Goal: Transaction & Acquisition: Purchase product/service

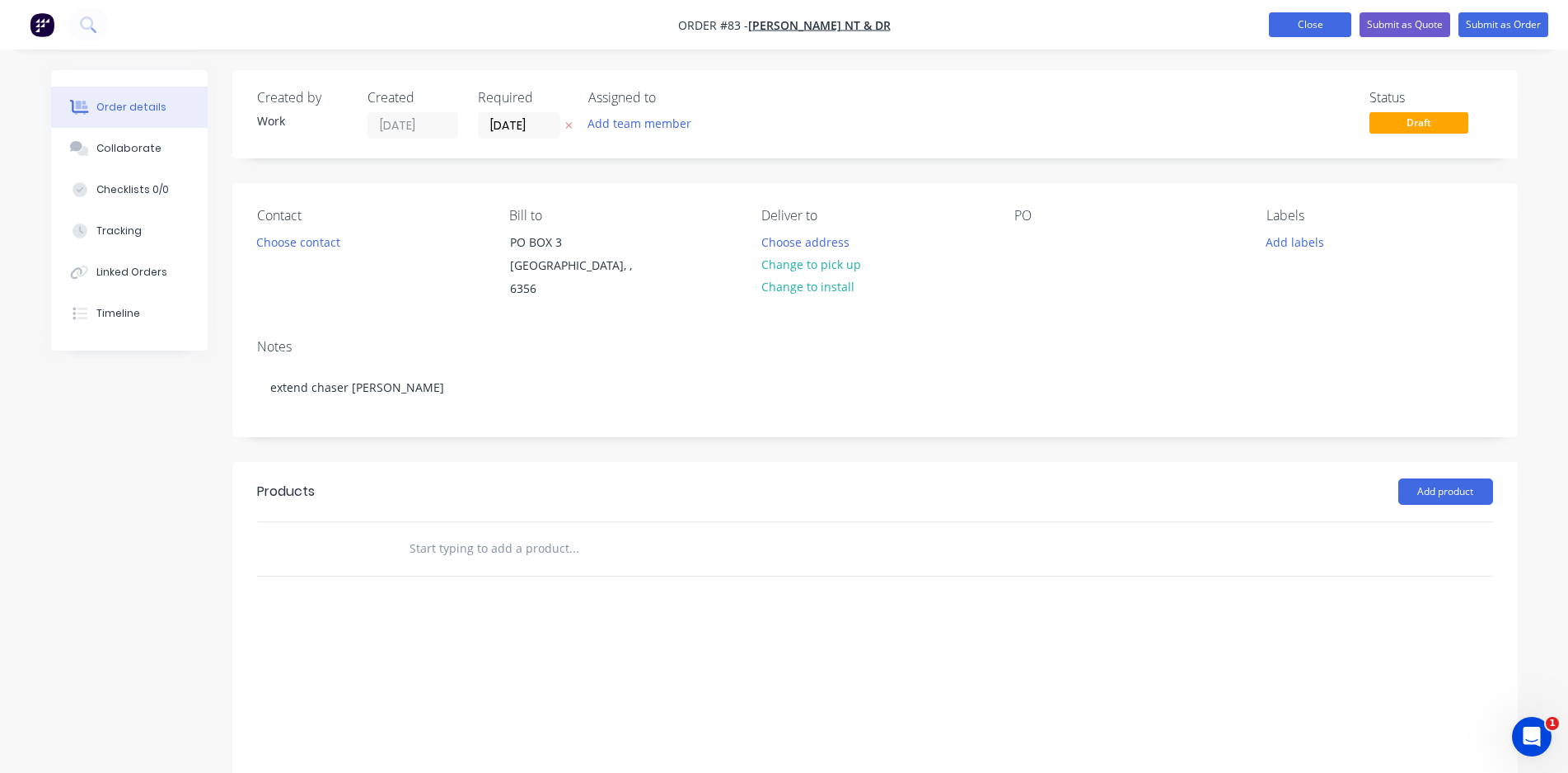
click at [1327, 28] on button "Close" at bounding box center [1310, 24] width 83 height 25
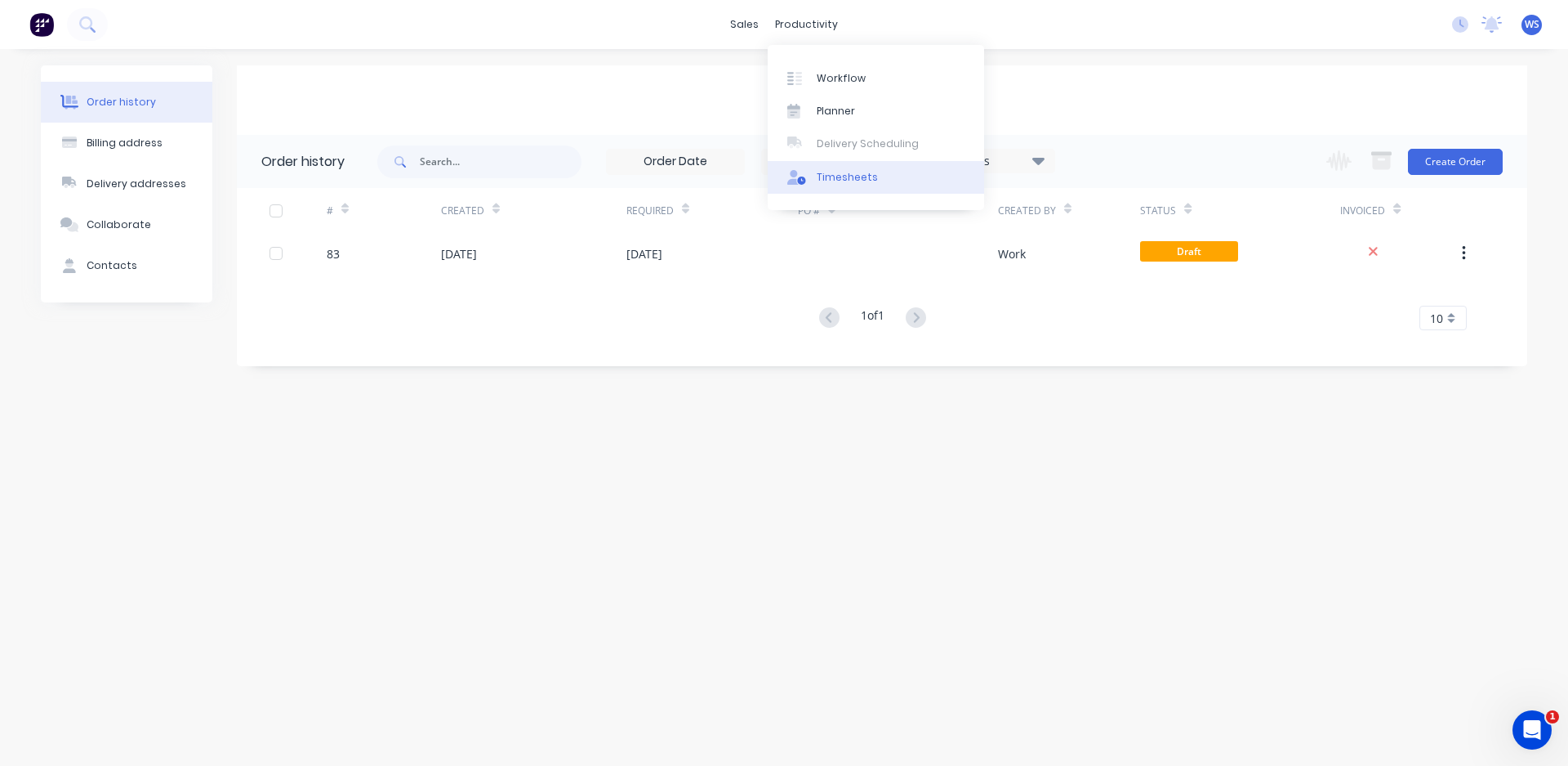
click at [834, 175] on div "Timesheets" at bounding box center [847, 177] width 61 height 15
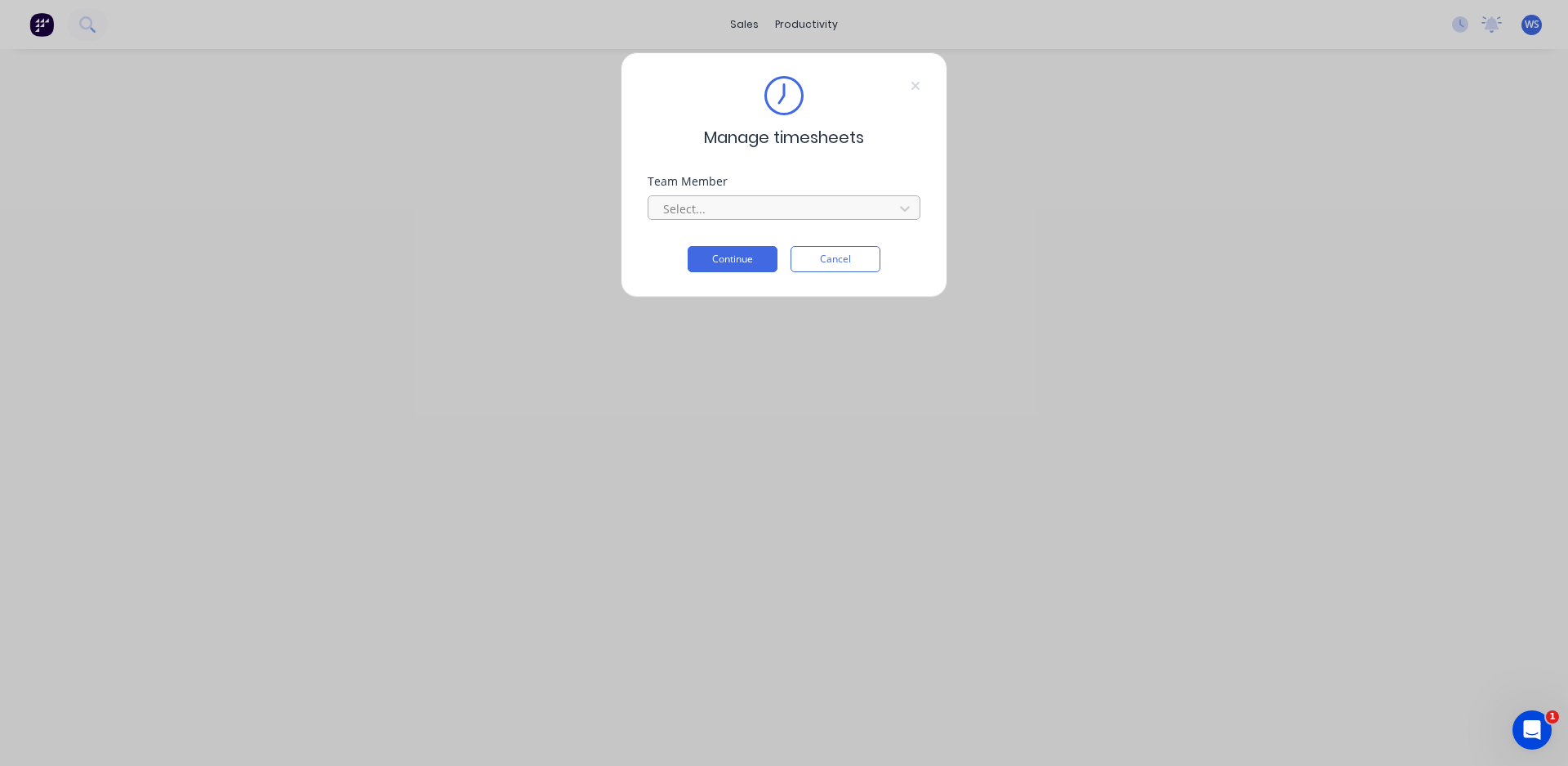
click at [767, 208] on div at bounding box center [774, 209] width 224 height 20
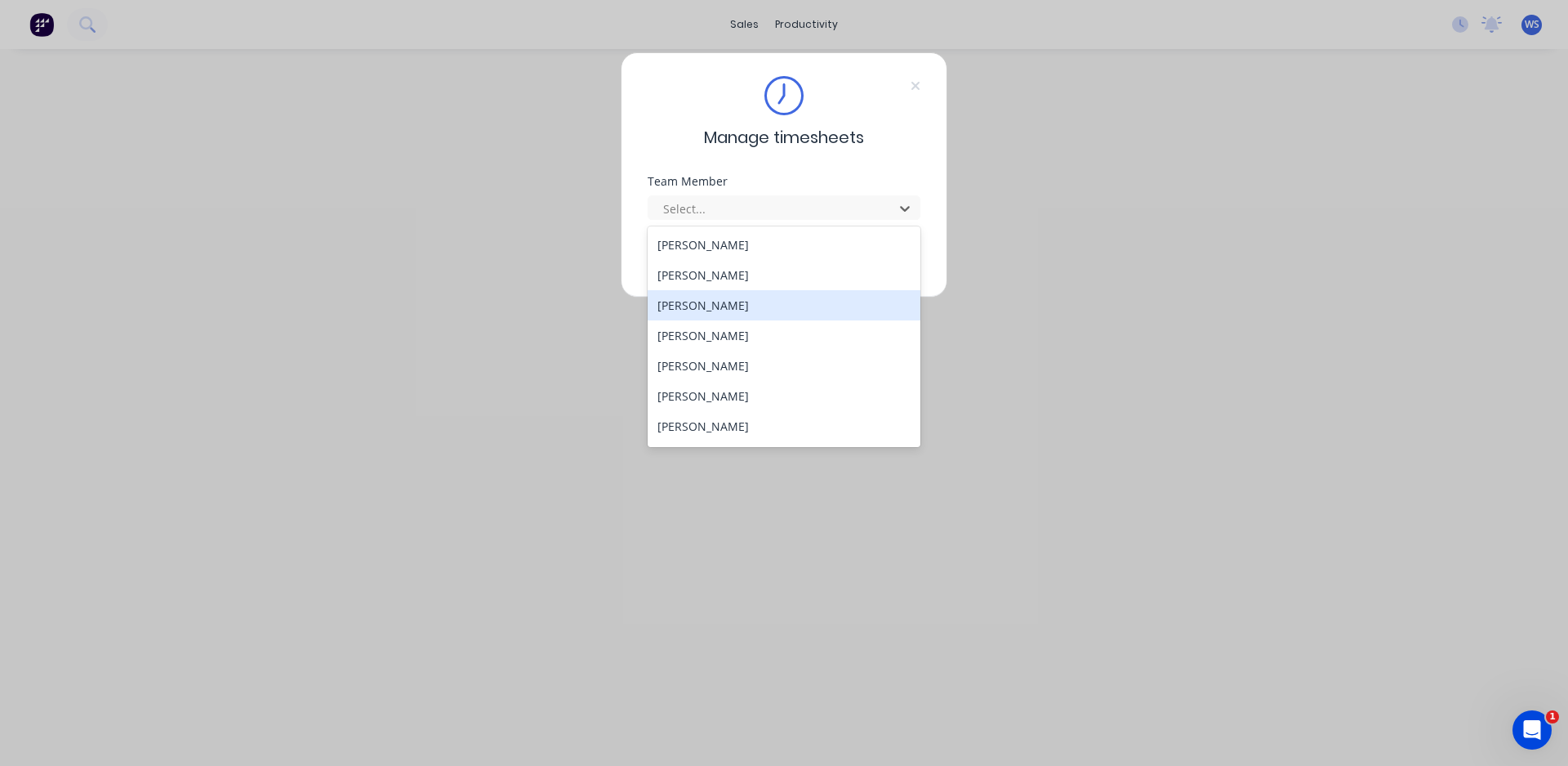
click at [738, 295] on div "[PERSON_NAME]" at bounding box center [784, 305] width 273 height 30
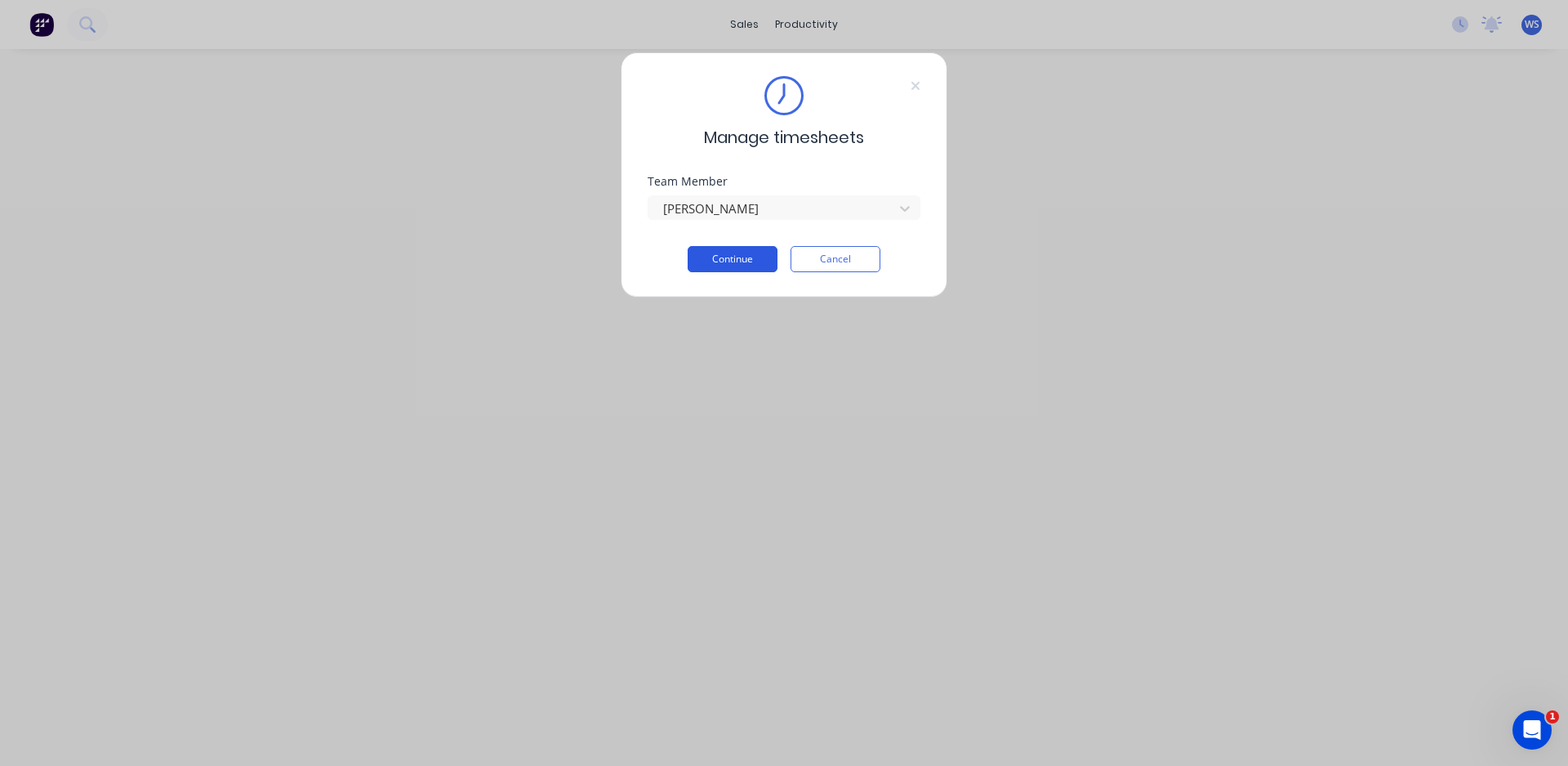
click at [755, 255] on button "Continue" at bounding box center [732, 259] width 90 height 26
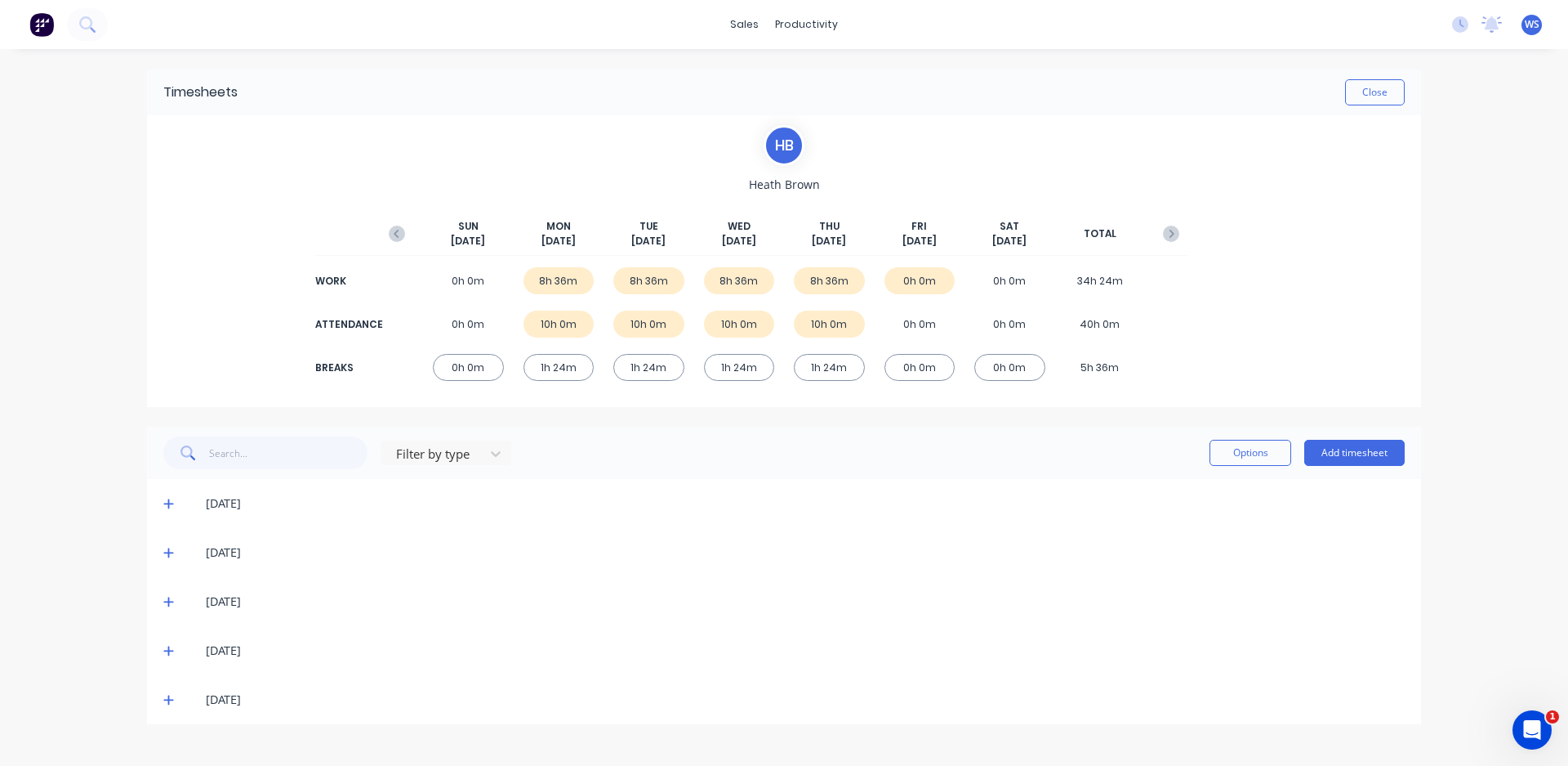
click at [207, 696] on div "[DATE]" at bounding box center [805, 699] width 1199 height 18
click at [169, 696] on icon at bounding box center [168, 700] width 10 height 10
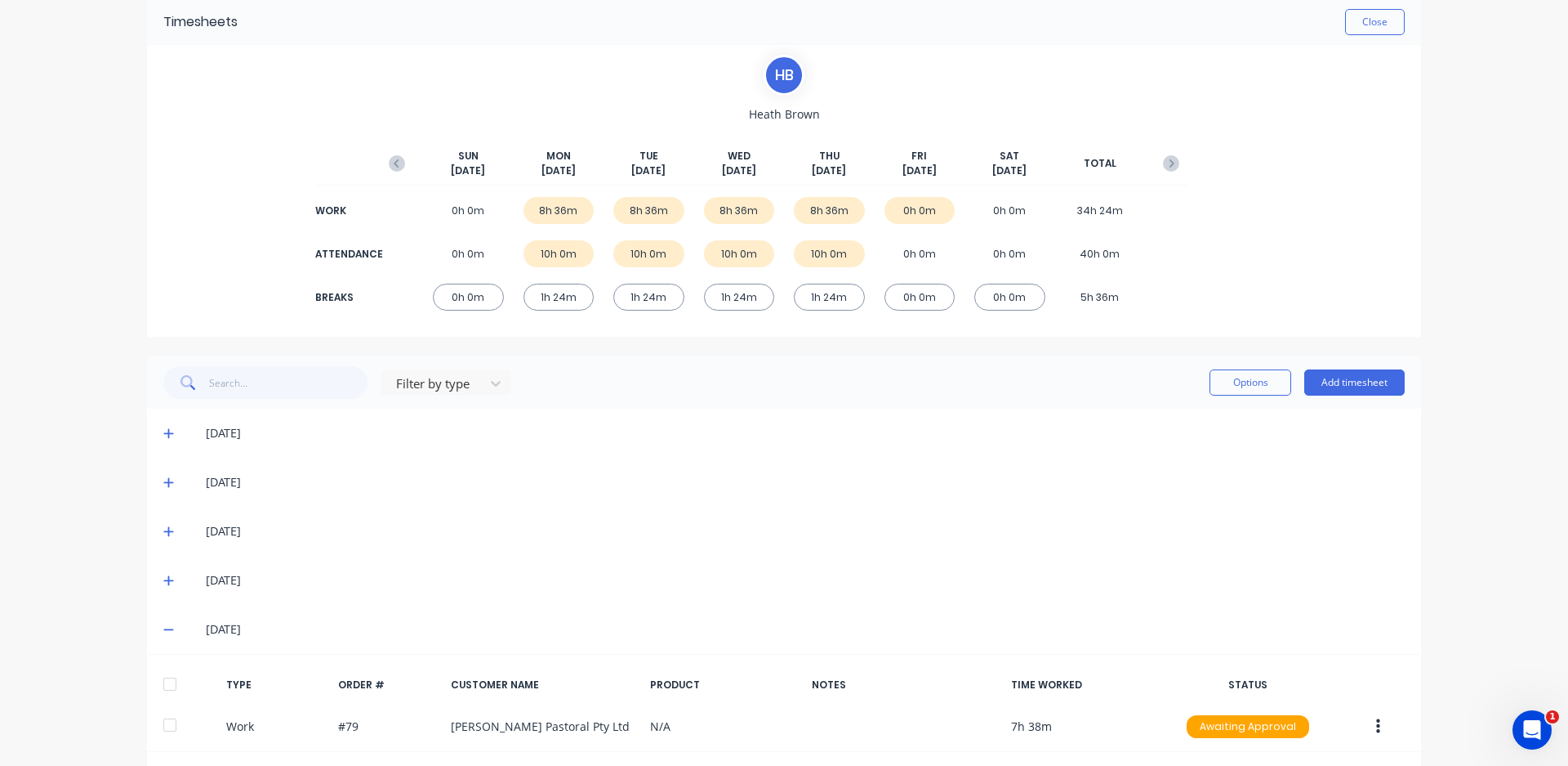
scroll to position [140, 0]
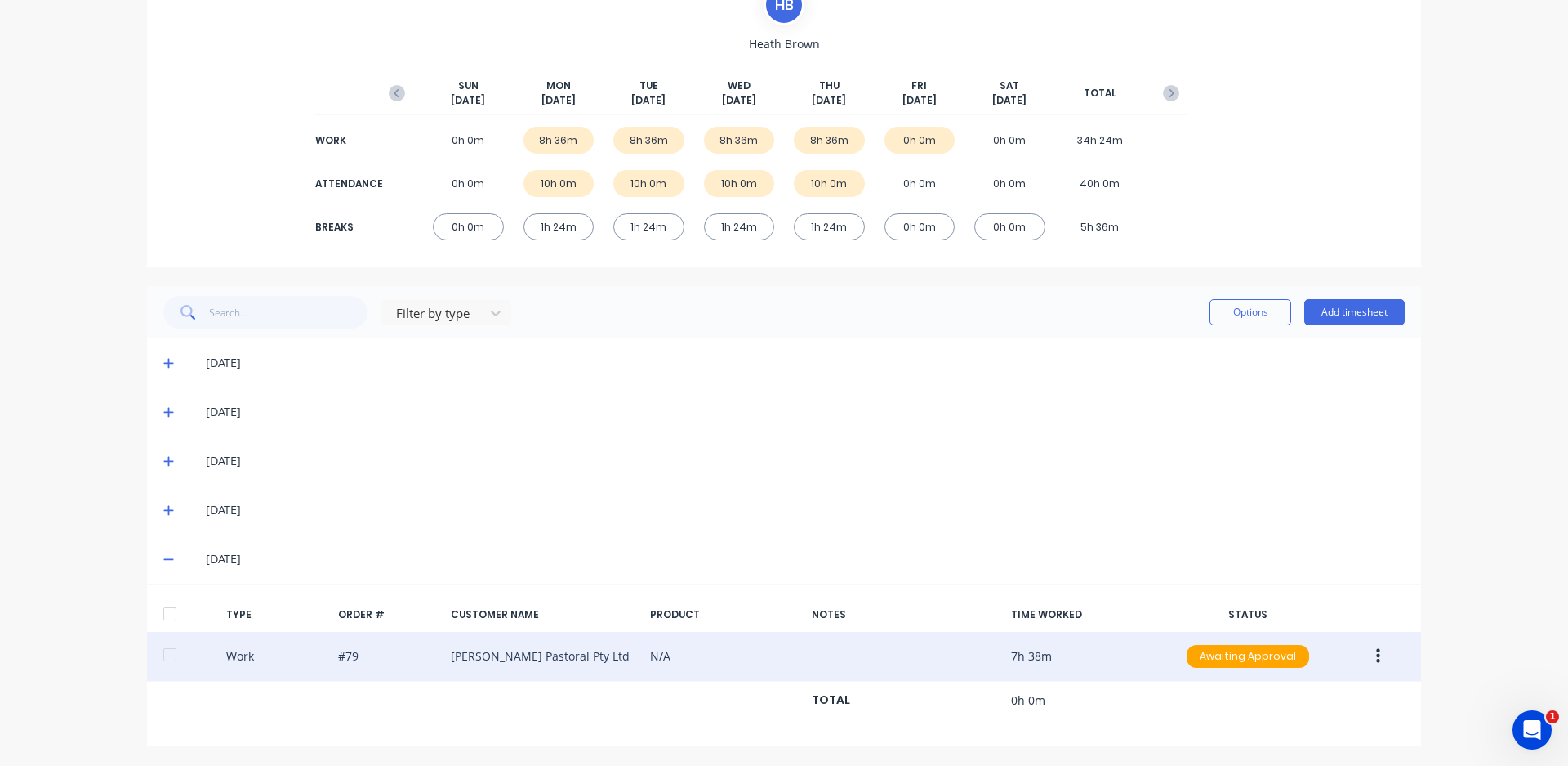
click at [624, 657] on div "Work #79 [PERSON_NAME] Pastoral Pty Ltd N/A 7h 38m Awaiting Approval" at bounding box center [784, 657] width 1274 height 50
click at [1377, 650] on icon "button" at bounding box center [1378, 657] width 4 height 18
click at [1334, 635] on div "Edit" at bounding box center [1320, 627] width 126 height 24
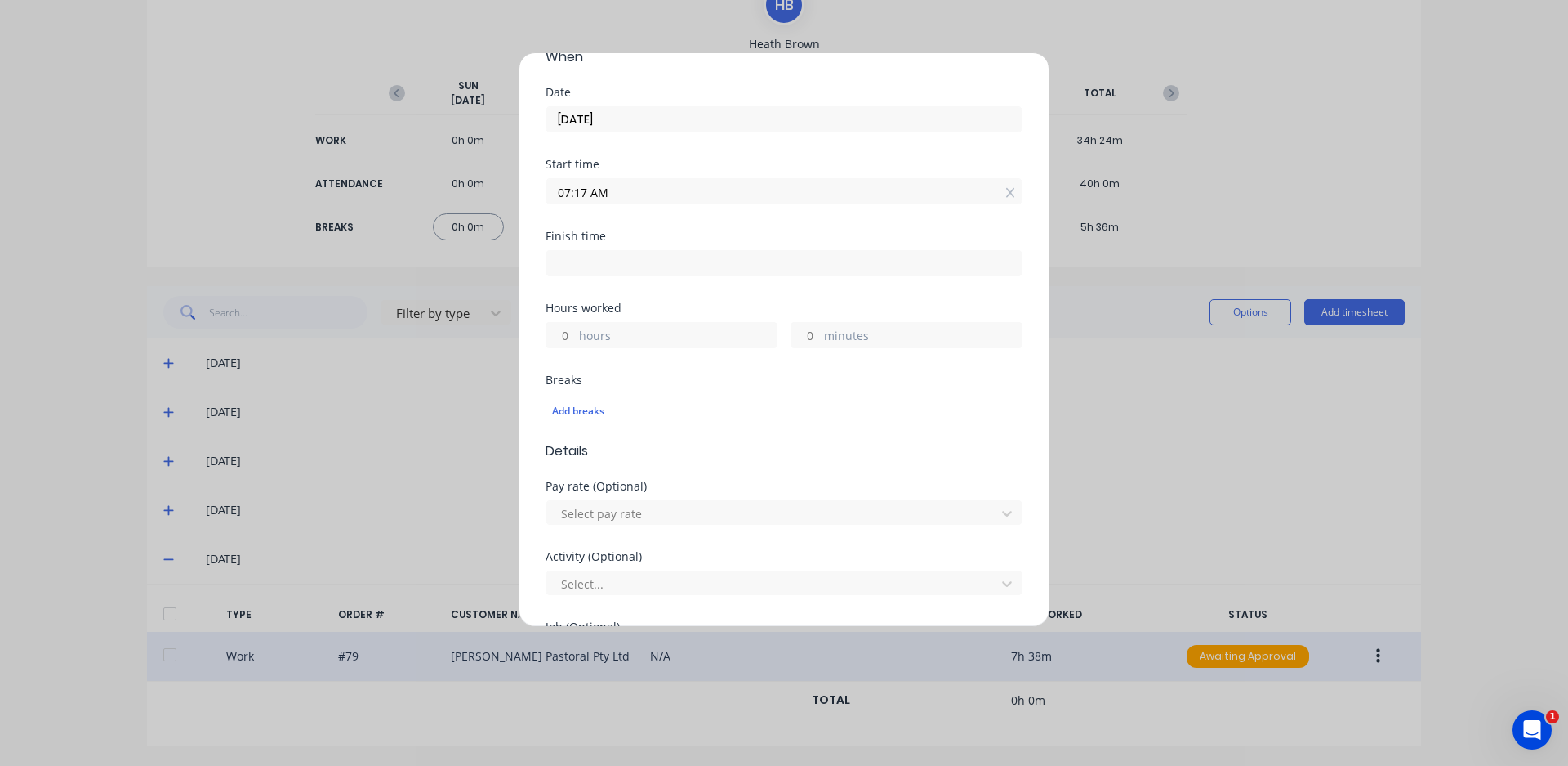
scroll to position [163, 0]
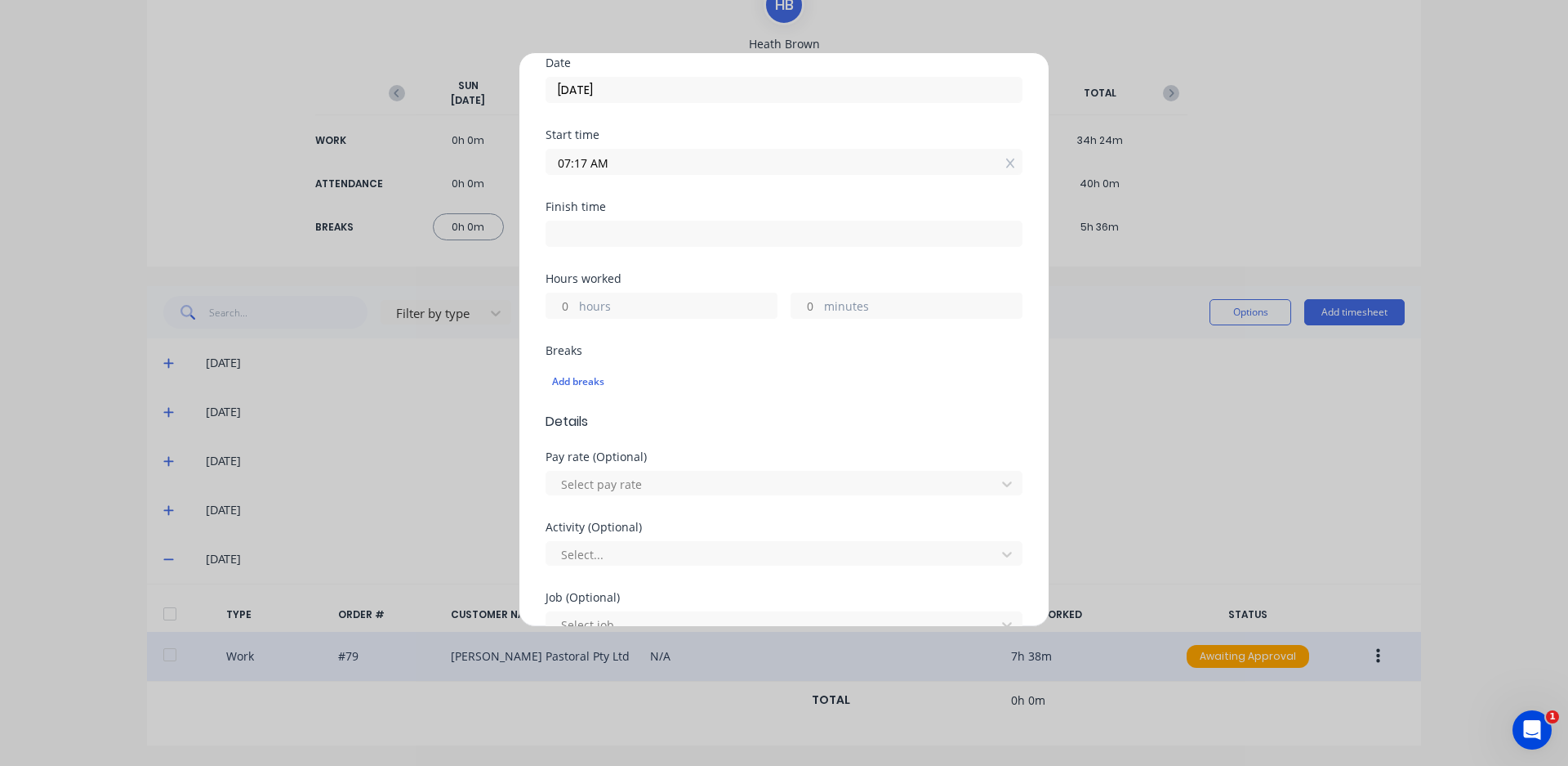
click at [585, 166] on input "07:17 AM" at bounding box center [784, 161] width 476 height 25
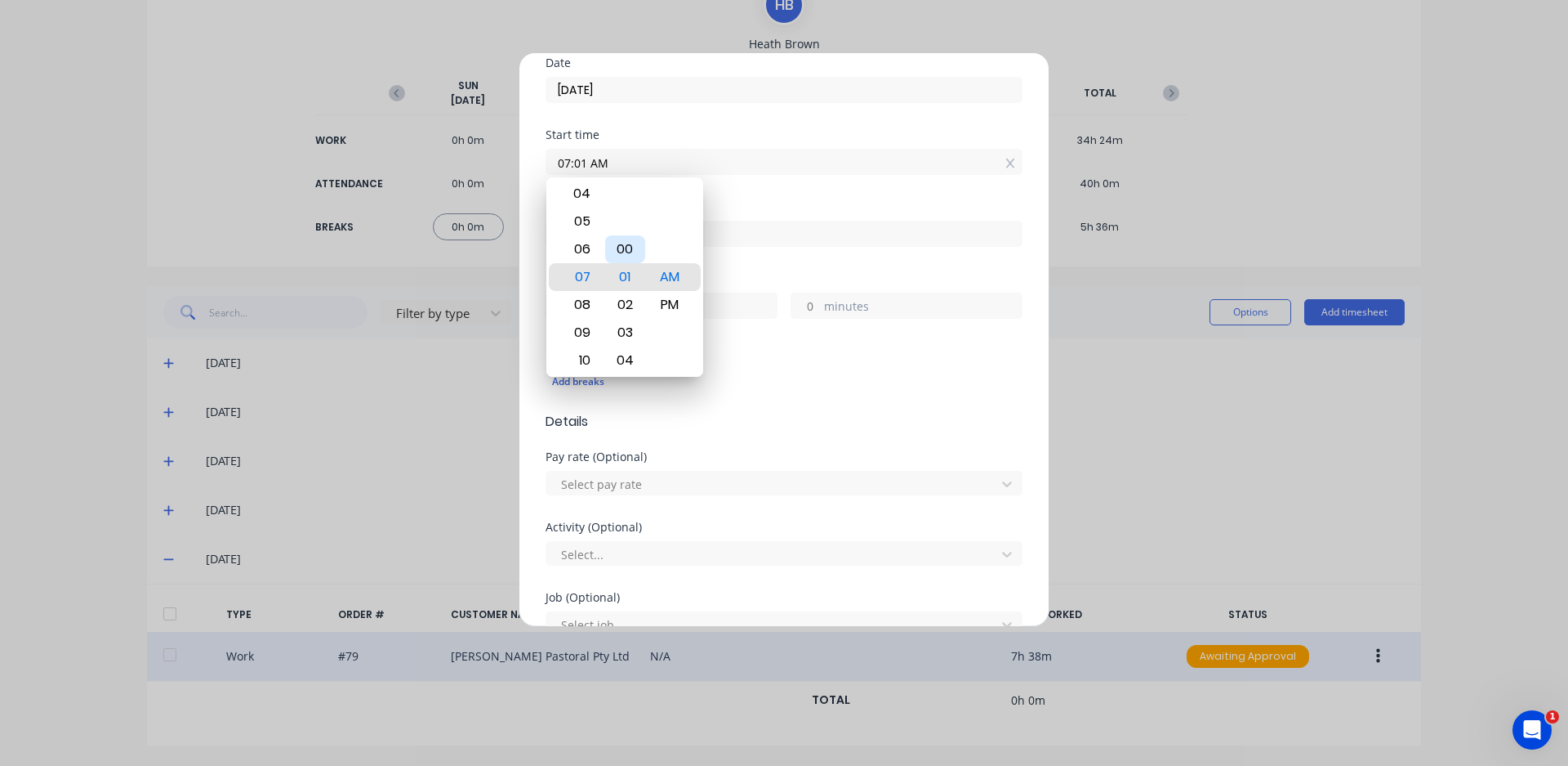
click at [633, 245] on div "00" at bounding box center [625, 249] width 40 height 27
type input "07:00 AM"
click at [968, 198] on div "Start time 07:00 AM" at bounding box center [784, 165] width 477 height 72
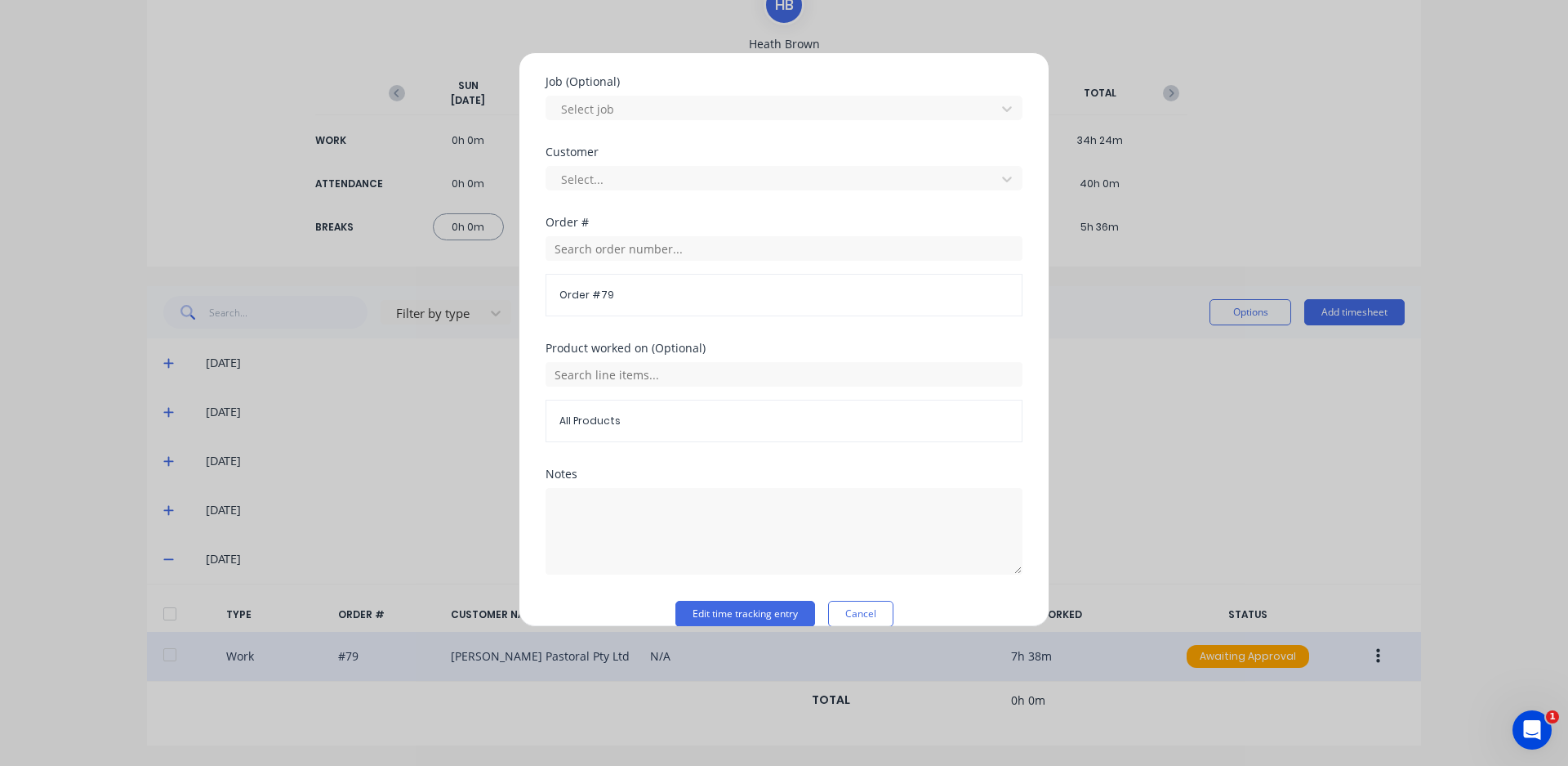
scroll to position [703, 0]
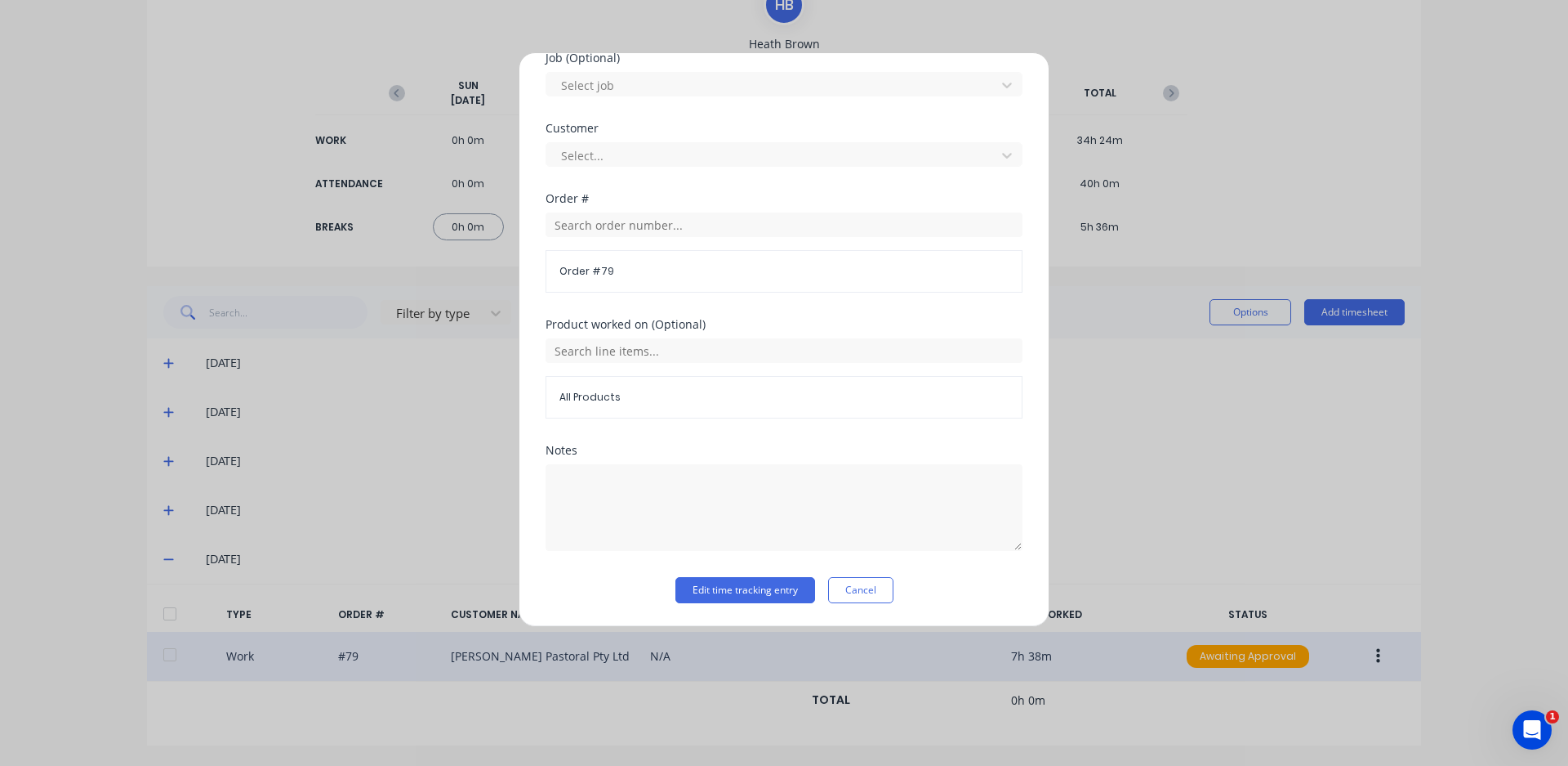
click at [612, 399] on span "All Products" at bounding box center [784, 397] width 449 height 15
click at [617, 397] on span "All Products" at bounding box center [784, 397] width 449 height 15
click at [607, 397] on span "All Products" at bounding box center [784, 397] width 449 height 15
click at [570, 388] on div "All Products" at bounding box center [784, 397] width 477 height 43
click at [569, 397] on span "All Products" at bounding box center [784, 397] width 449 height 15
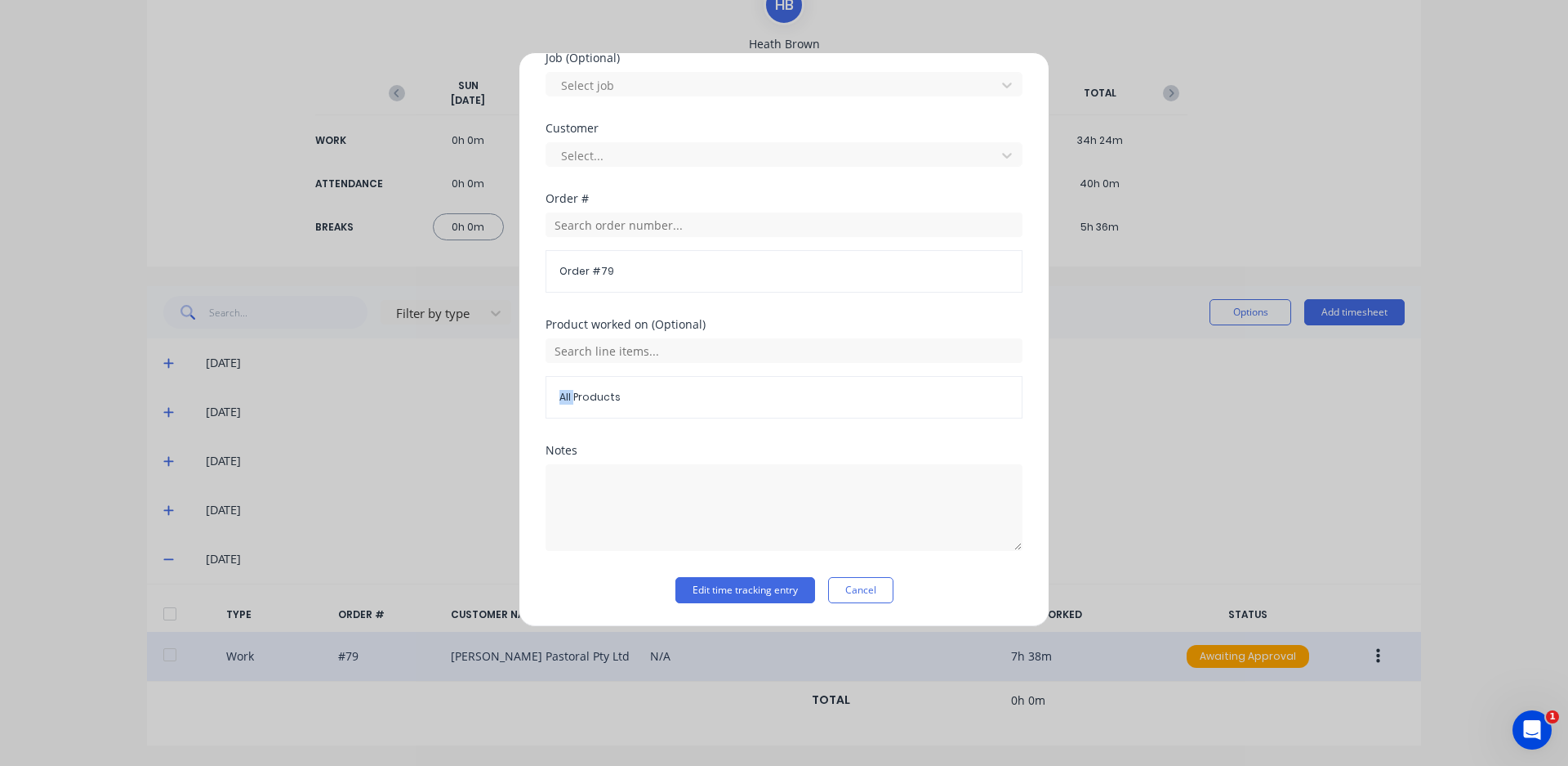
click at [569, 397] on span "All Products" at bounding box center [784, 397] width 449 height 15
click at [624, 340] on input "text" at bounding box center [784, 350] width 477 height 25
click at [543, 556] on div "Edit time tracking entry Work Attendance When Date [DATE] Start time 07:00 AM F…" at bounding box center [784, 339] width 531 height 574
click at [664, 355] on input "text" at bounding box center [784, 350] width 477 height 25
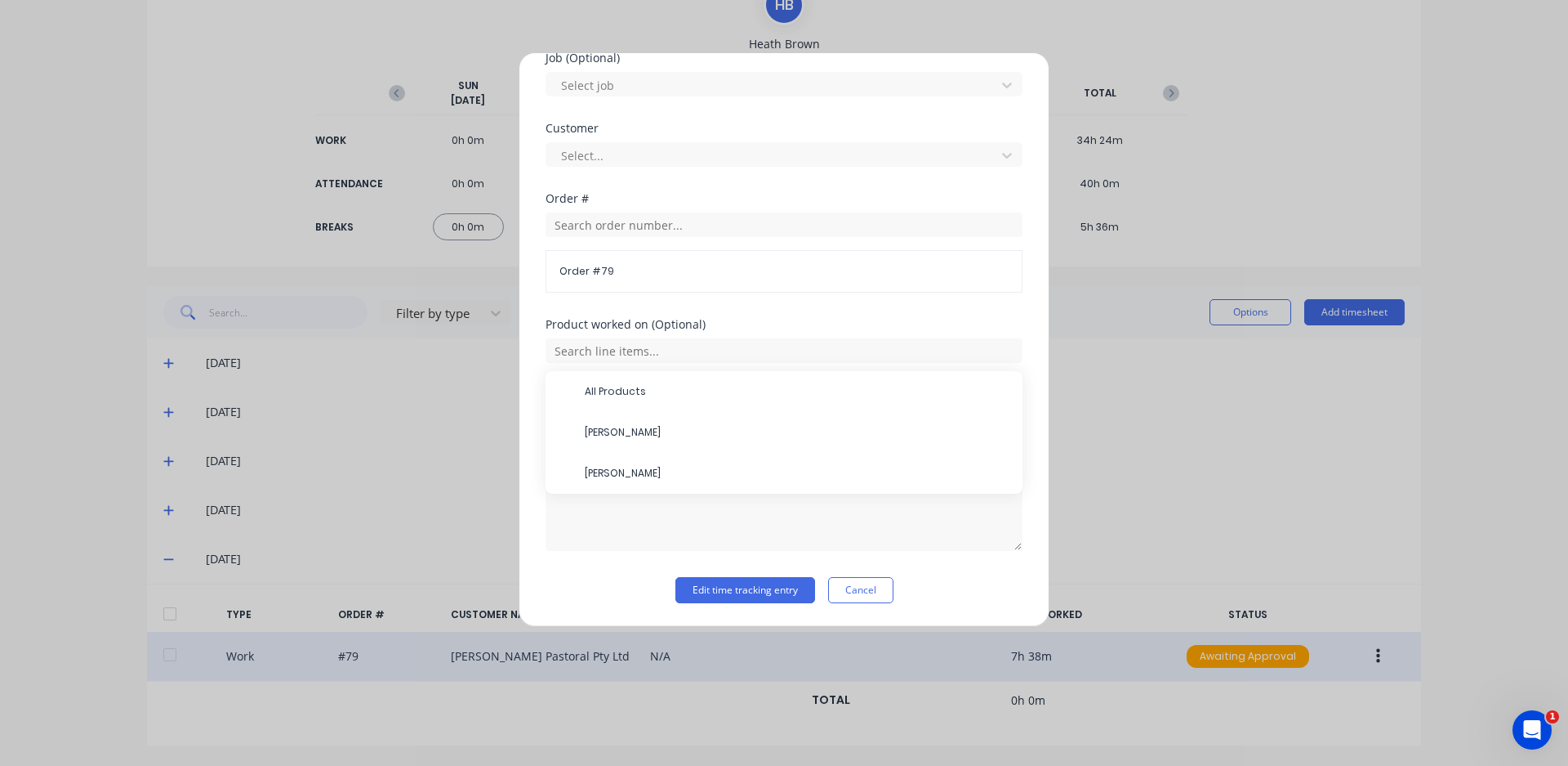
click at [737, 321] on div "Product worked on (Optional)" at bounding box center [784, 324] width 477 height 12
click at [680, 356] on input "text" at bounding box center [784, 350] width 477 height 25
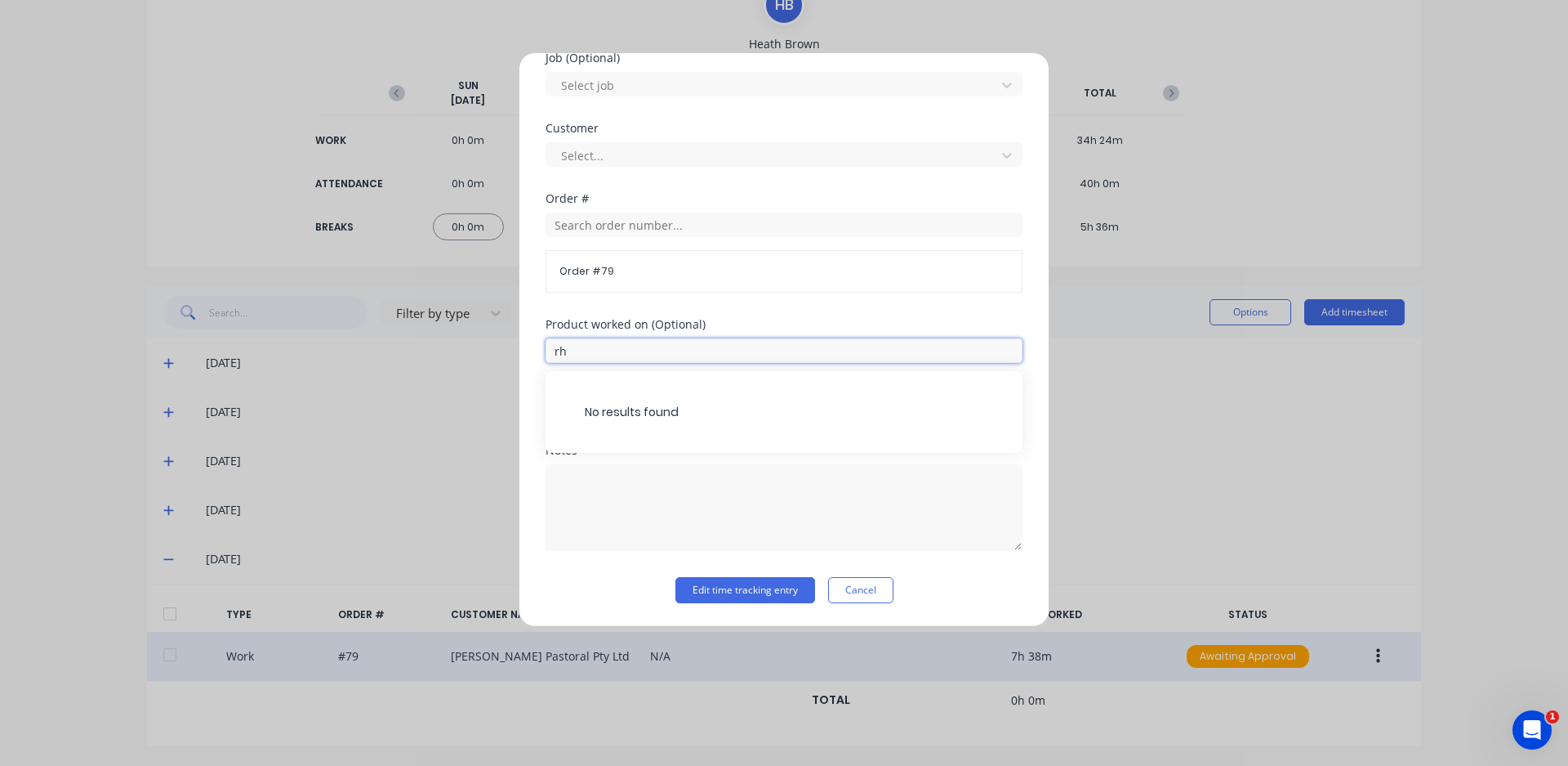
type input "r"
click at [573, 586] on div "Edit time tracking entry Cancel" at bounding box center [784, 590] width 477 height 26
click at [644, 347] on input "text" at bounding box center [784, 350] width 477 height 25
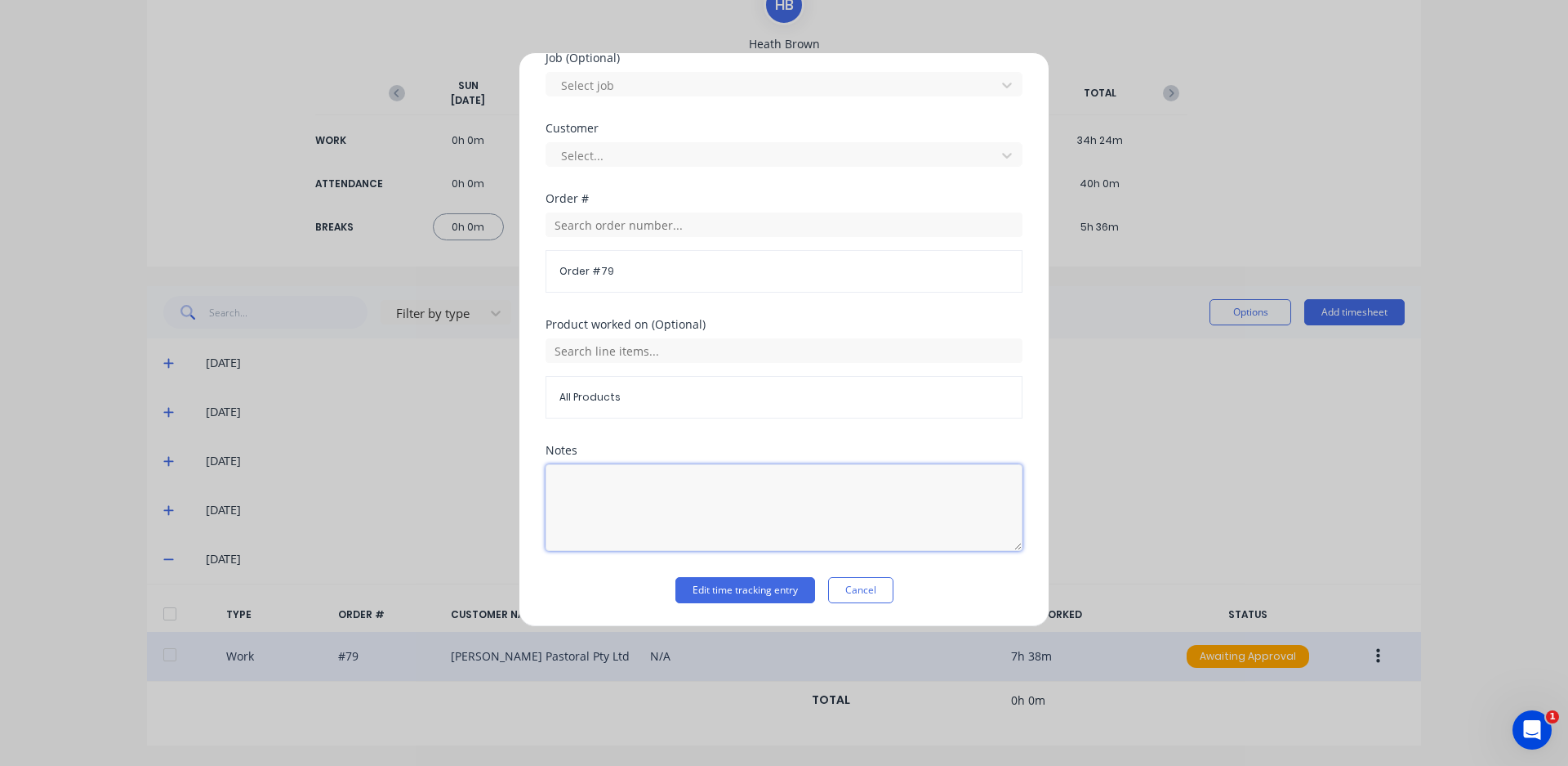
click at [575, 480] on textarea at bounding box center [784, 507] width 477 height 87
click at [596, 394] on span "All Products" at bounding box center [784, 397] width 449 height 15
click at [626, 405] on div "All Products" at bounding box center [784, 397] width 477 height 43
click at [617, 395] on span "All Products" at bounding box center [784, 397] width 449 height 15
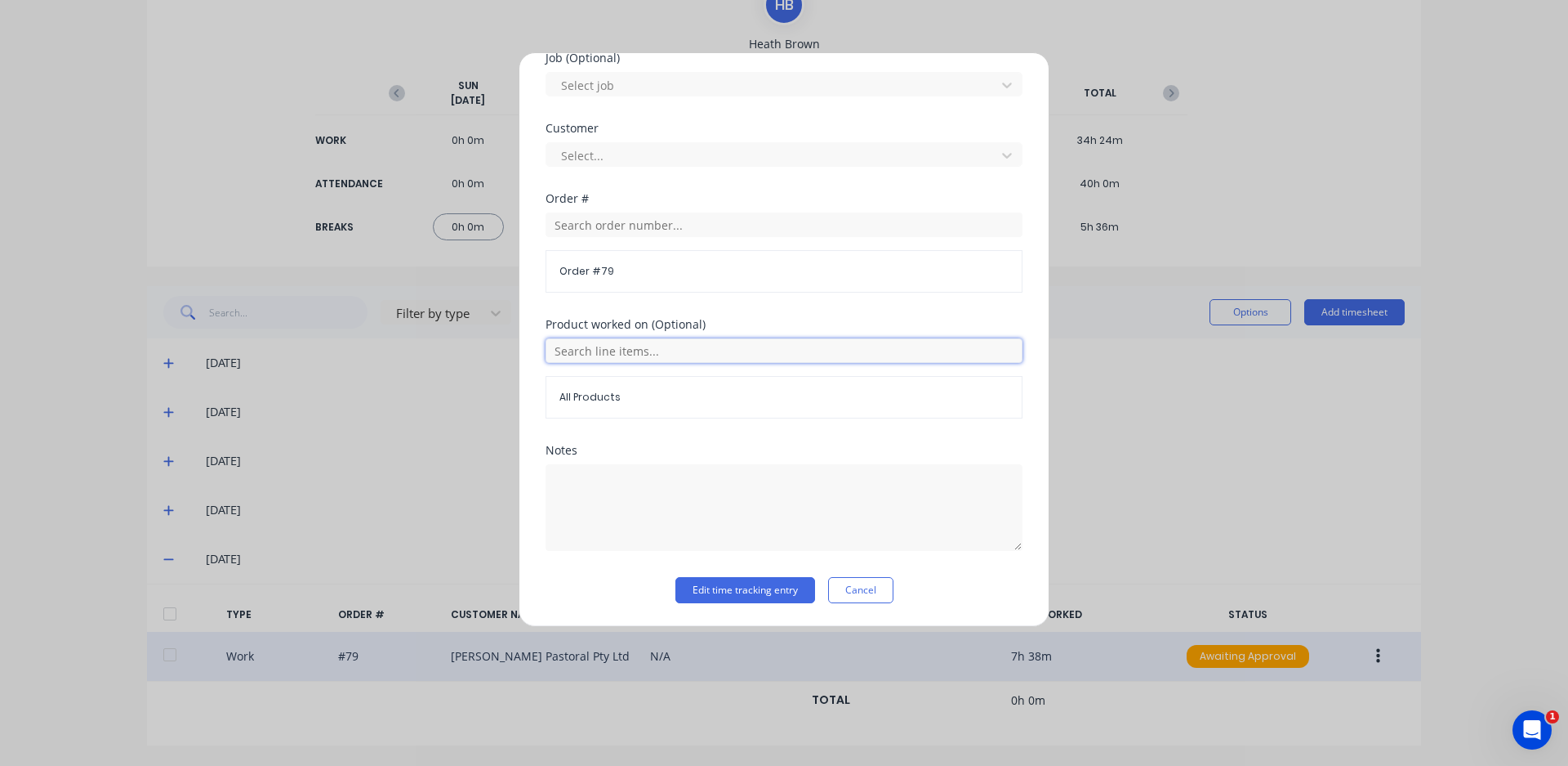
click at [632, 355] on input "text" at bounding box center [784, 350] width 477 height 25
click at [642, 353] on input "text" at bounding box center [784, 350] width 477 height 25
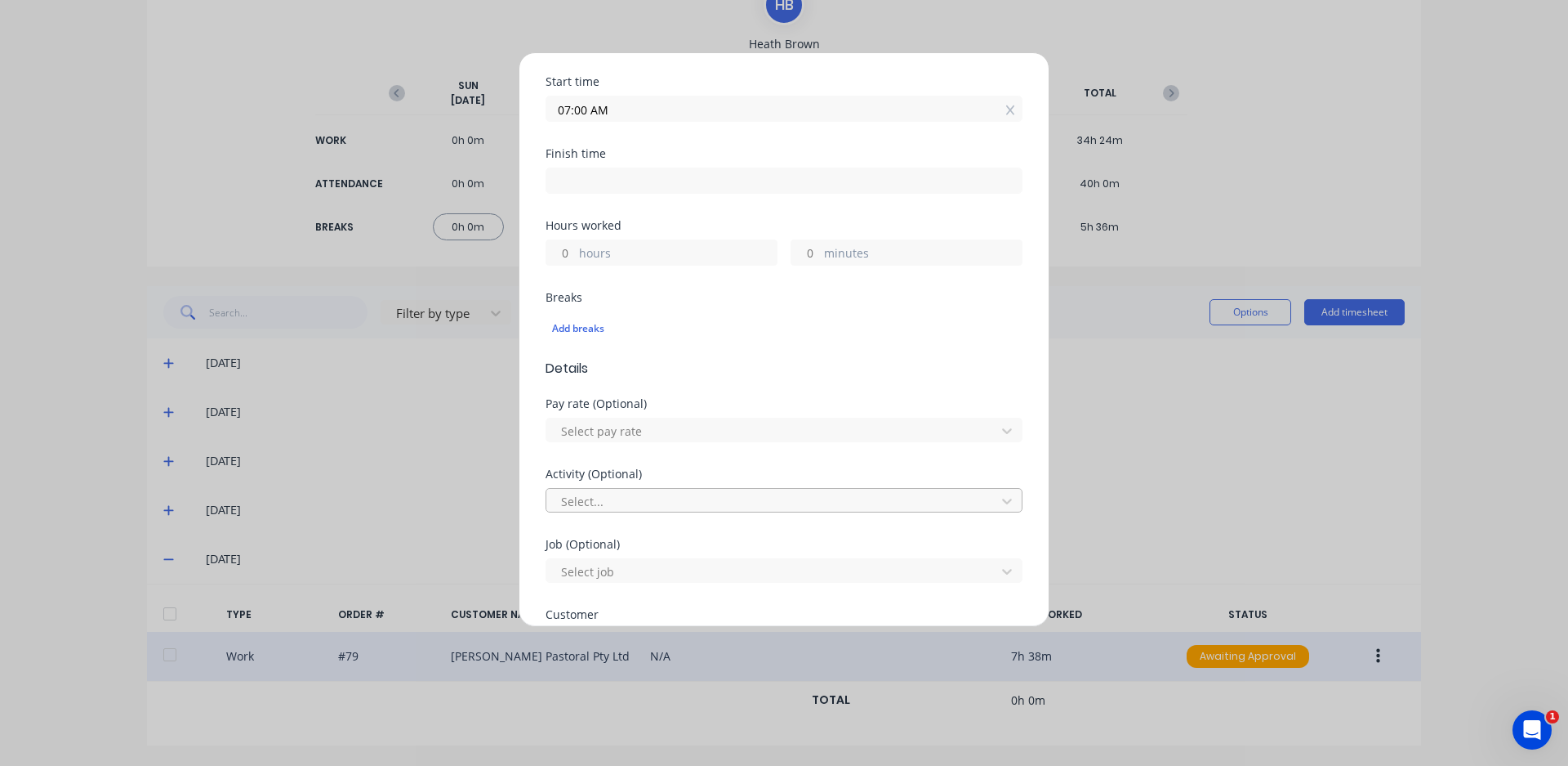
scroll to position [245, 0]
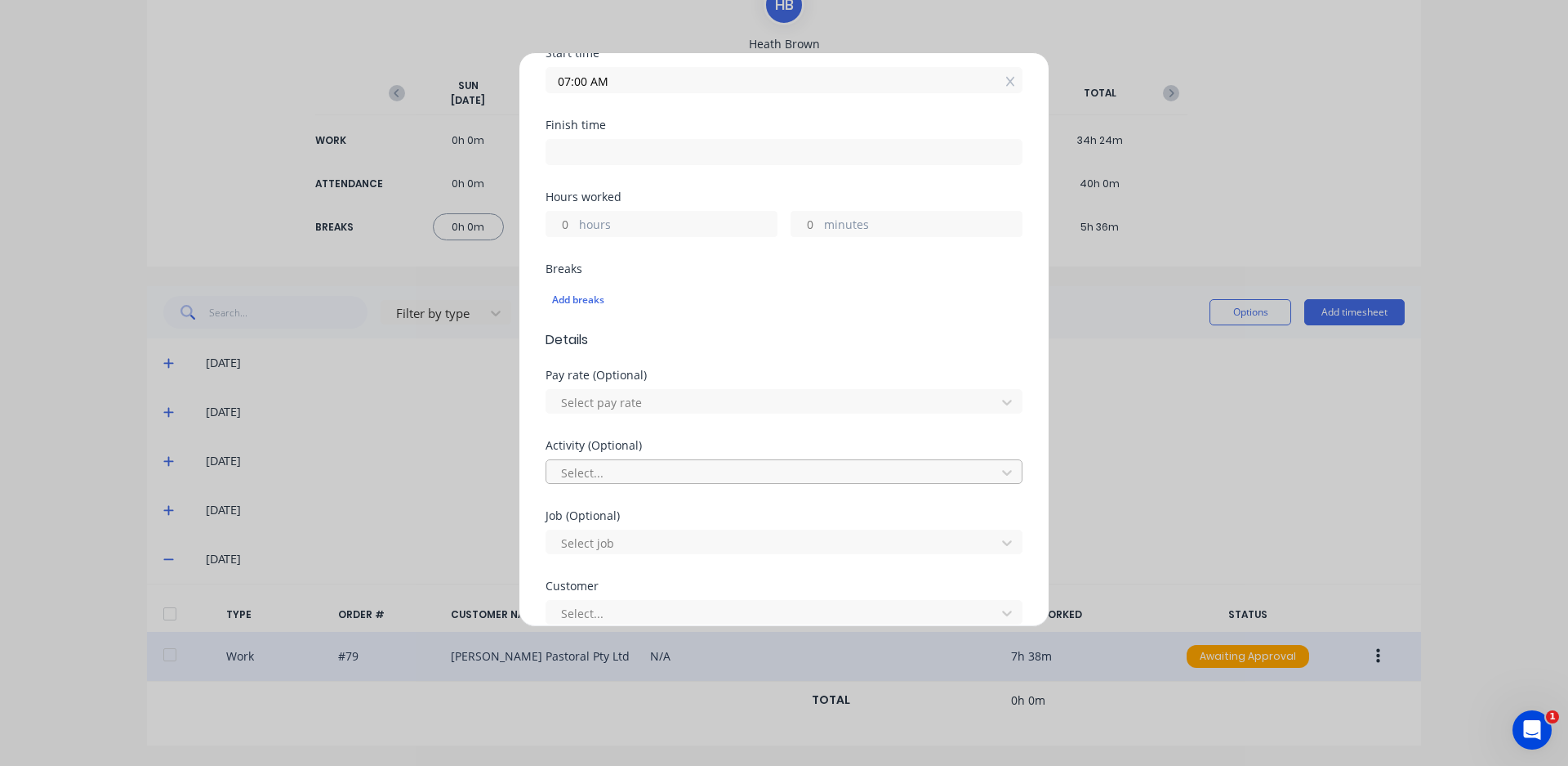
click at [711, 474] on div at bounding box center [774, 472] width 428 height 20
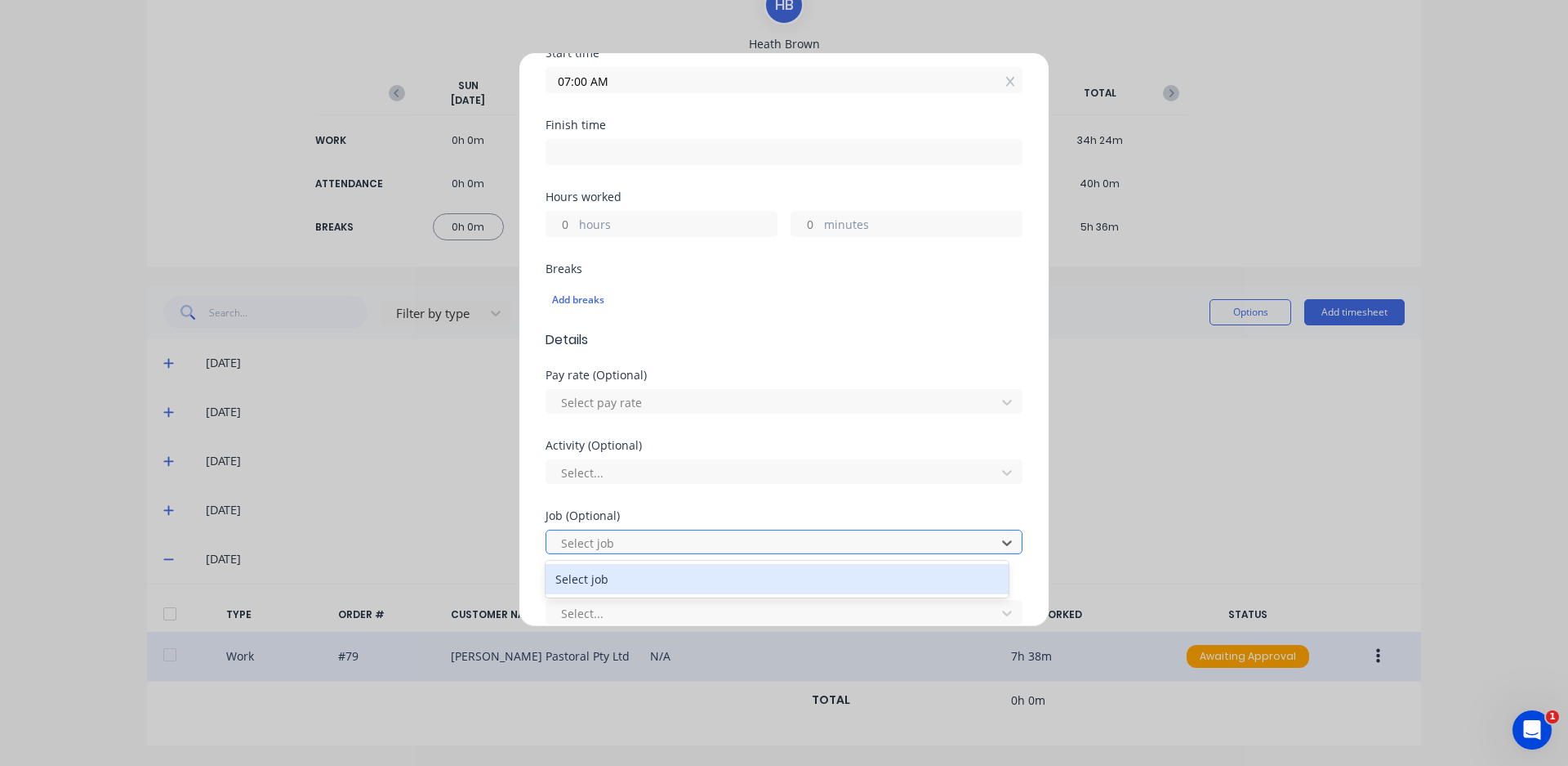
click at [614, 533] on div at bounding box center [774, 543] width 428 height 20
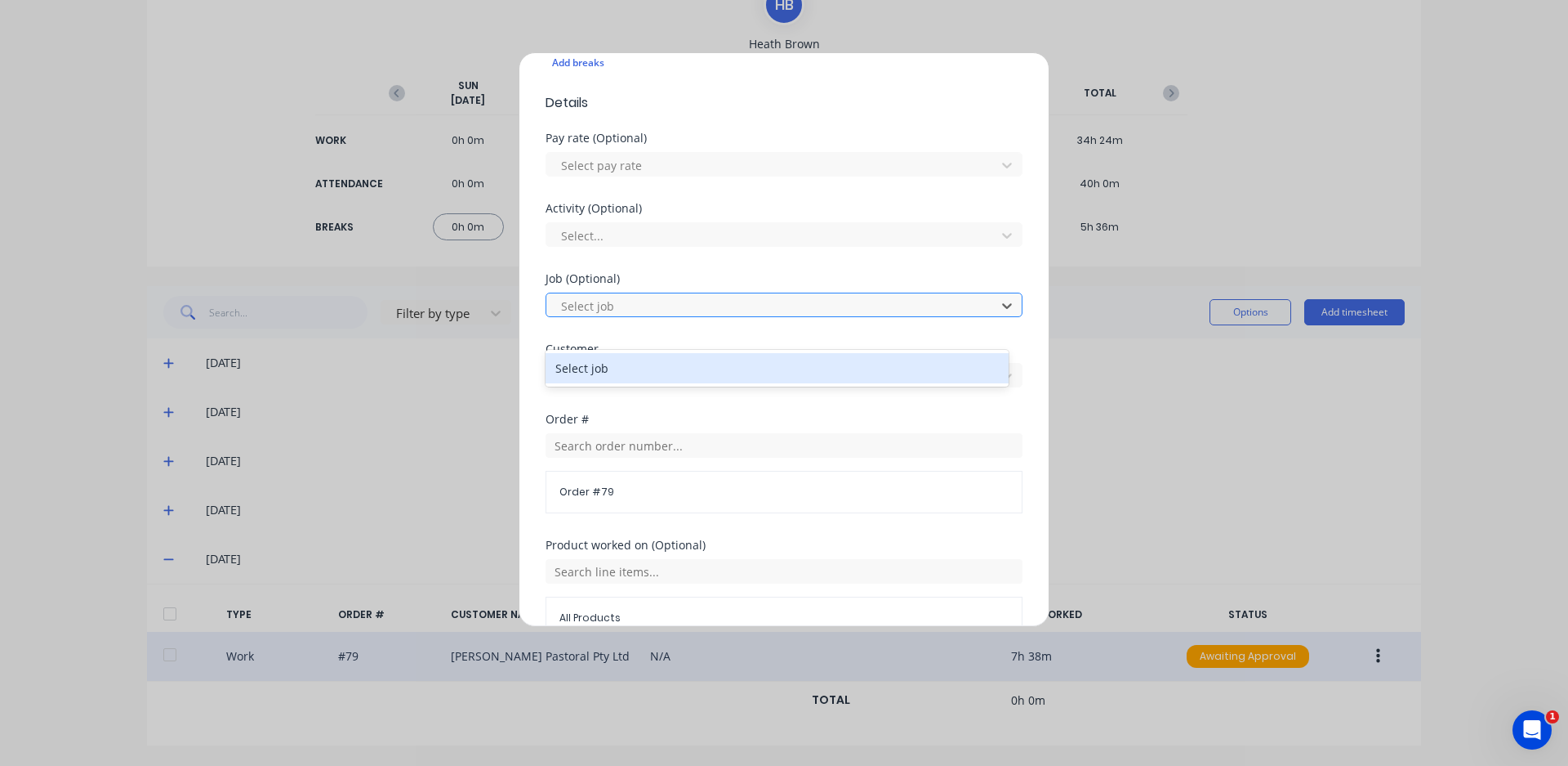
scroll to position [491, 0]
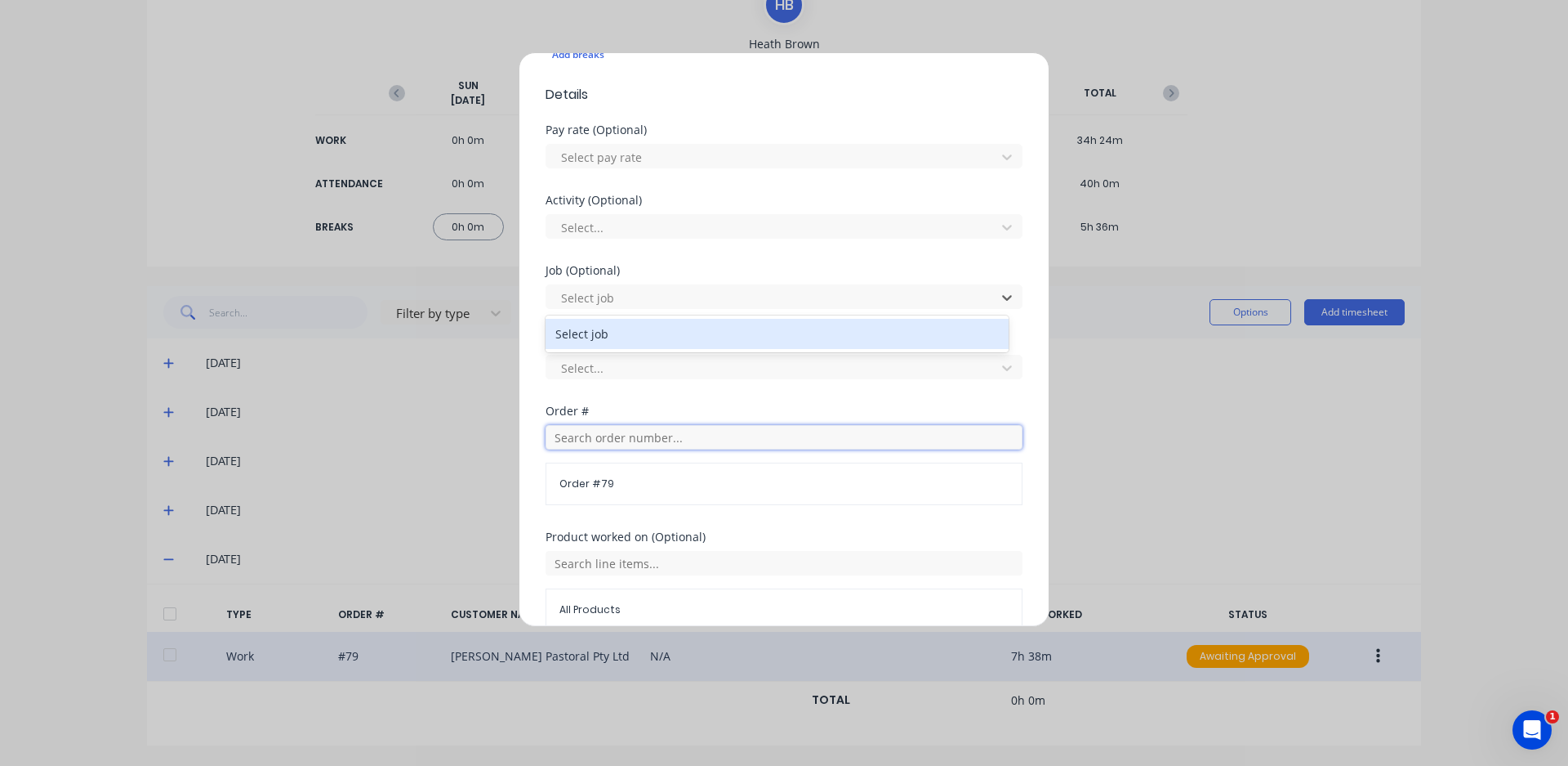
click at [660, 429] on input "text" at bounding box center [784, 437] width 477 height 25
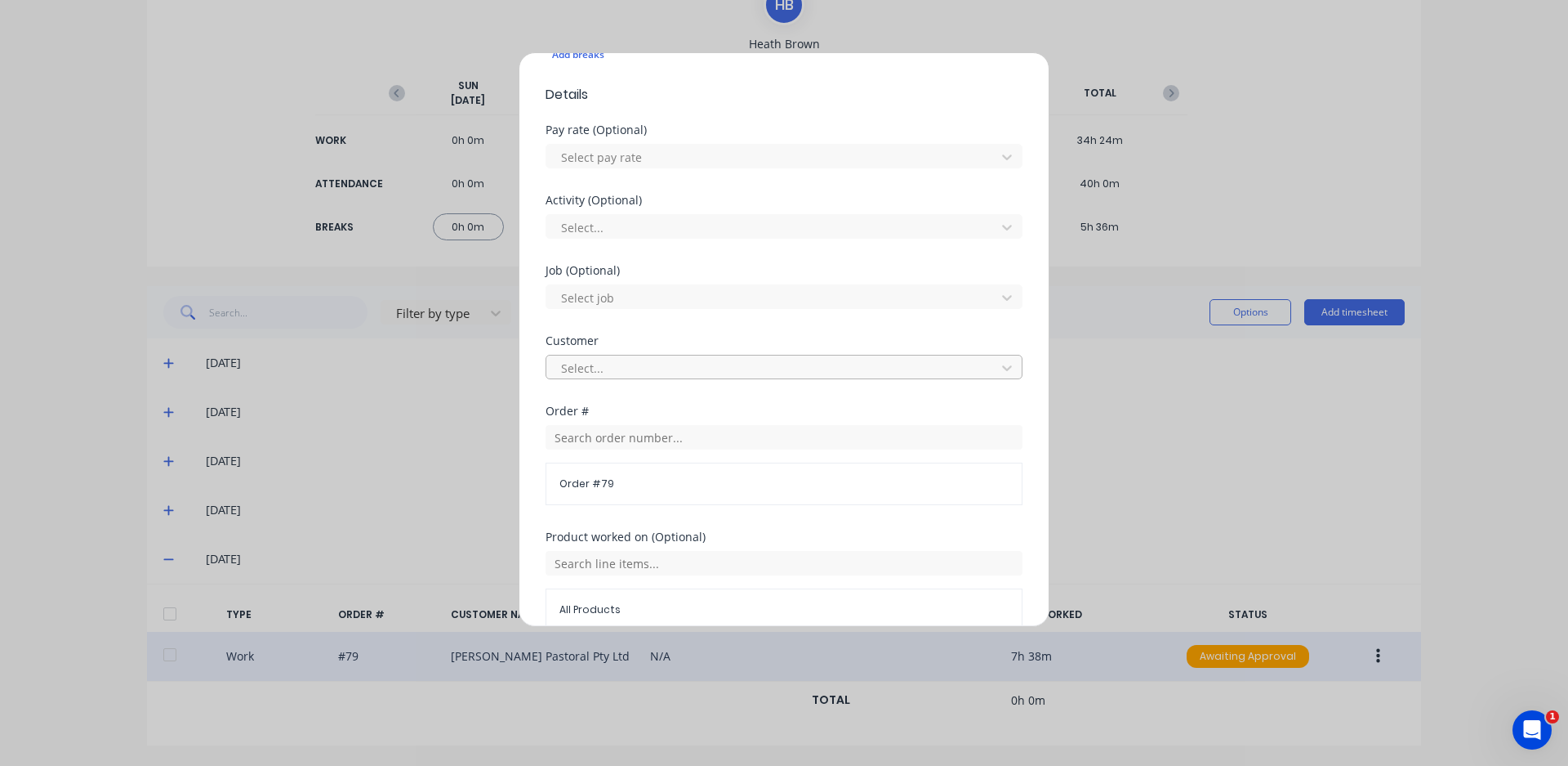
click at [664, 374] on div at bounding box center [774, 367] width 428 height 20
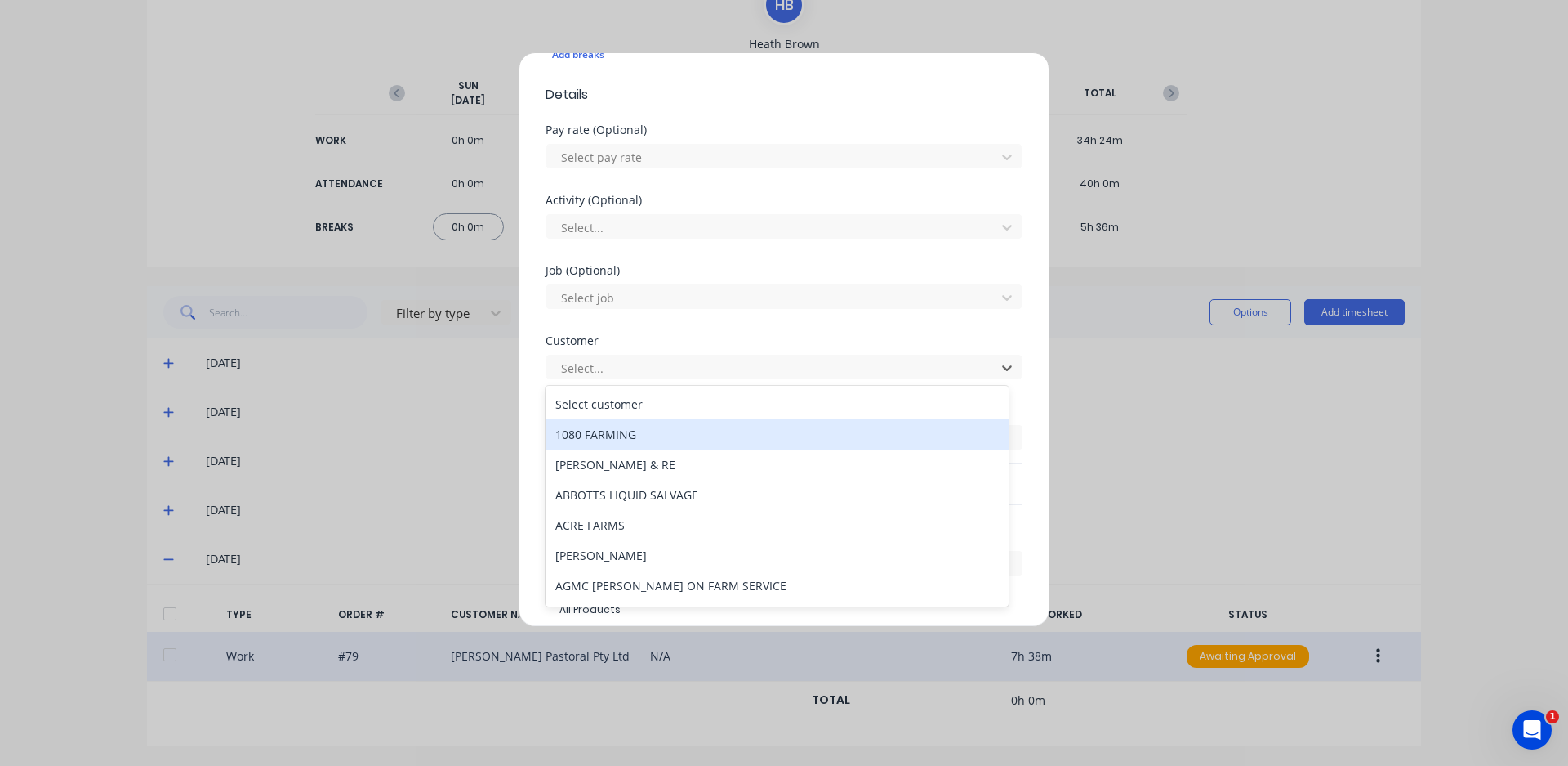
click at [498, 477] on div "Edit time tracking entry Work Attendance When Date [DATE] Start time 07:00 AM F…" at bounding box center [784, 383] width 1568 height 766
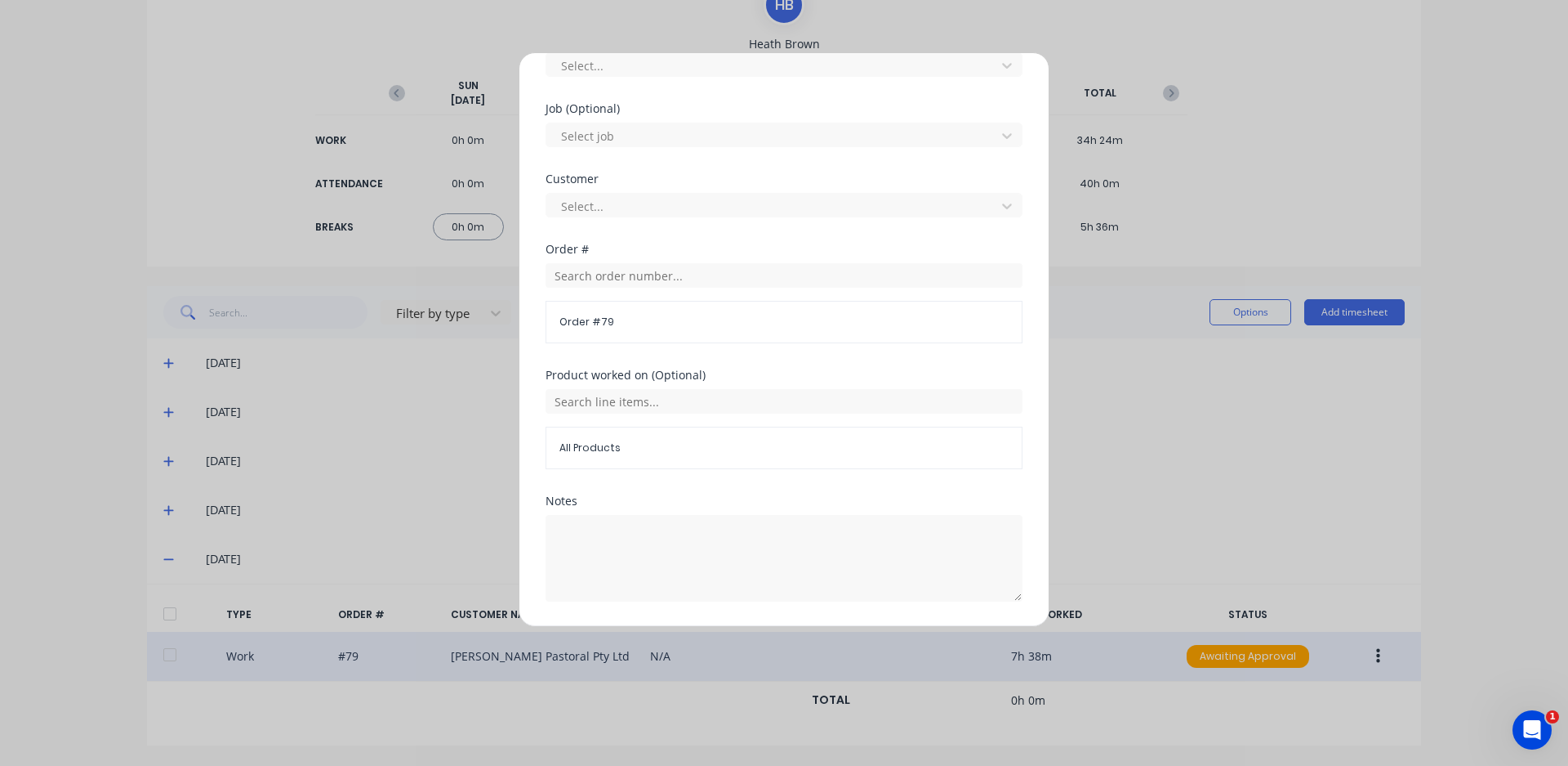
scroll to position [654, 0]
click at [45, 269] on div "Edit time tracking entry Work Attendance When Date [DATE] Start time 07:00 AM F…" at bounding box center [784, 383] width 1568 height 766
click at [40, 274] on div "Edit time tracking entry Work Attendance When Date [DATE] Start time 07:00 AM F…" at bounding box center [784, 383] width 1568 height 766
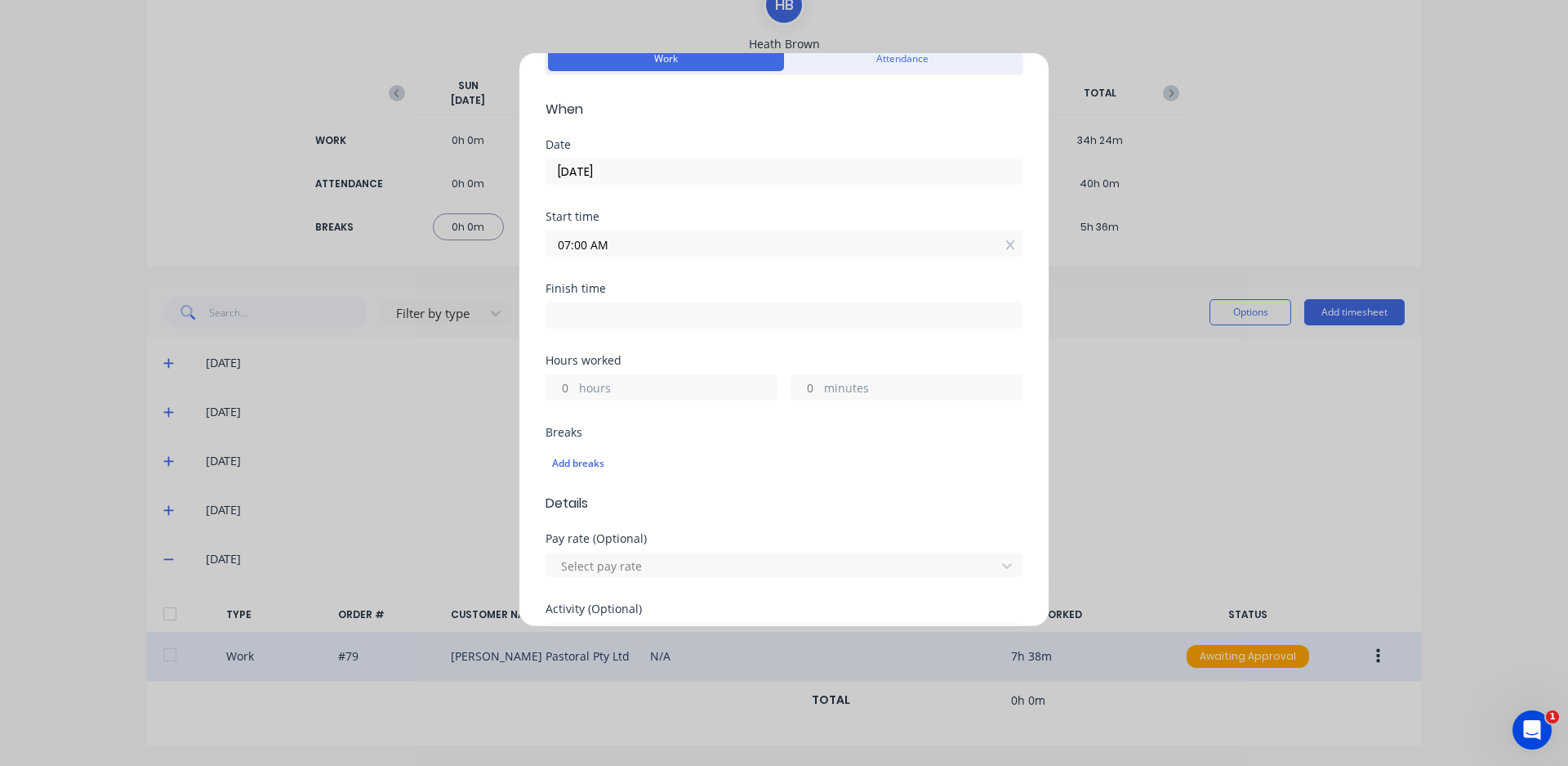
scroll to position [0, 0]
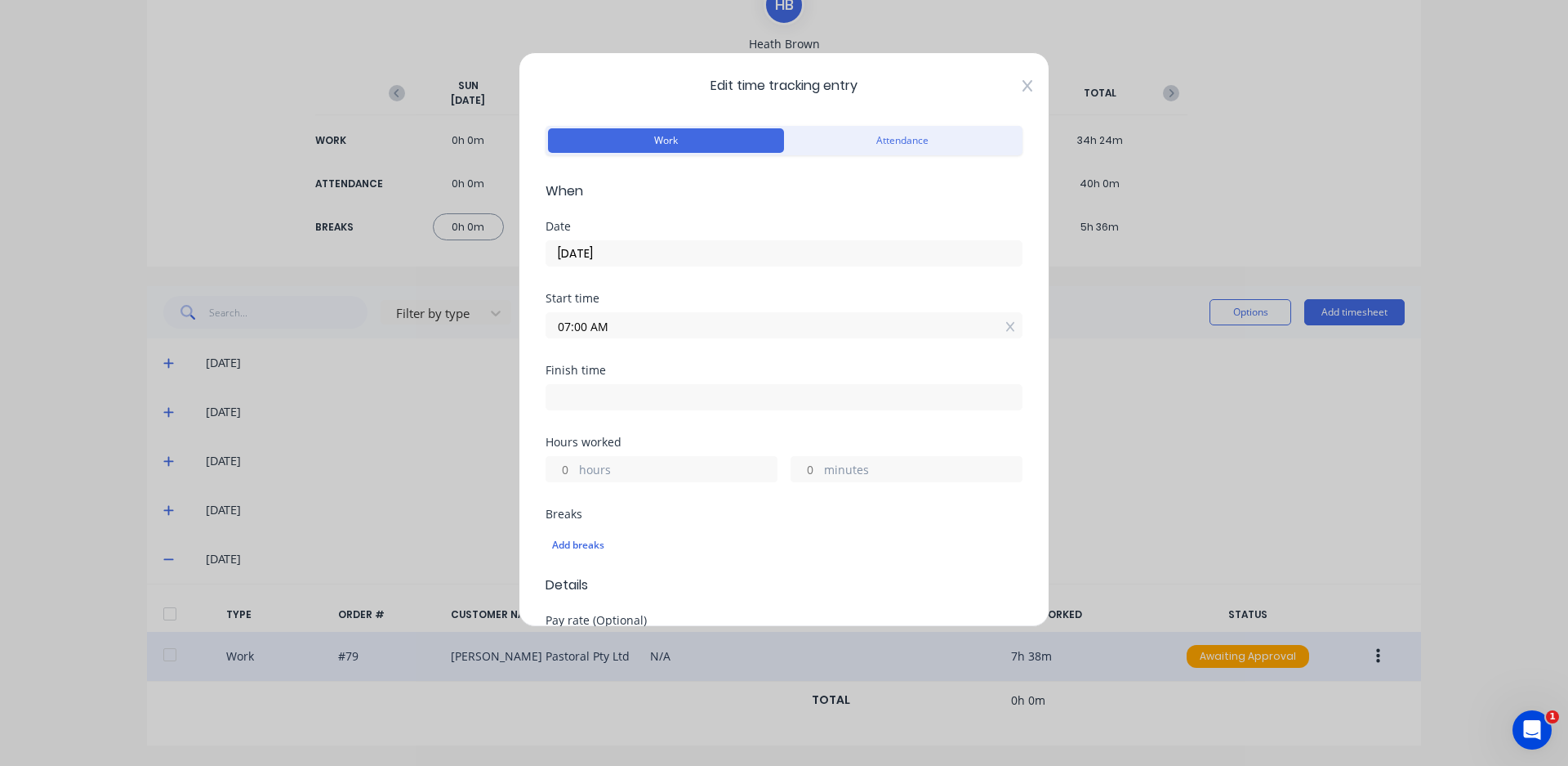
click at [1023, 90] on icon at bounding box center [1027, 86] width 10 height 13
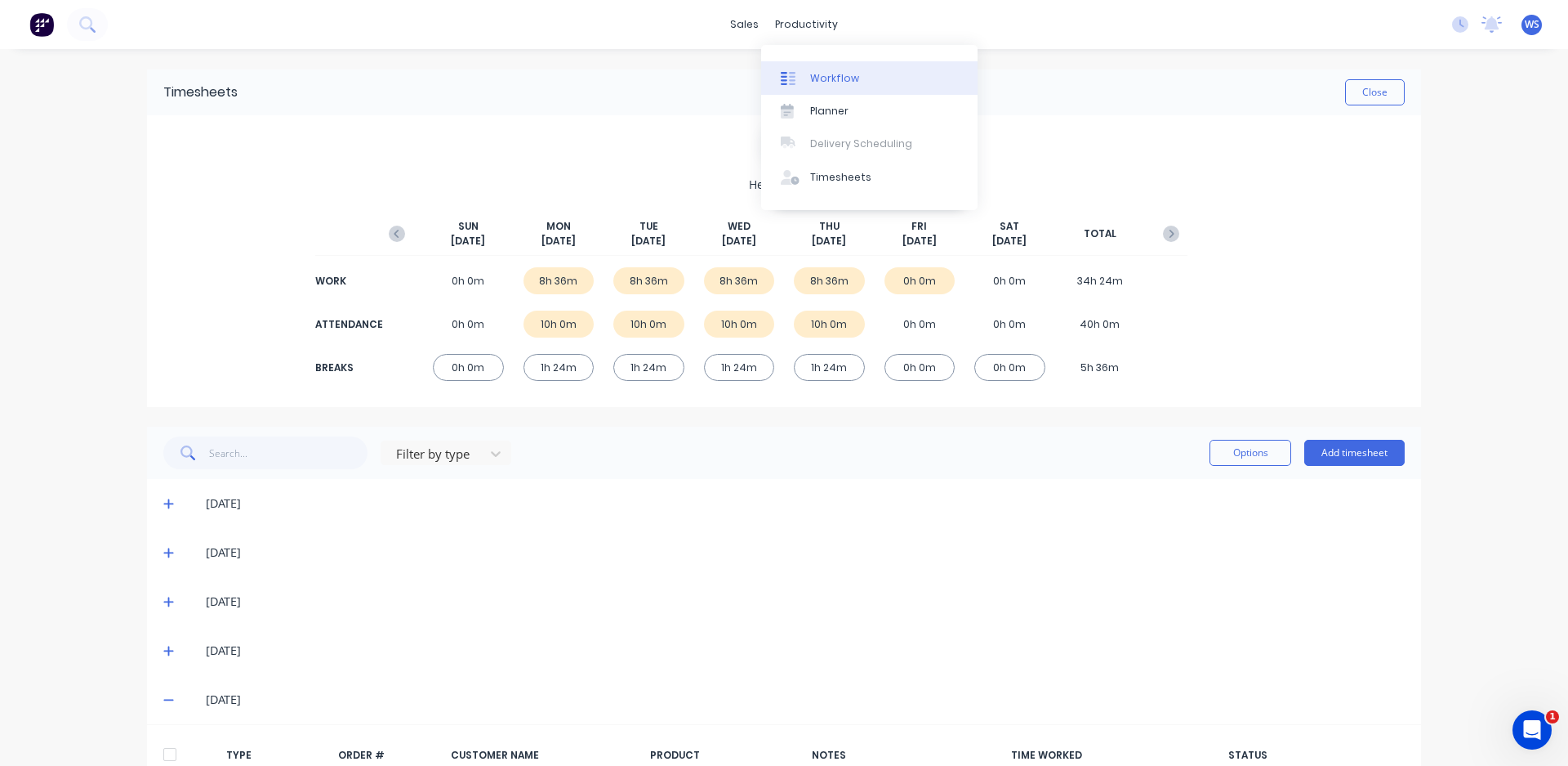
click at [781, 73] on icon at bounding box center [789, 78] width 15 height 15
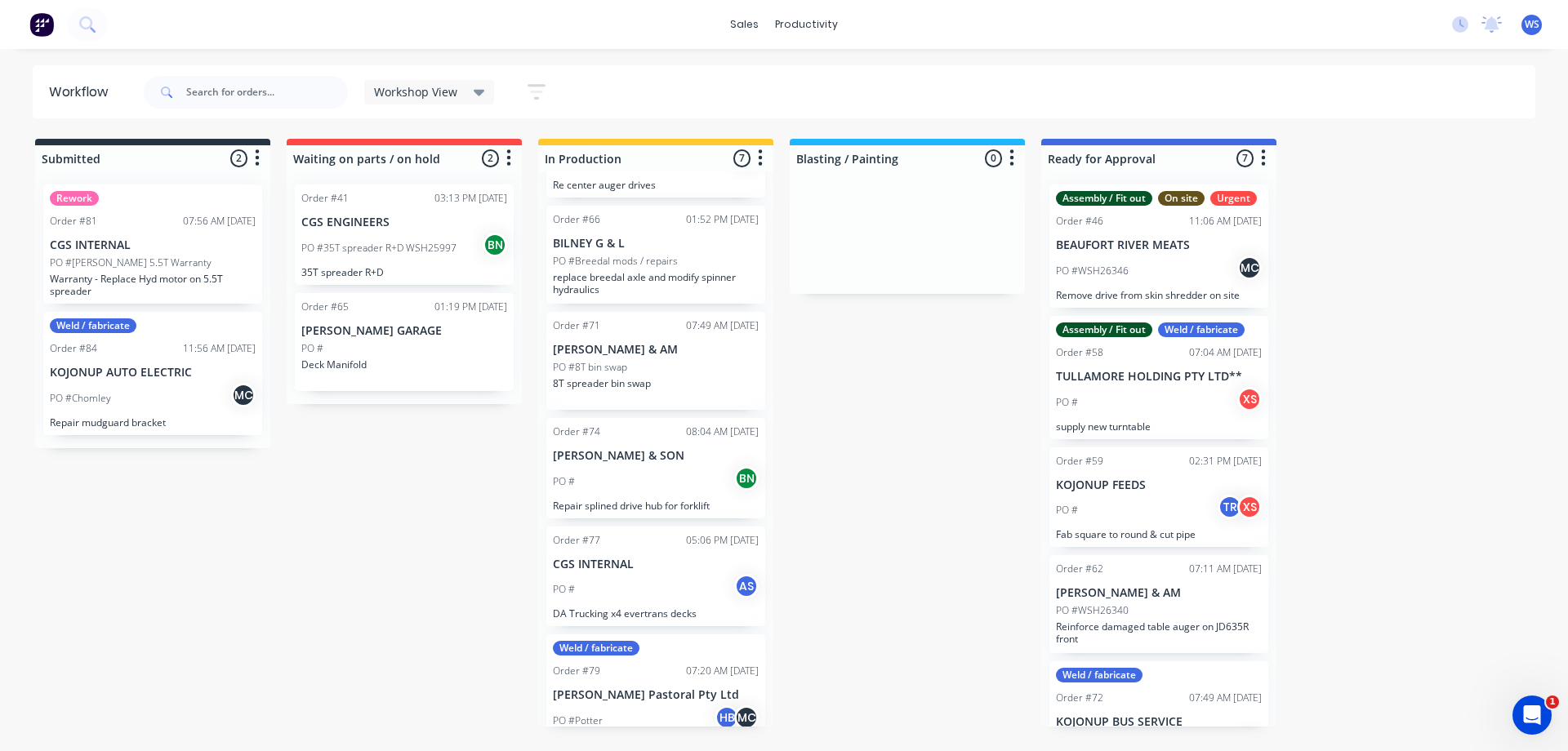
scroll to position [245, 0]
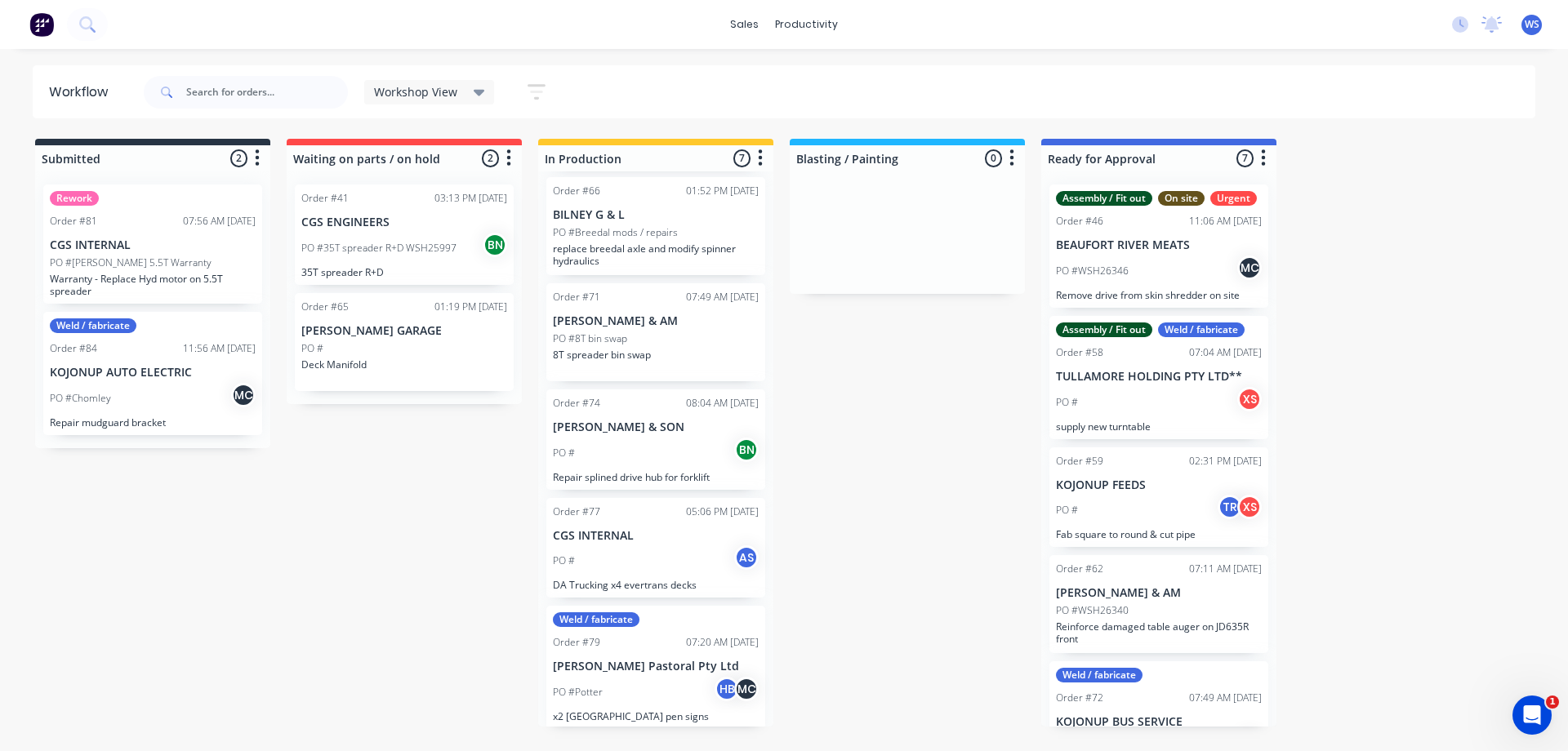
click at [609, 655] on div "Weld / fabricate Order #79 07:20 AM [DATE] [PERSON_NAME] Pastoral Pty Ltd PO #[…" at bounding box center [655, 667] width 219 height 123
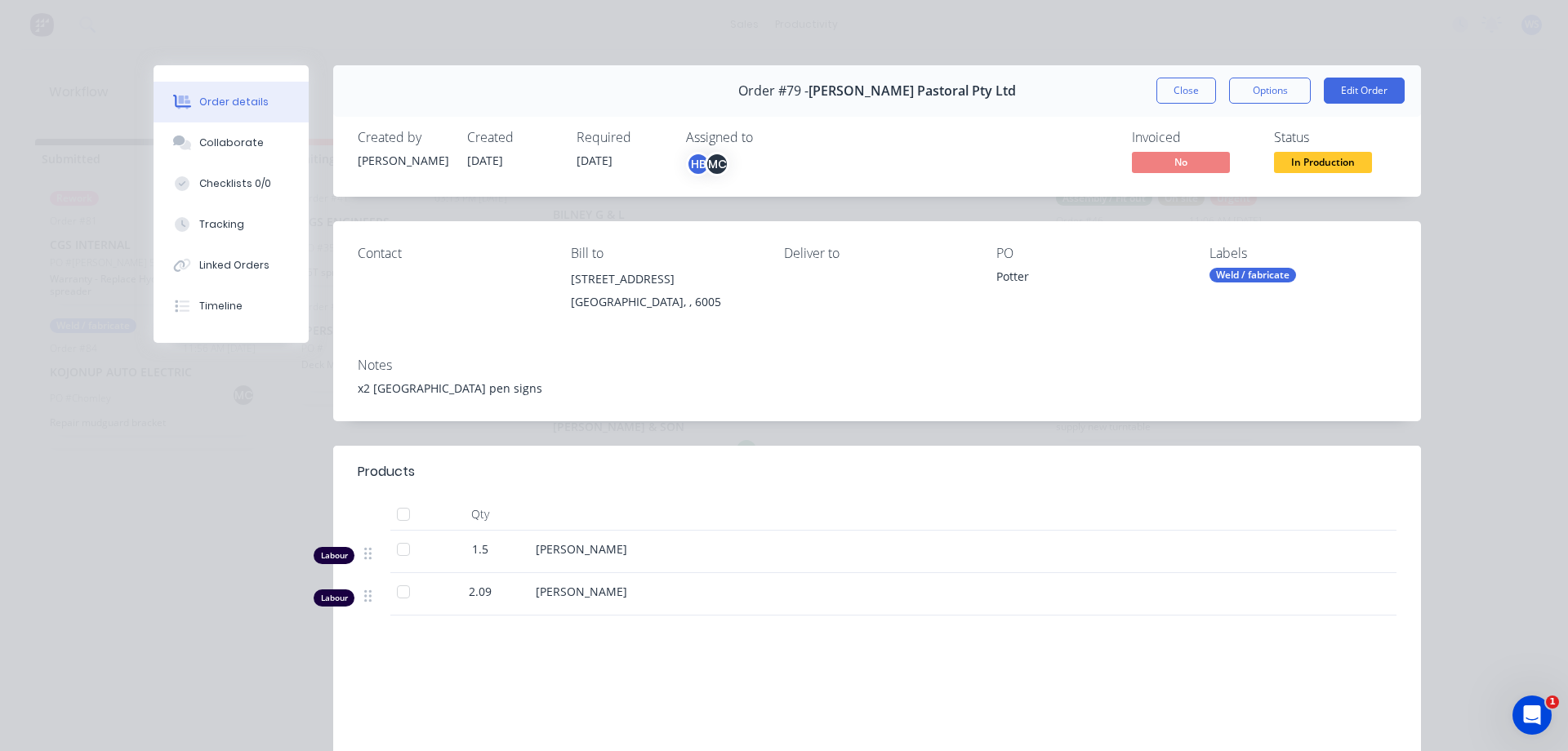
click at [397, 512] on div at bounding box center [404, 515] width 33 height 33
click at [1257, 90] on button "Options" at bounding box center [1271, 90] width 82 height 26
click at [1352, 90] on button "Edit Order" at bounding box center [1365, 90] width 81 height 26
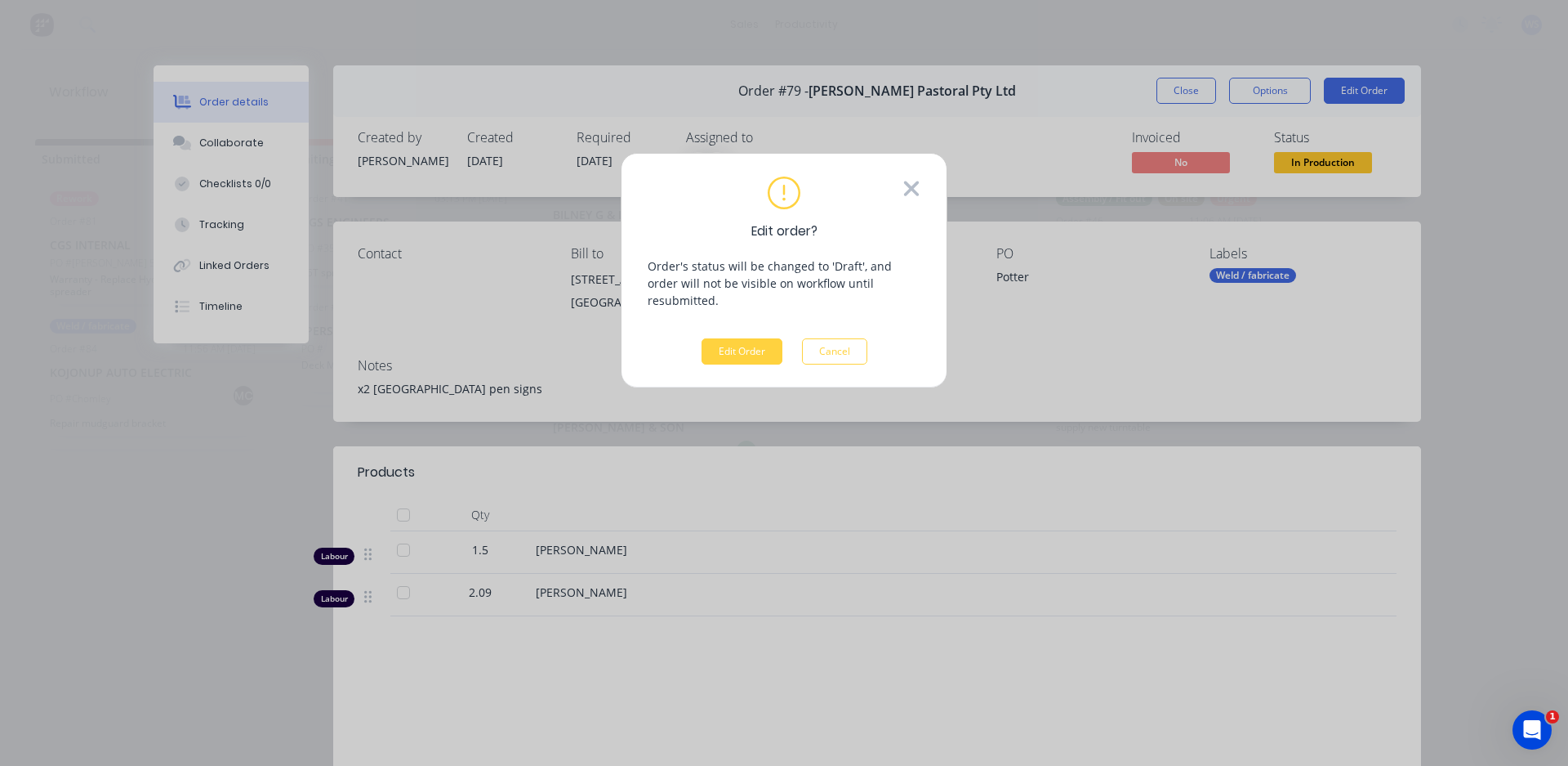
click at [908, 192] on icon at bounding box center [912, 189] width 15 height 15
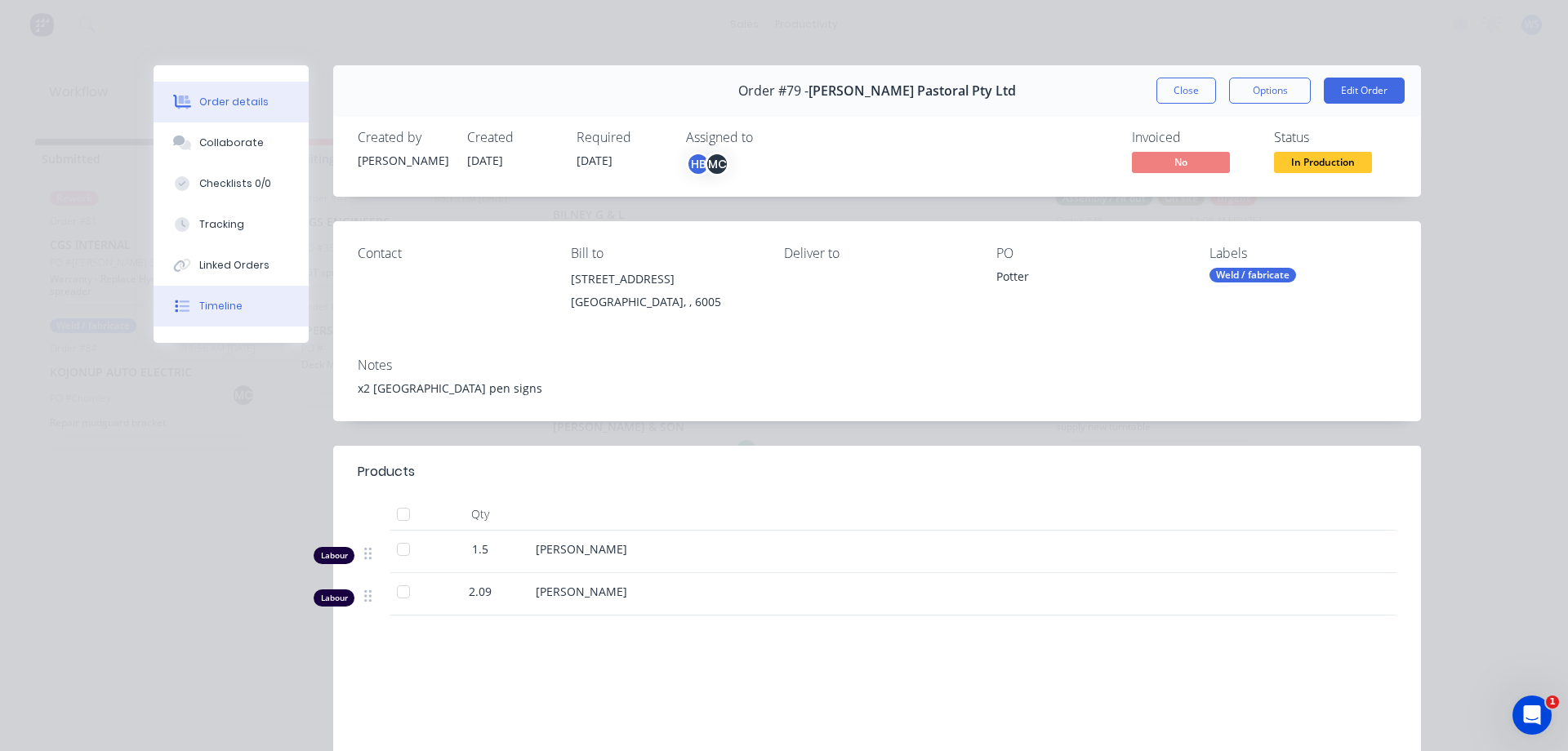
click at [236, 299] on button "Timeline" at bounding box center [231, 306] width 155 height 41
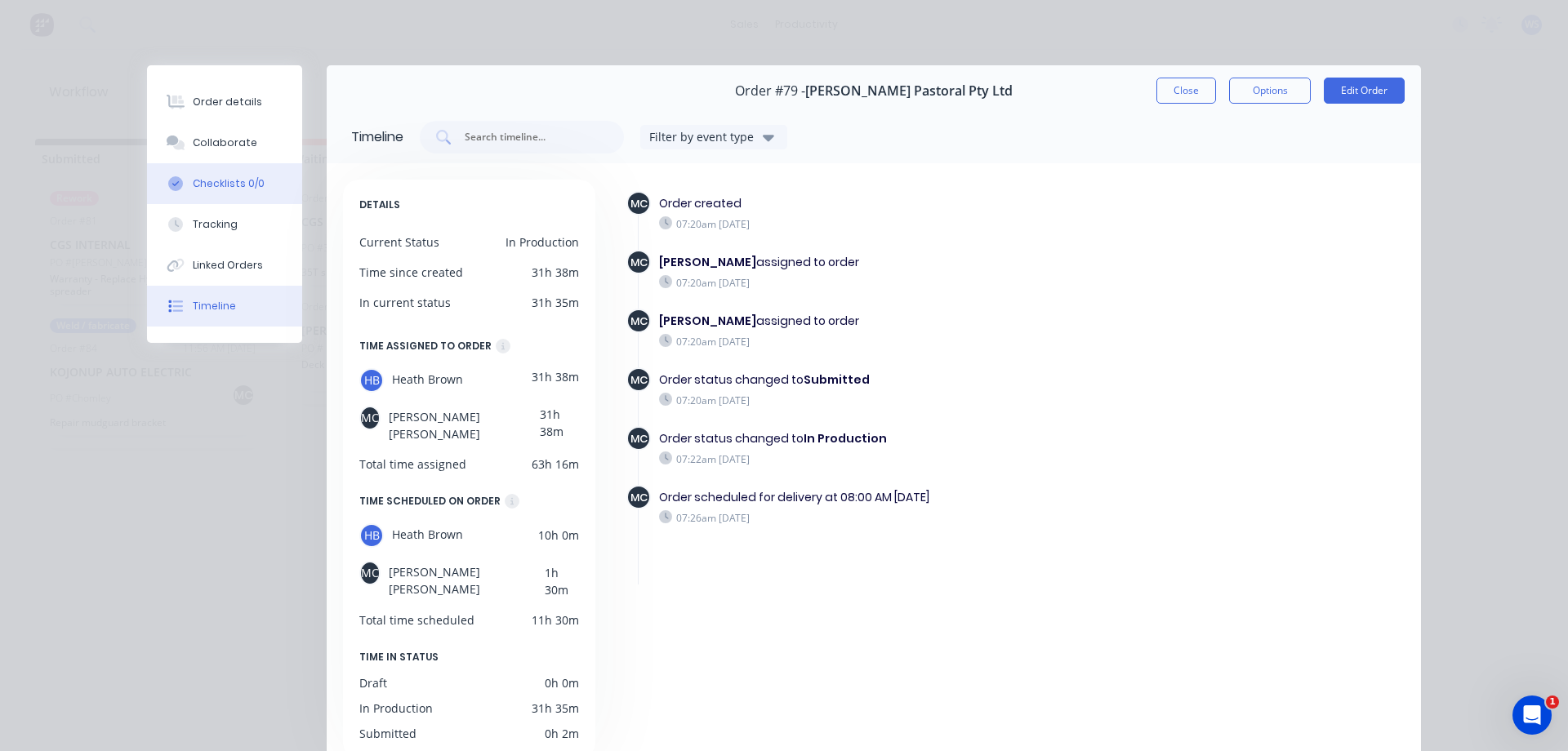
click at [222, 186] on div "Checklists 0/0" at bounding box center [228, 184] width 72 height 15
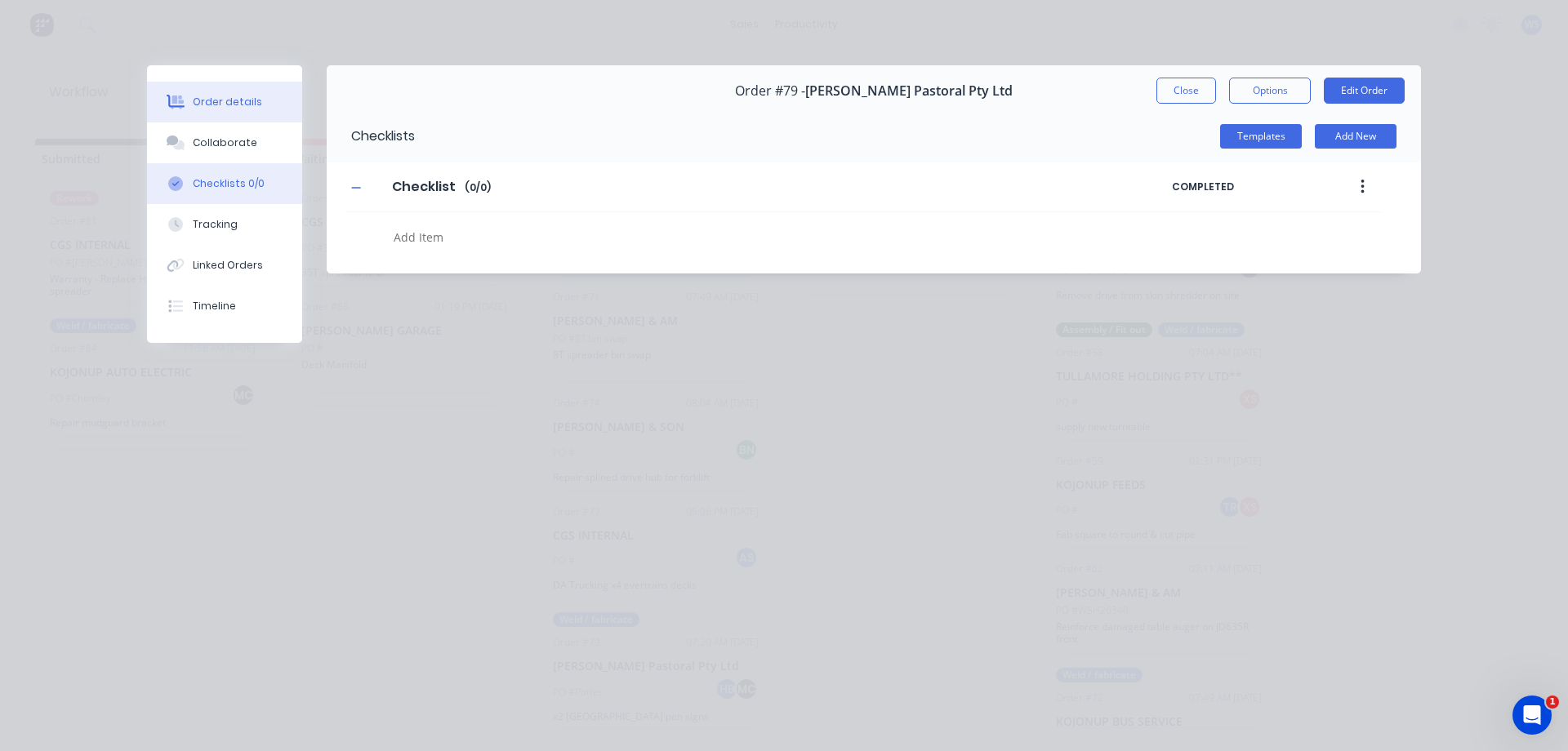
click at [242, 95] on div "Order details" at bounding box center [227, 102] width 69 height 15
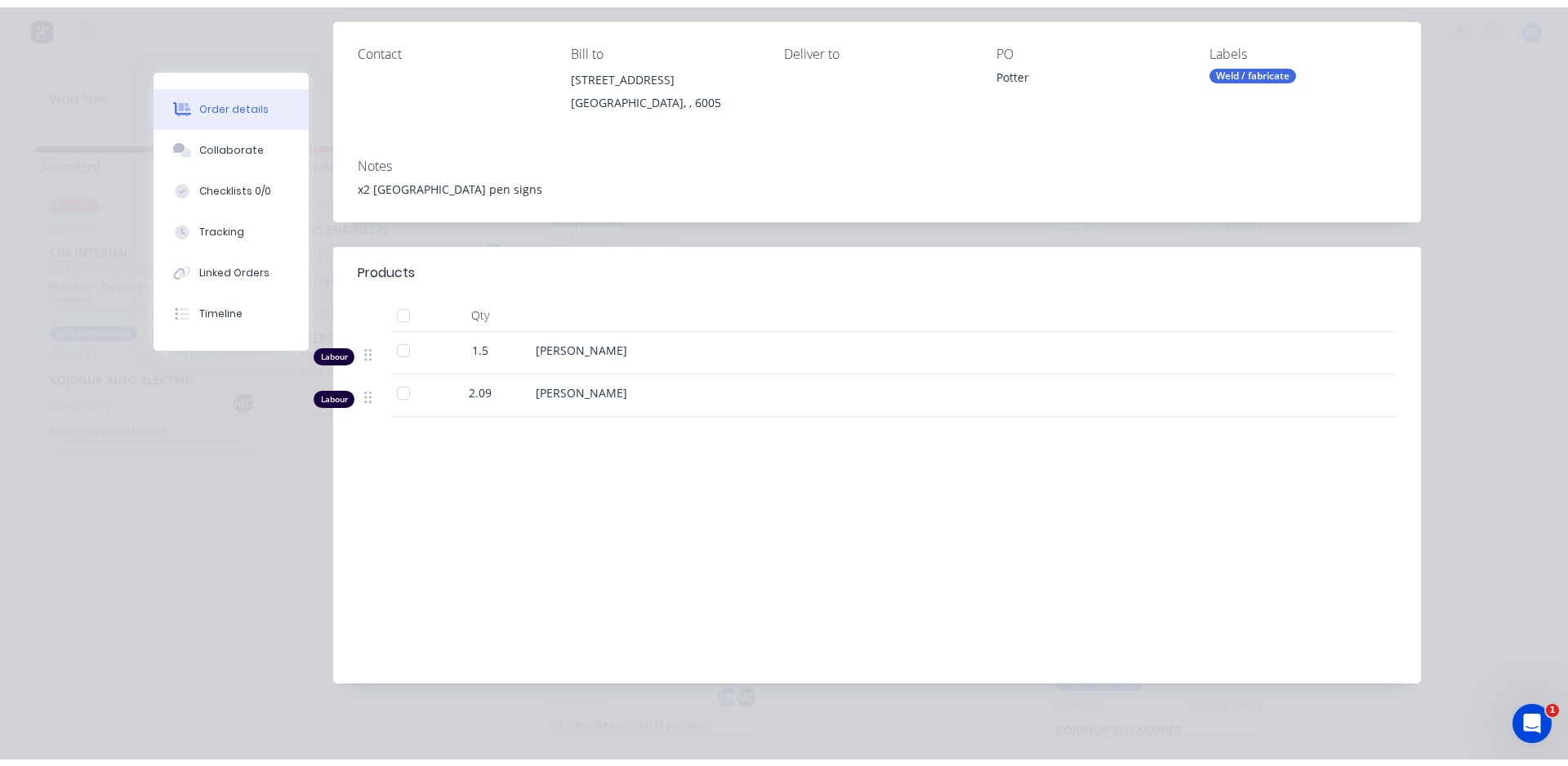
scroll to position [0, 0]
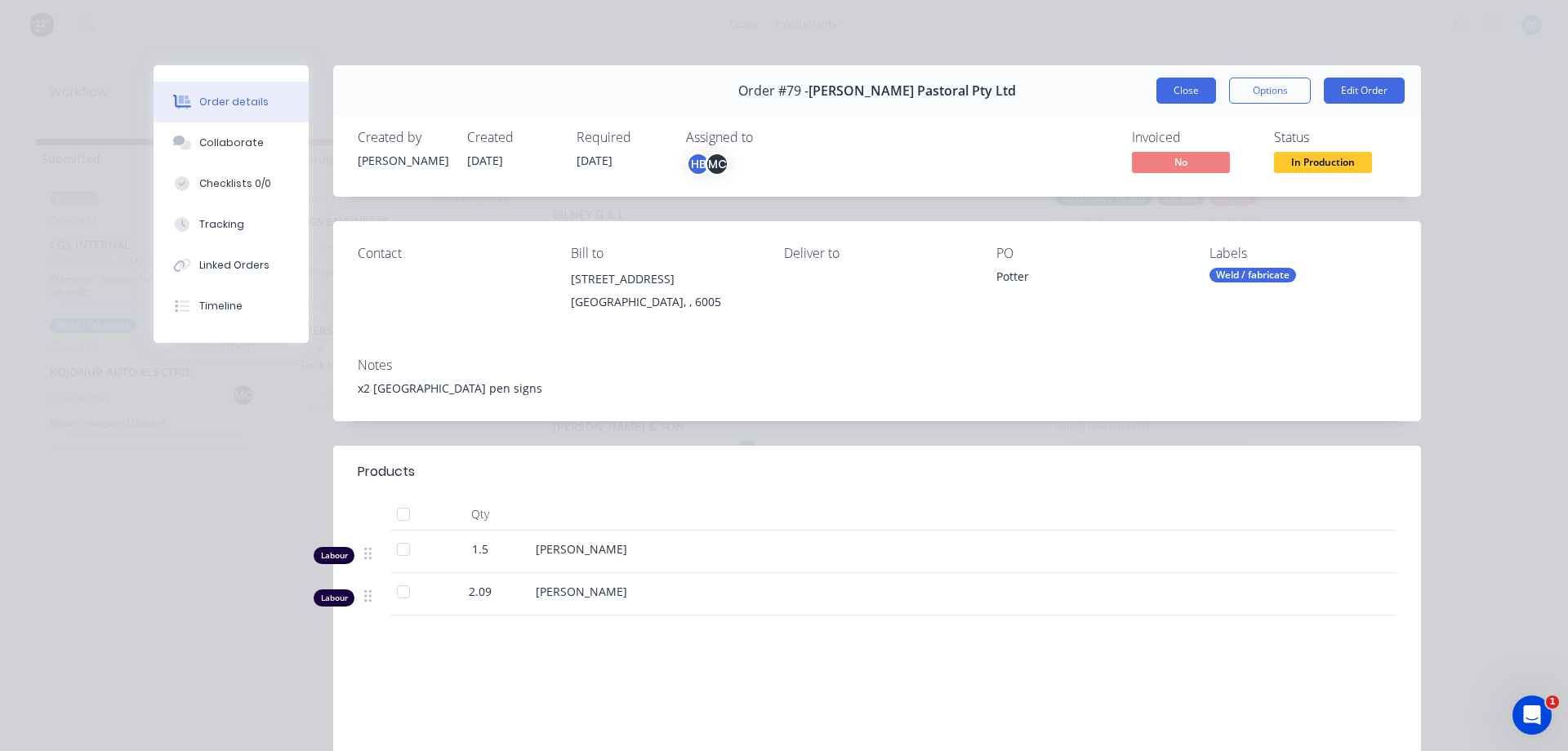
click at [1174, 84] on button "Close" at bounding box center [1186, 90] width 59 height 26
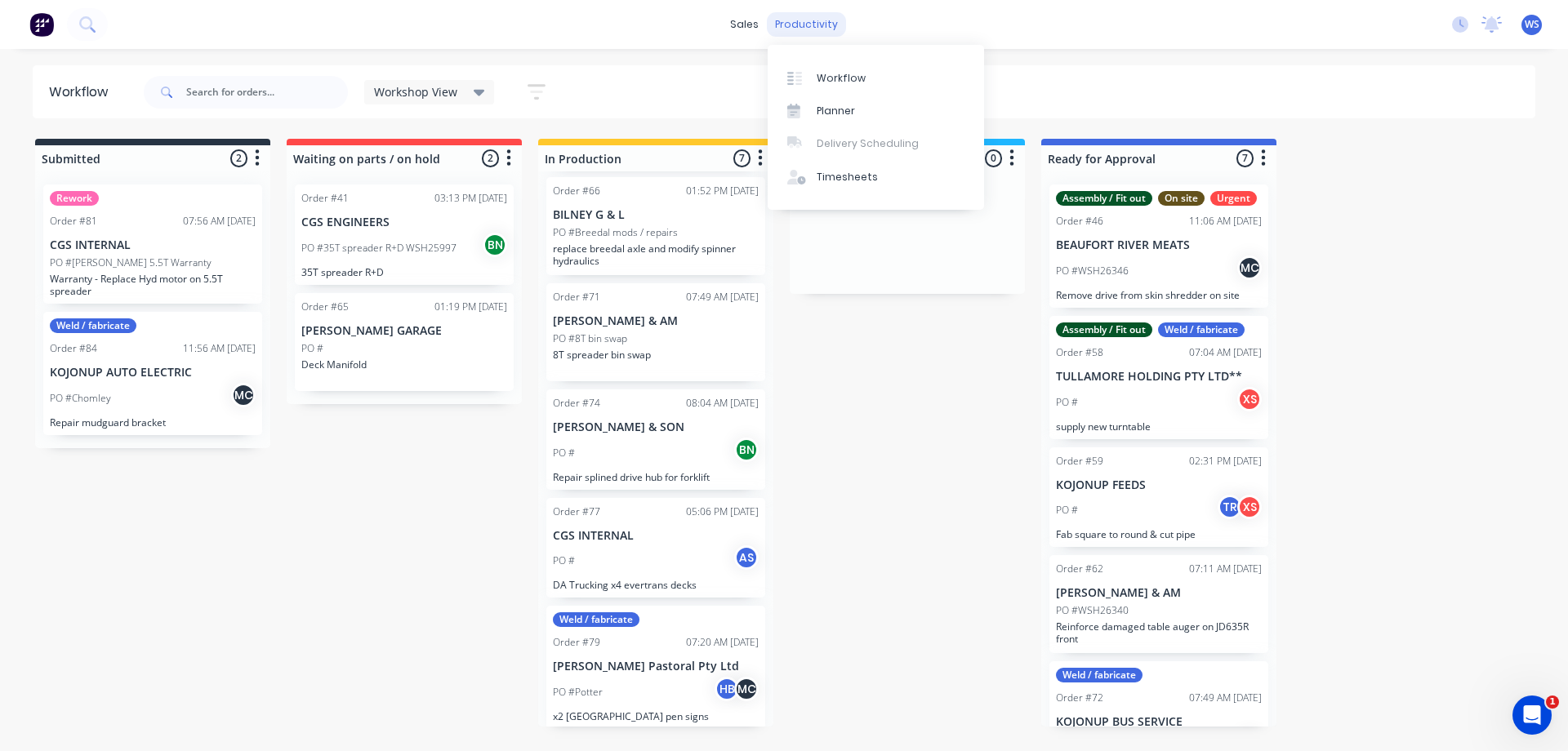
click at [815, 28] on div "productivity" at bounding box center [806, 24] width 79 height 25
click at [816, 64] on link "Workflow" at bounding box center [875, 77] width 216 height 33
click at [828, 174] on div "Timesheets" at bounding box center [847, 177] width 61 height 15
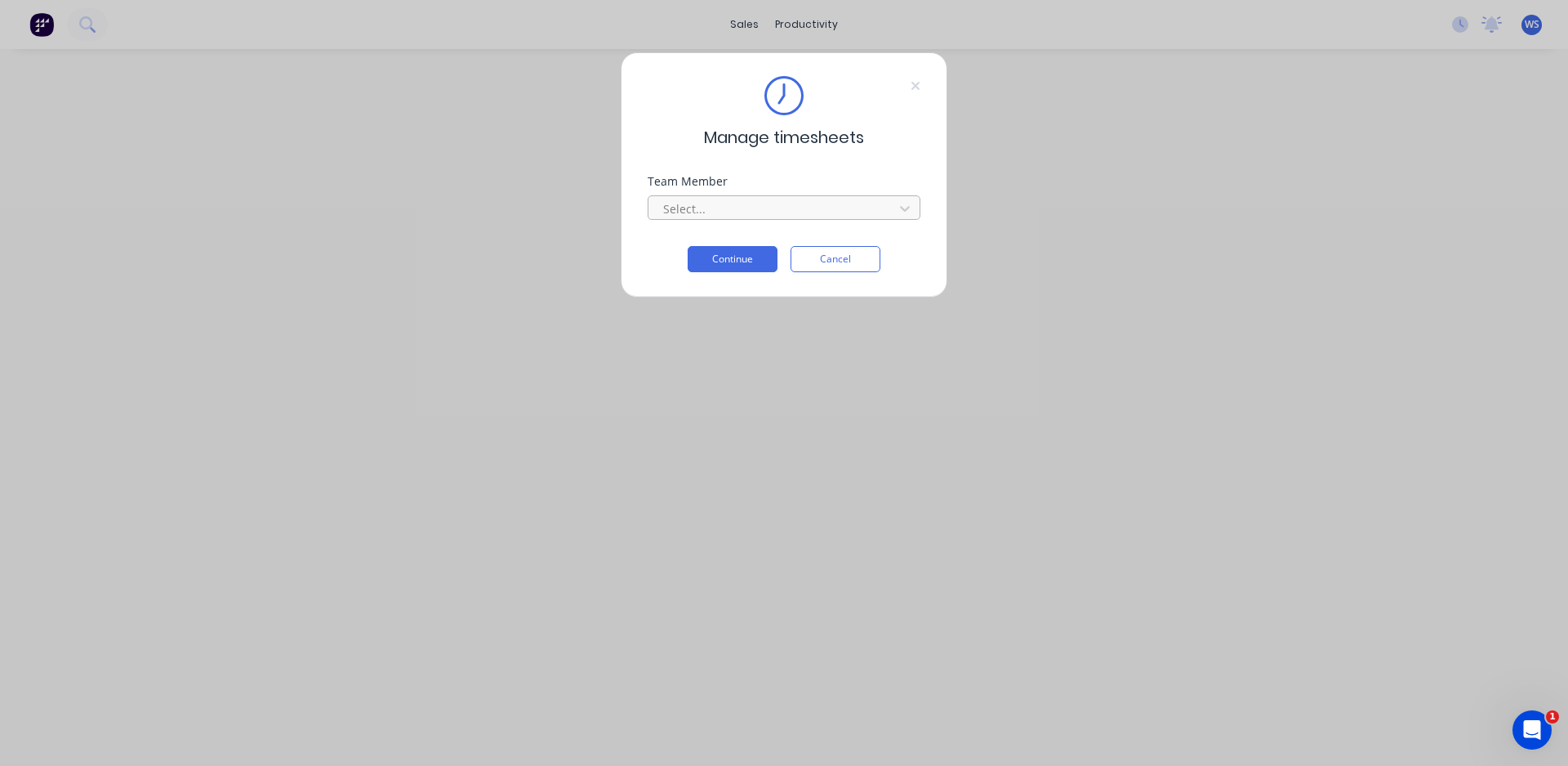
click at [735, 213] on div at bounding box center [774, 209] width 224 height 20
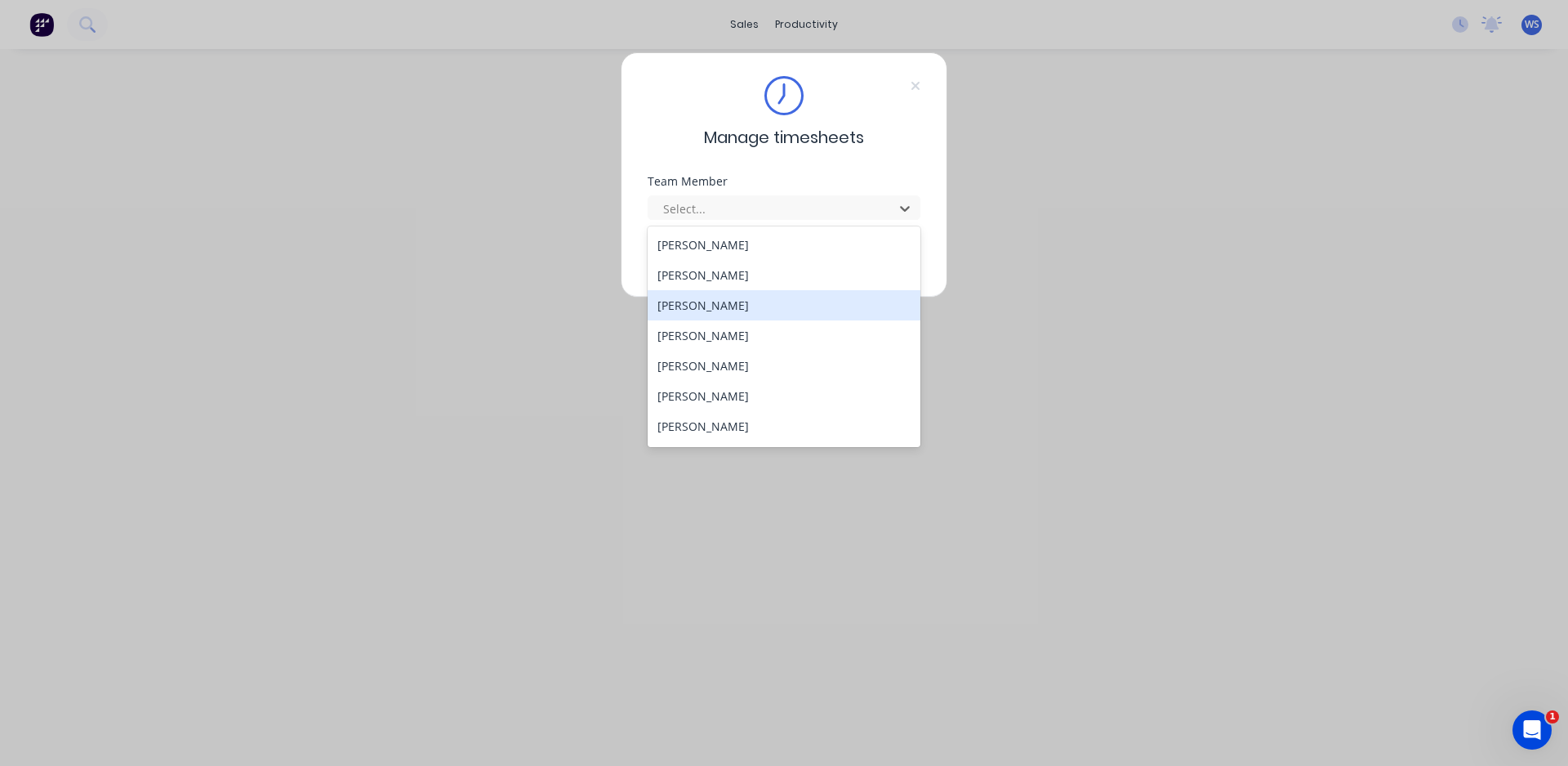
click at [710, 316] on div "[PERSON_NAME]" at bounding box center [784, 305] width 273 height 30
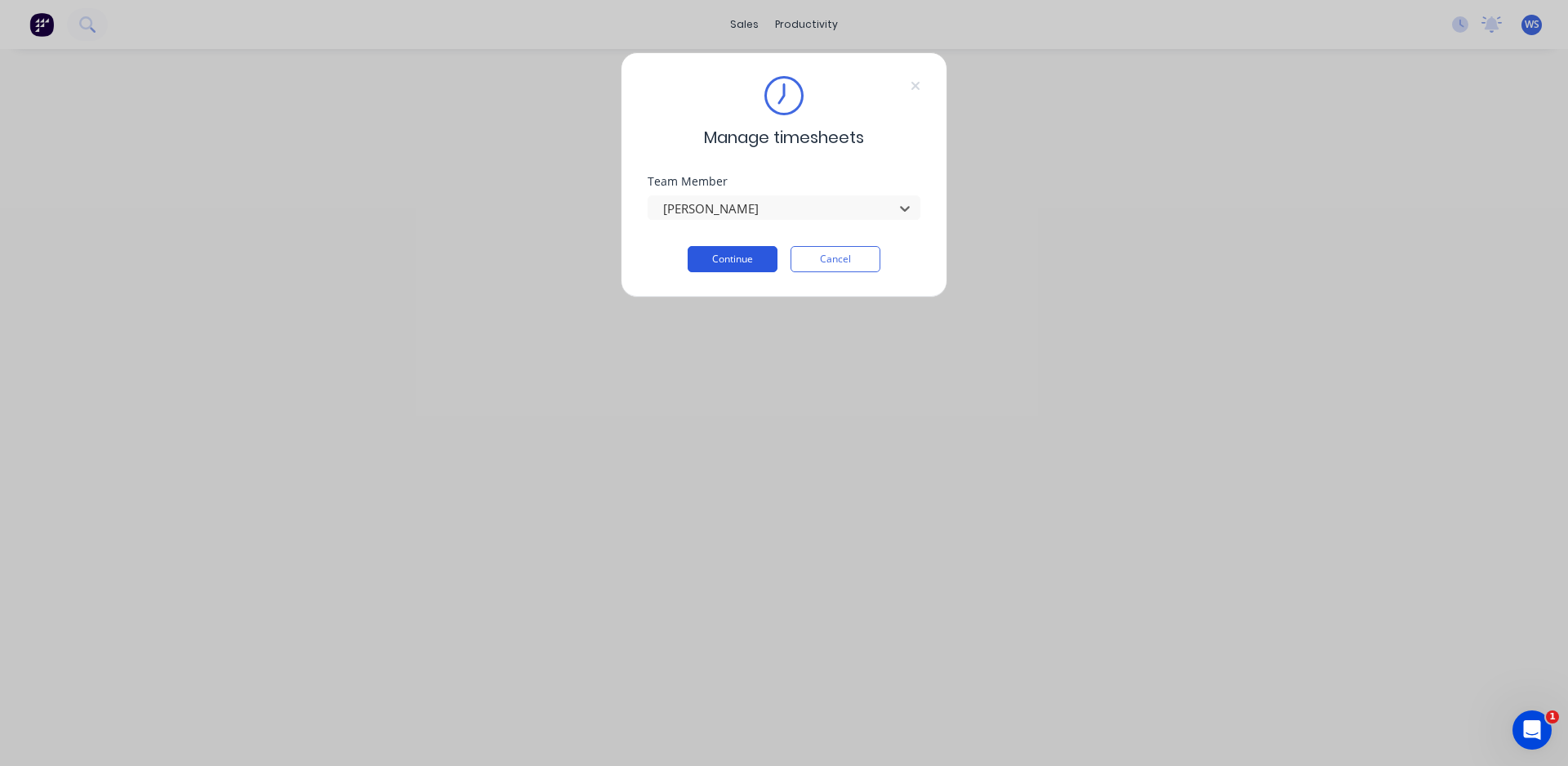
click at [728, 259] on button "Continue" at bounding box center [732, 259] width 90 height 26
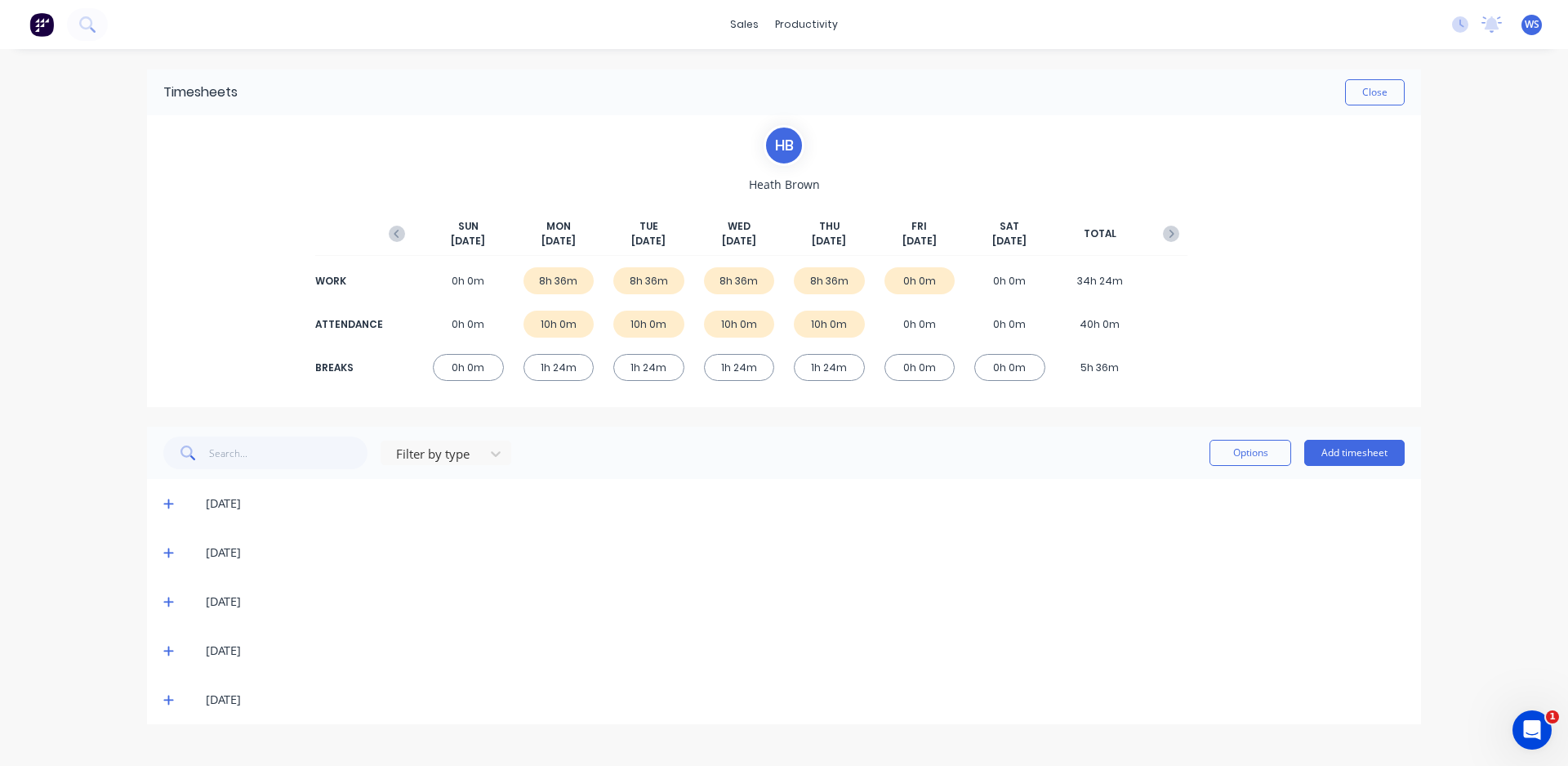
click at [167, 698] on icon at bounding box center [169, 699] width 11 height 12
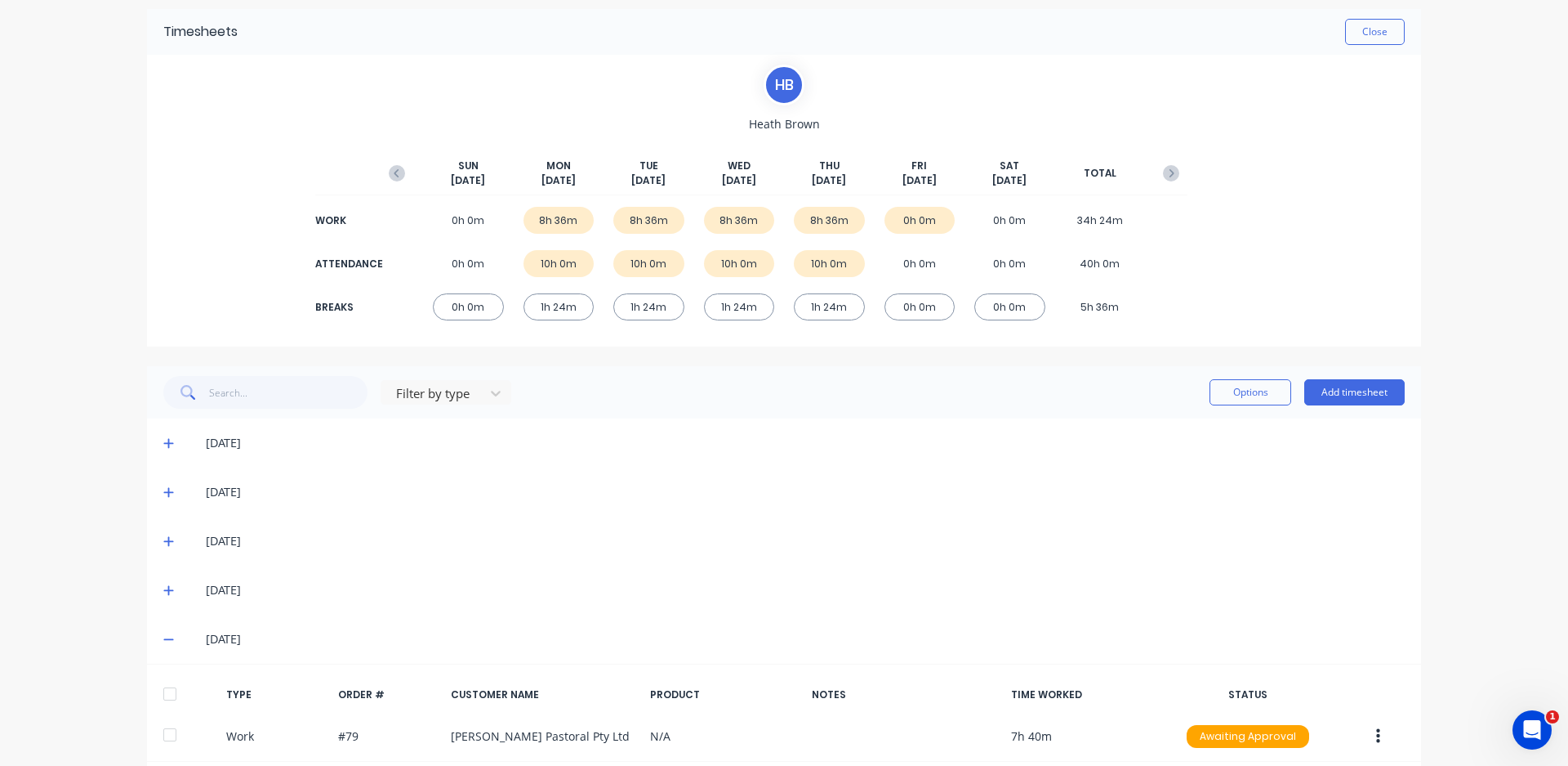
scroll to position [140, 0]
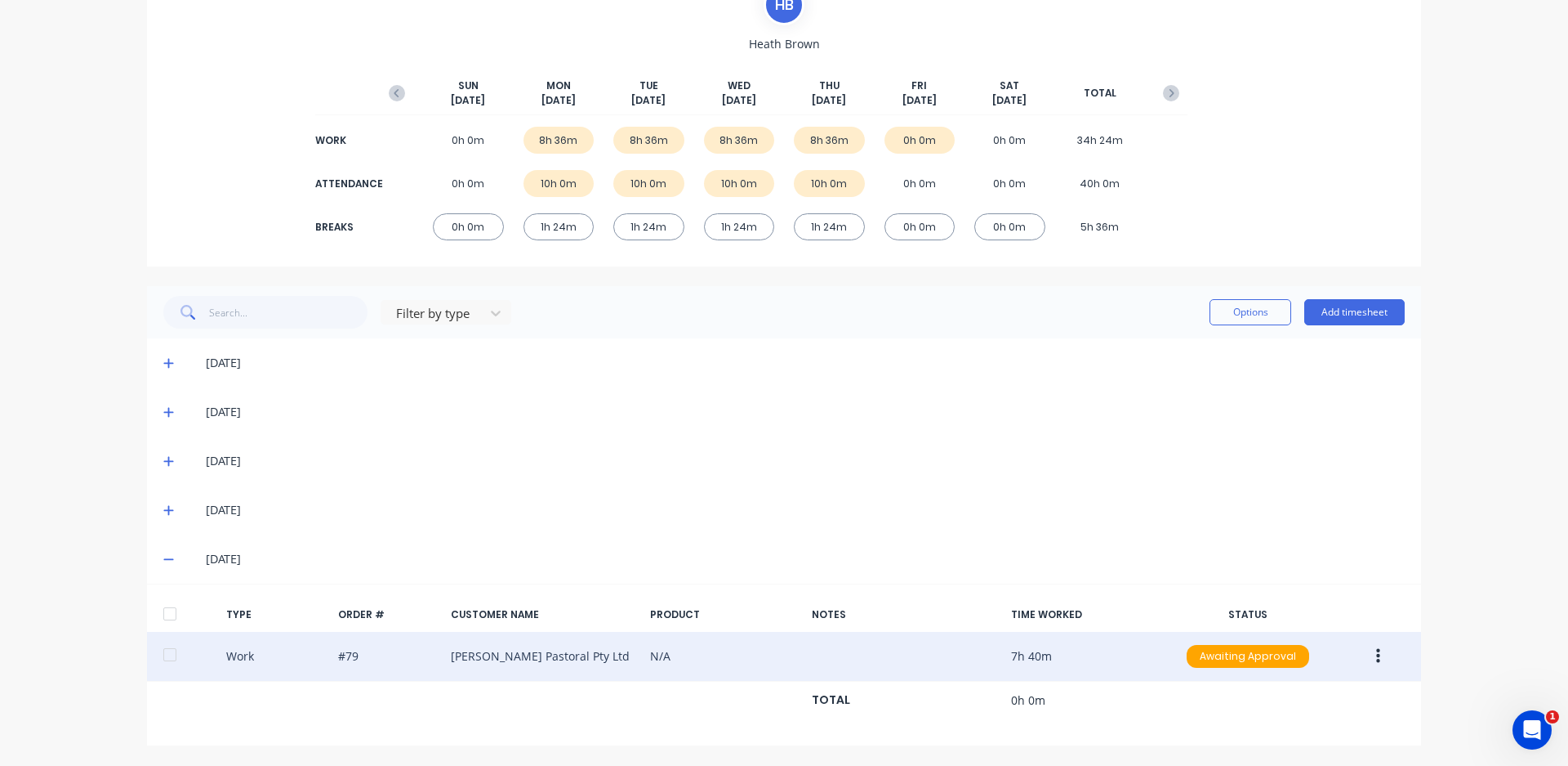
click at [1368, 650] on button "button" at bounding box center [1378, 656] width 38 height 29
click at [1304, 630] on div "Edit" at bounding box center [1320, 627] width 126 height 24
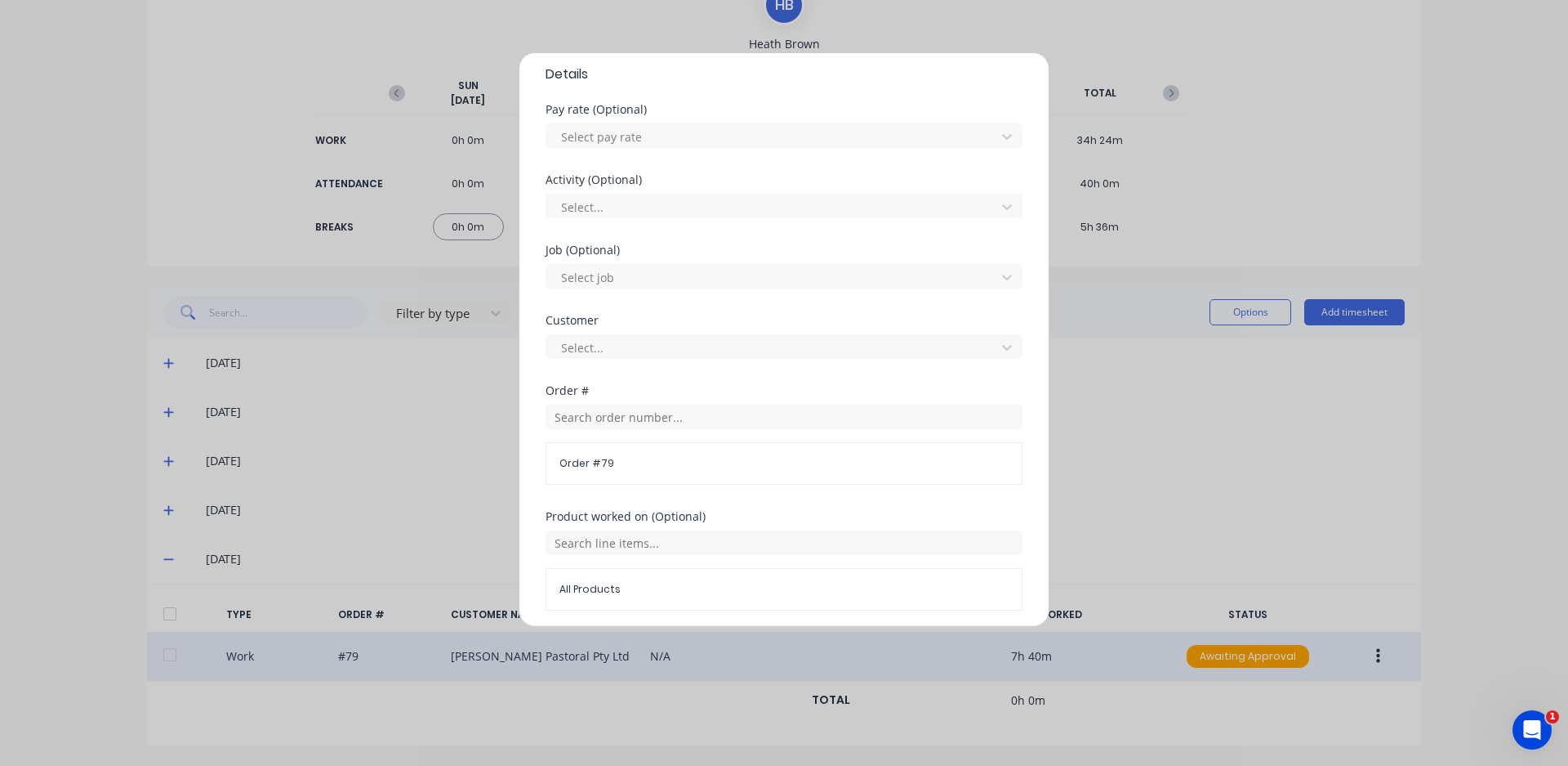
scroll to position [539, 0]
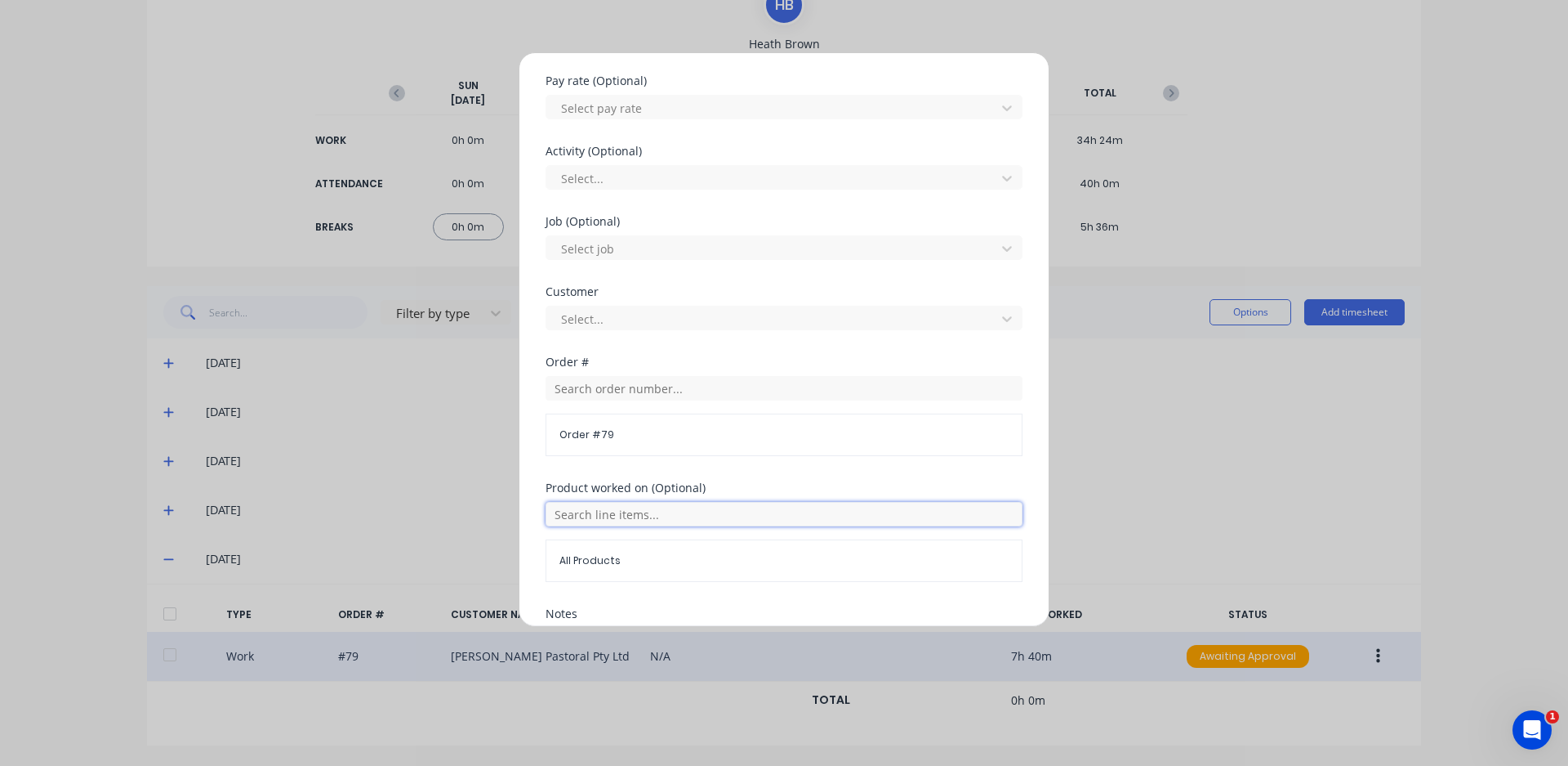
click at [698, 504] on input "text" at bounding box center [784, 513] width 477 height 25
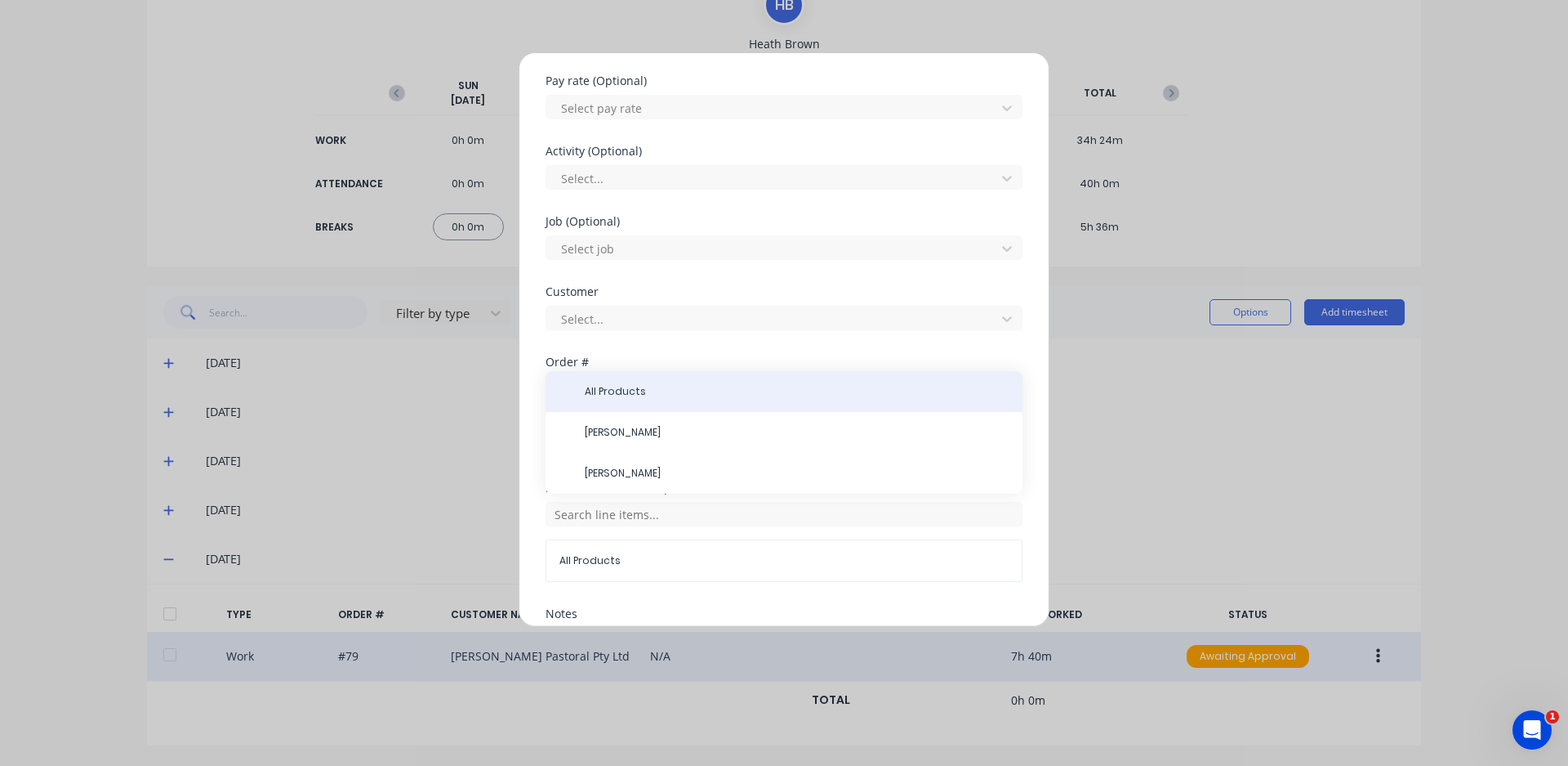
click at [594, 382] on div "All Products" at bounding box center [784, 391] width 477 height 41
click at [543, 579] on div "Edit time tracking entry Work Attendance When Date [DATE] Start time 07:17 AM F…" at bounding box center [784, 339] width 531 height 574
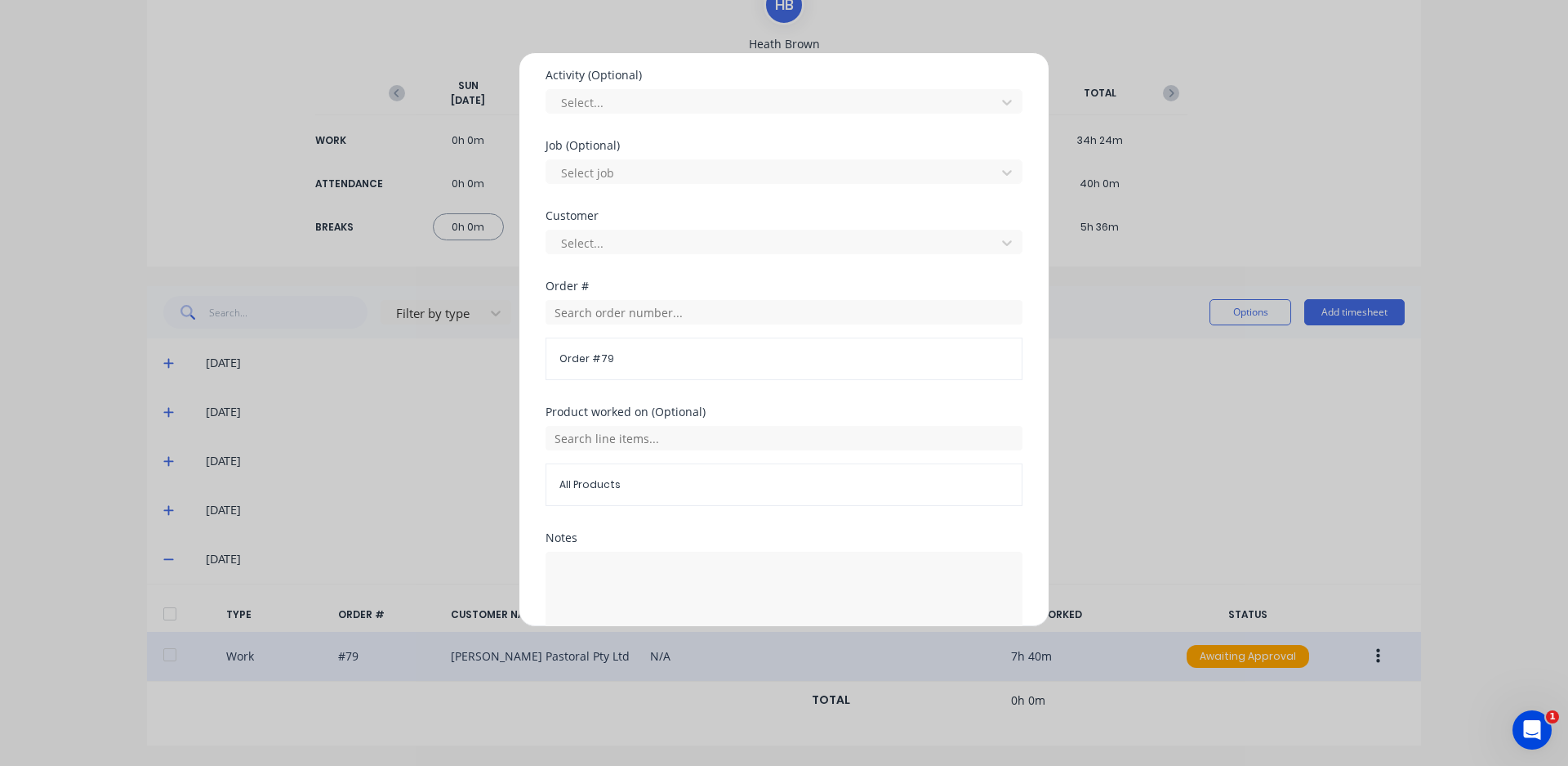
scroll to position [703, 0]
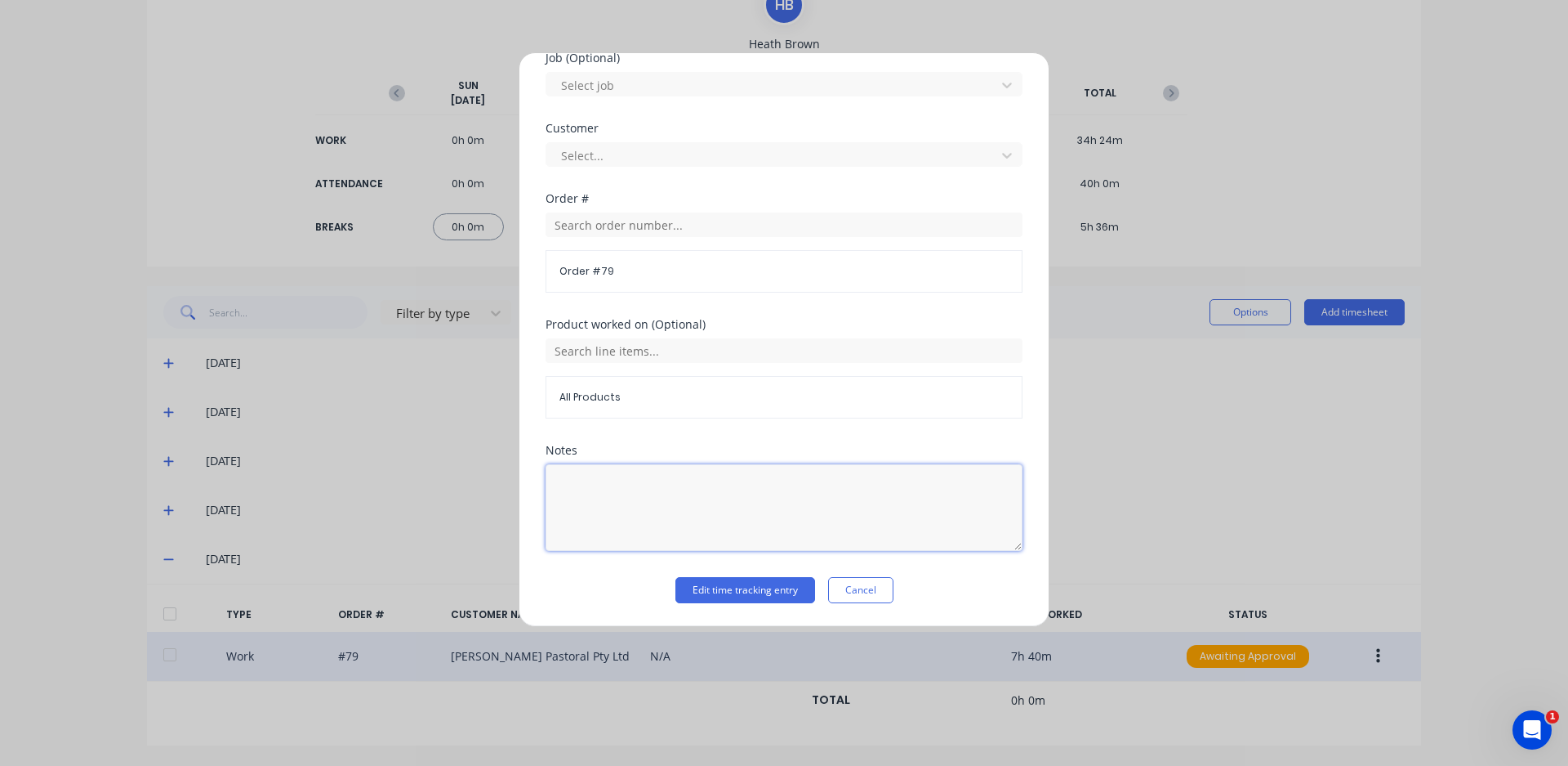
click at [574, 493] on textarea at bounding box center [784, 507] width 477 height 87
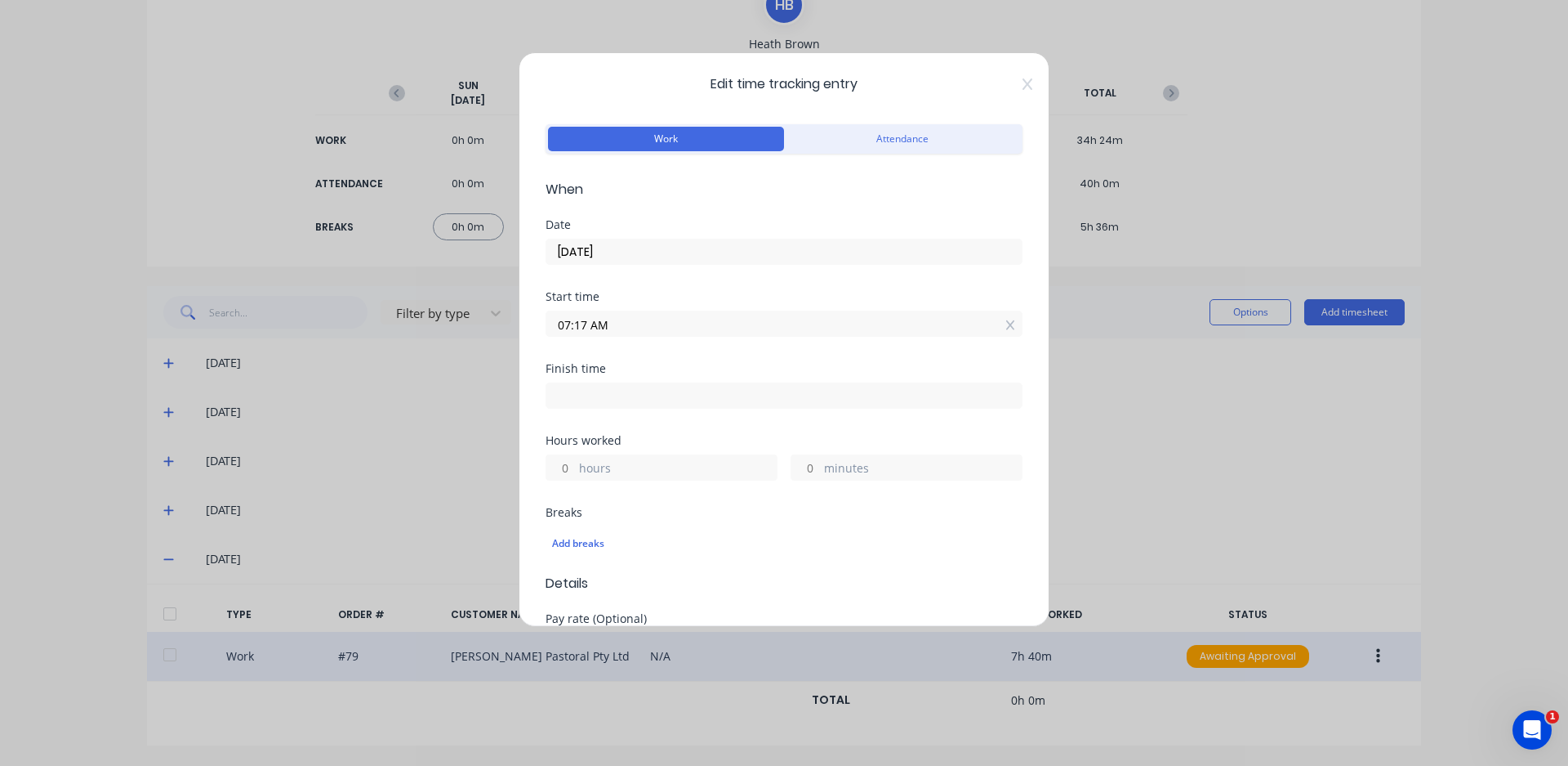
scroll to position [0, 0]
click at [1023, 80] on div "Edit time tracking entry Work Attendance When Date [DATE] Start time 07:17 AM F…" at bounding box center [784, 339] width 531 height 574
click at [1023, 86] on icon at bounding box center [1027, 86] width 10 height 13
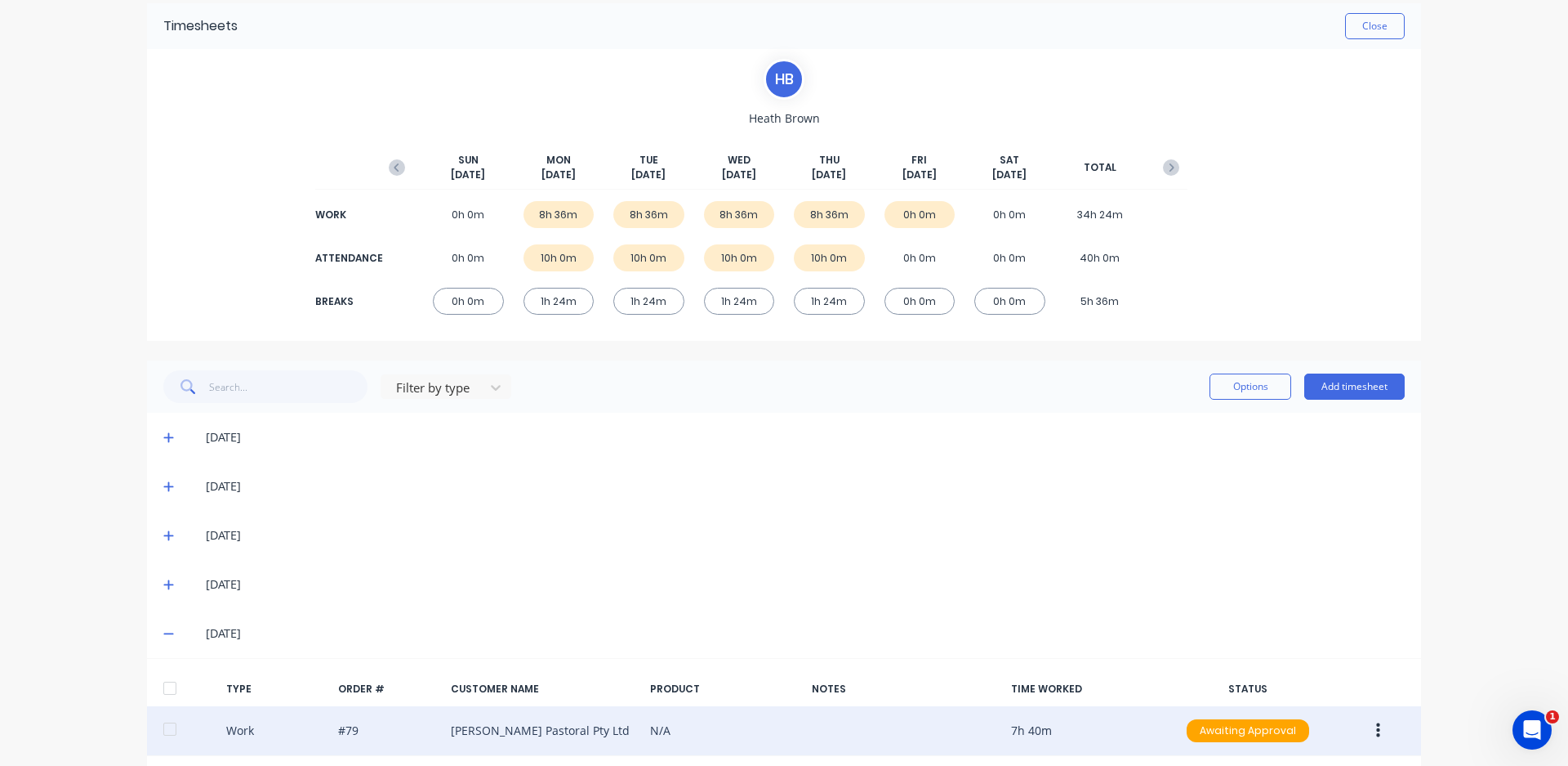
scroll to position [140, 0]
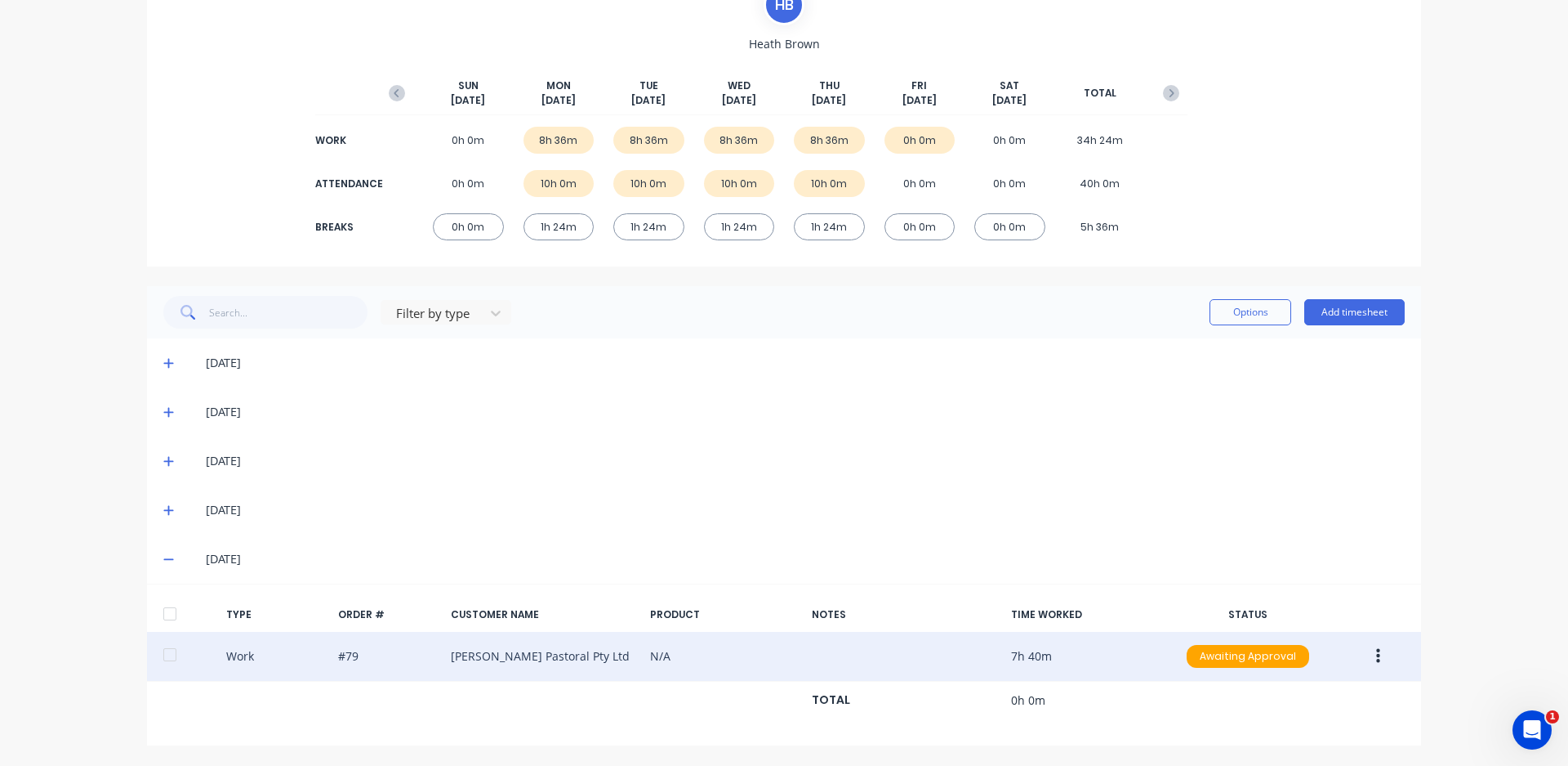
click at [1374, 650] on button "button" at bounding box center [1378, 656] width 38 height 29
click at [1316, 633] on div "Edit" at bounding box center [1320, 627] width 126 height 24
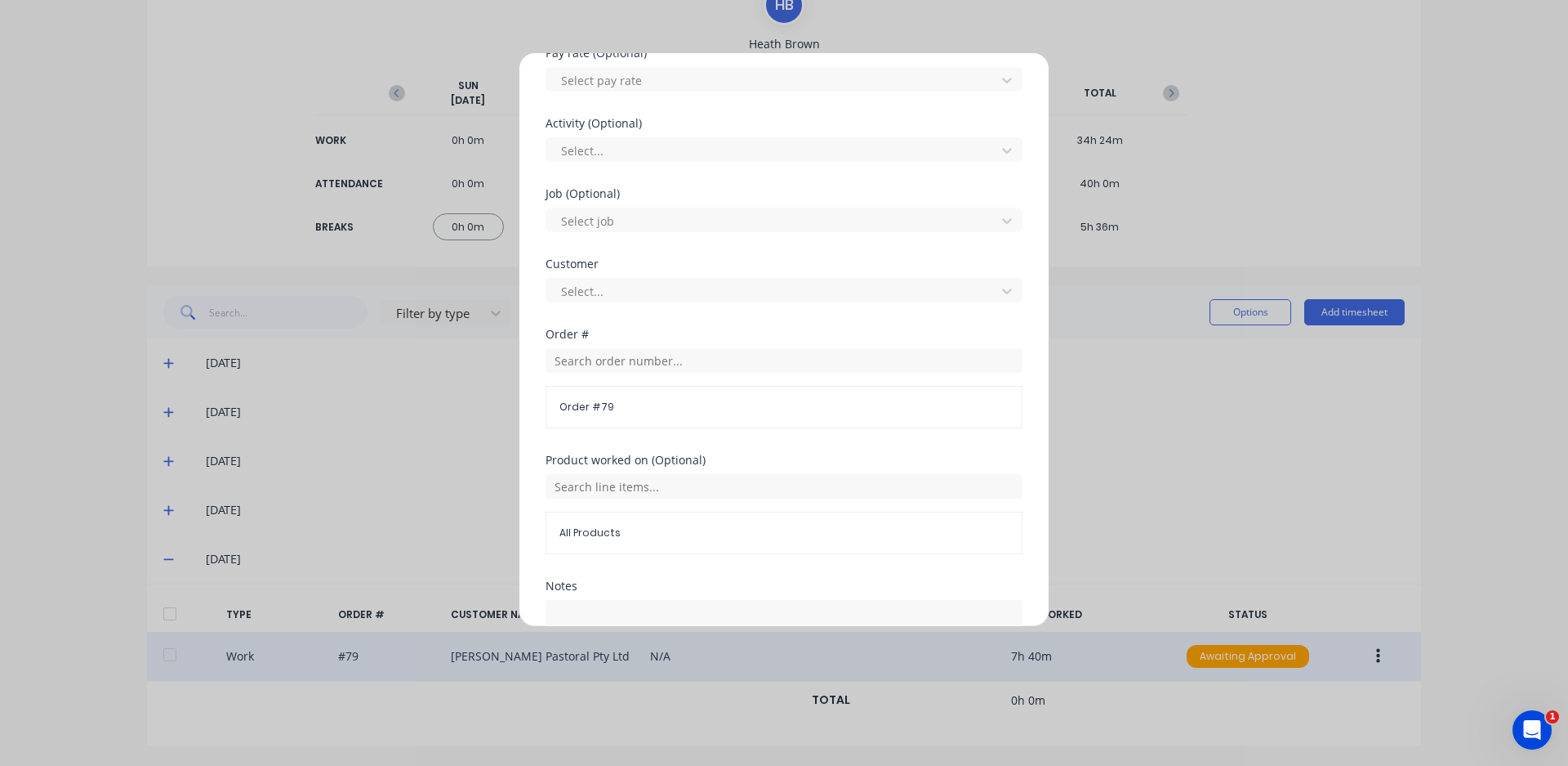
scroll to position [539, 0]
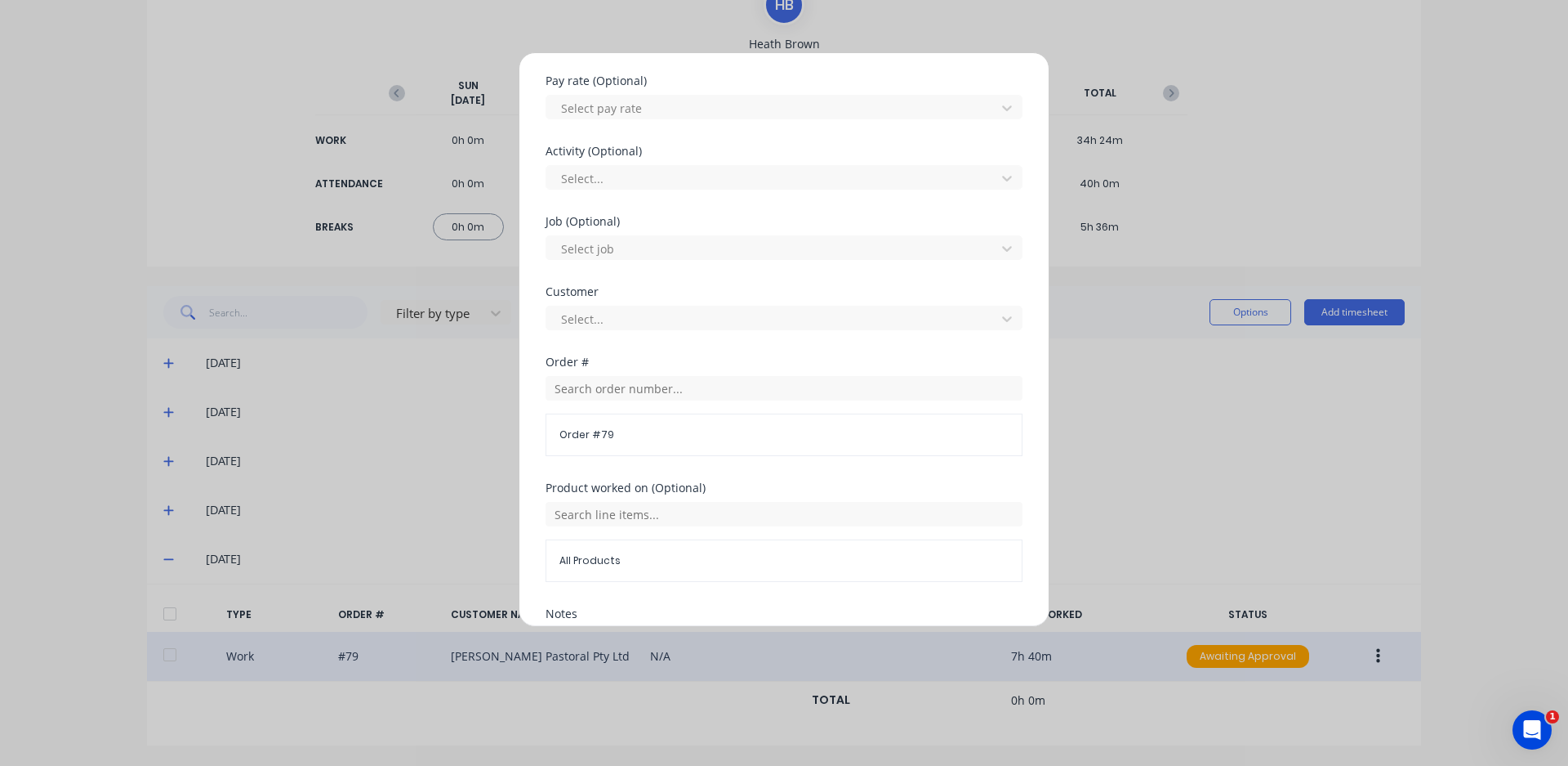
click at [1144, 368] on div "Edit time tracking entry Work Attendance When Date [DATE] Start time 07:17 AM F…" at bounding box center [784, 383] width 1568 height 766
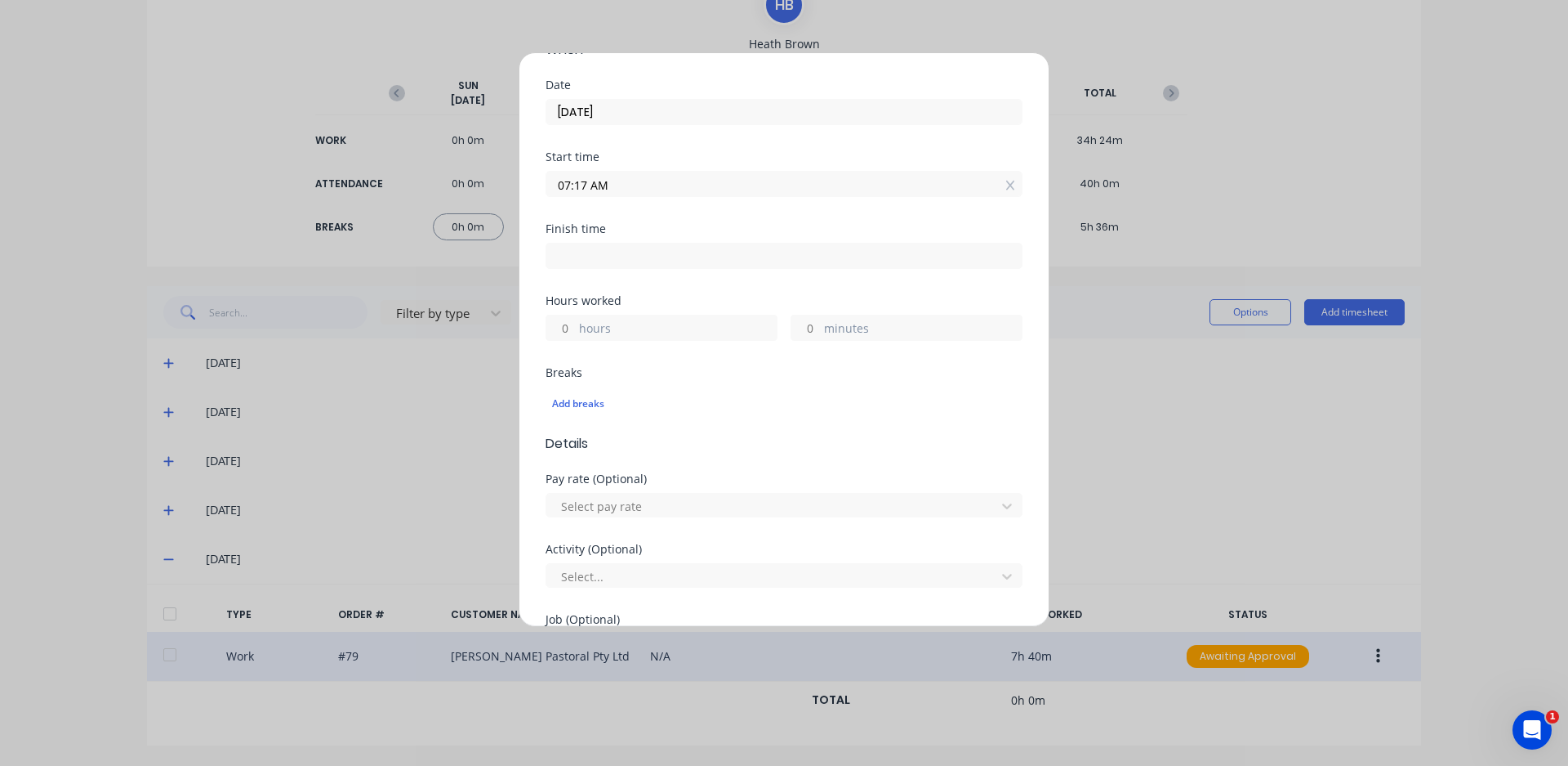
scroll to position [0, 0]
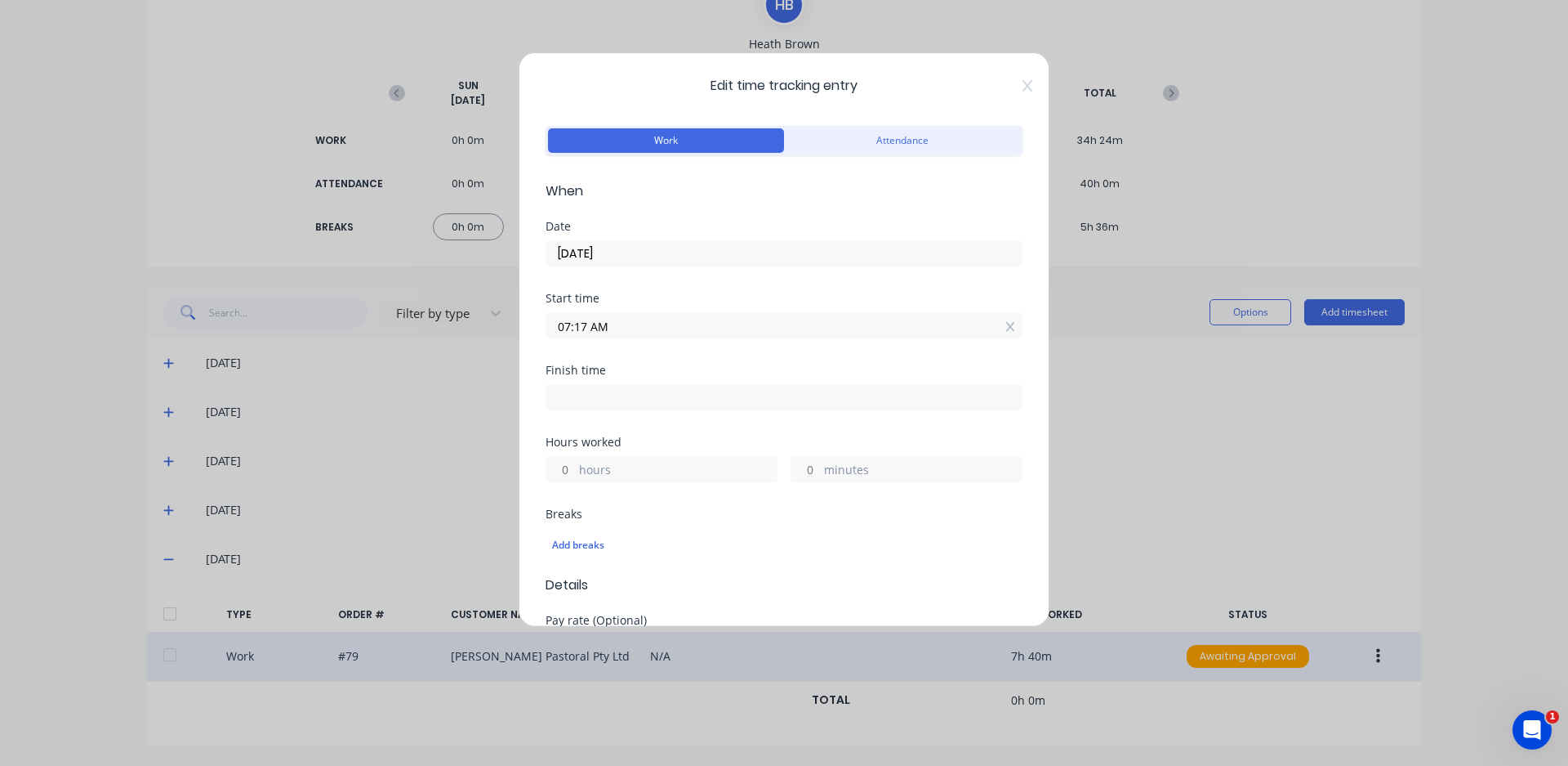
click at [1008, 87] on span "Edit time tracking entry" at bounding box center [784, 86] width 477 height 20
click at [1023, 83] on icon at bounding box center [1027, 86] width 10 height 13
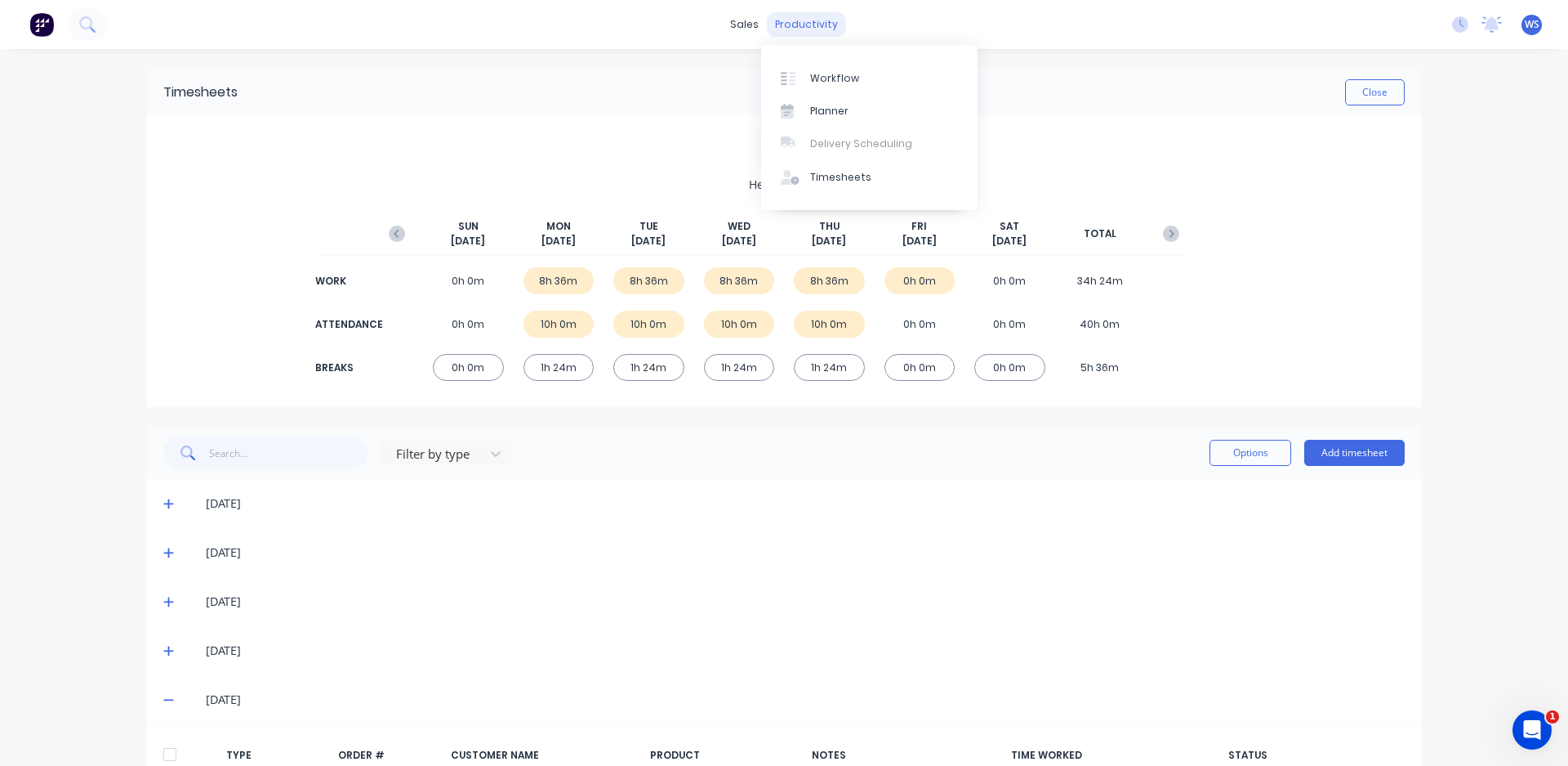
click at [805, 23] on div "productivity" at bounding box center [806, 24] width 79 height 25
click at [849, 83] on div "Workflow" at bounding box center [835, 78] width 49 height 15
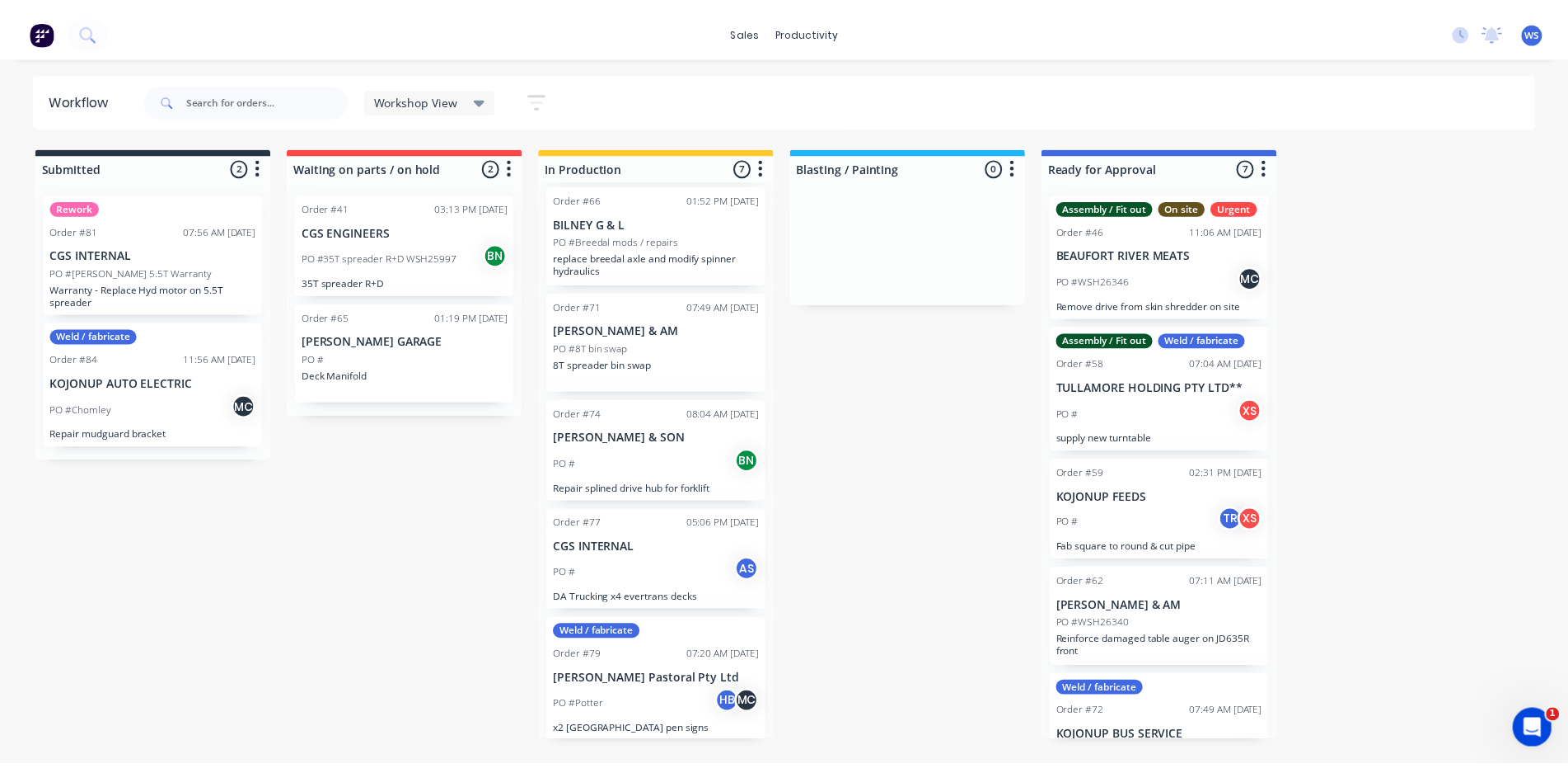
scroll to position [249, 0]
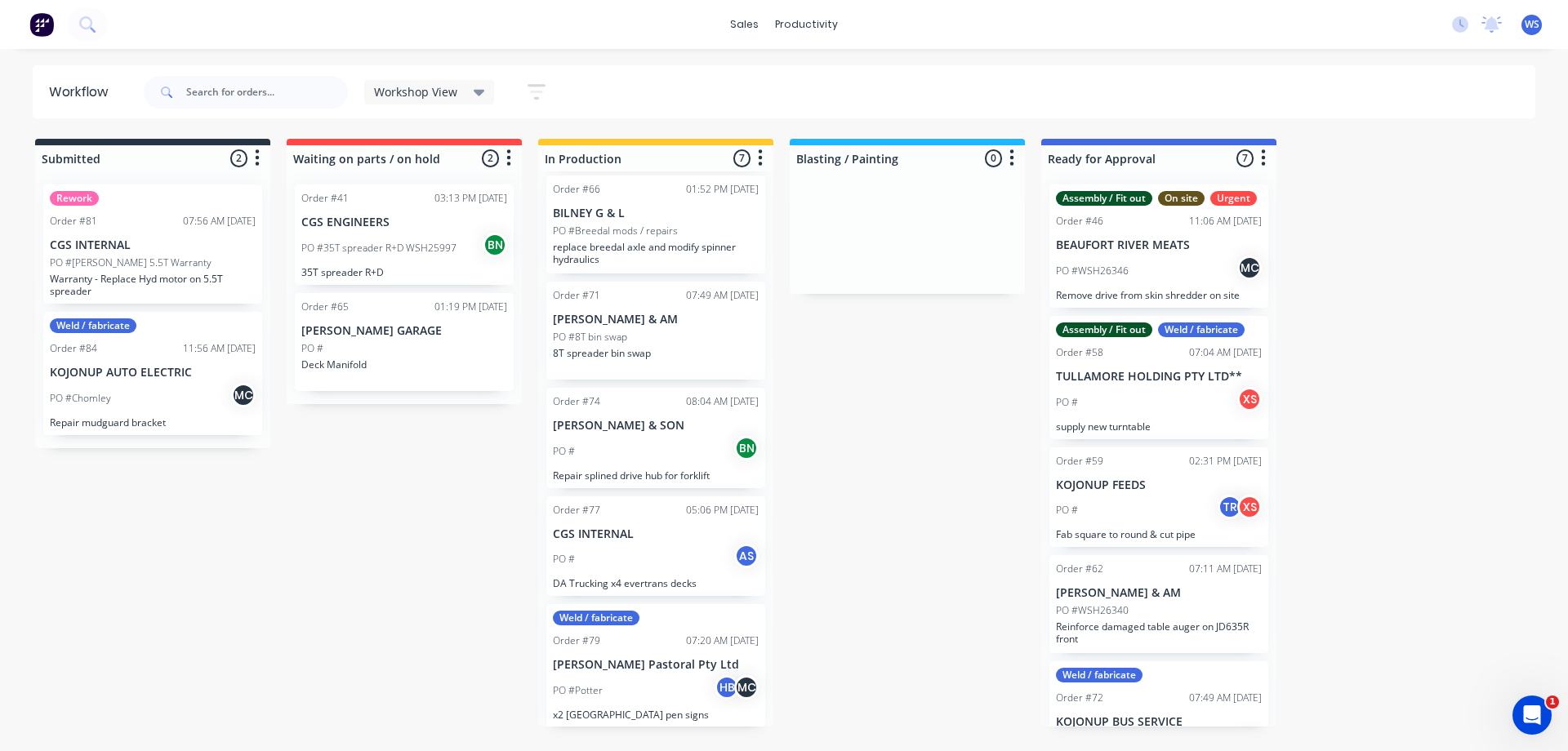
click at [593, 645] on div "Order #79" at bounding box center [577, 641] width 47 height 15
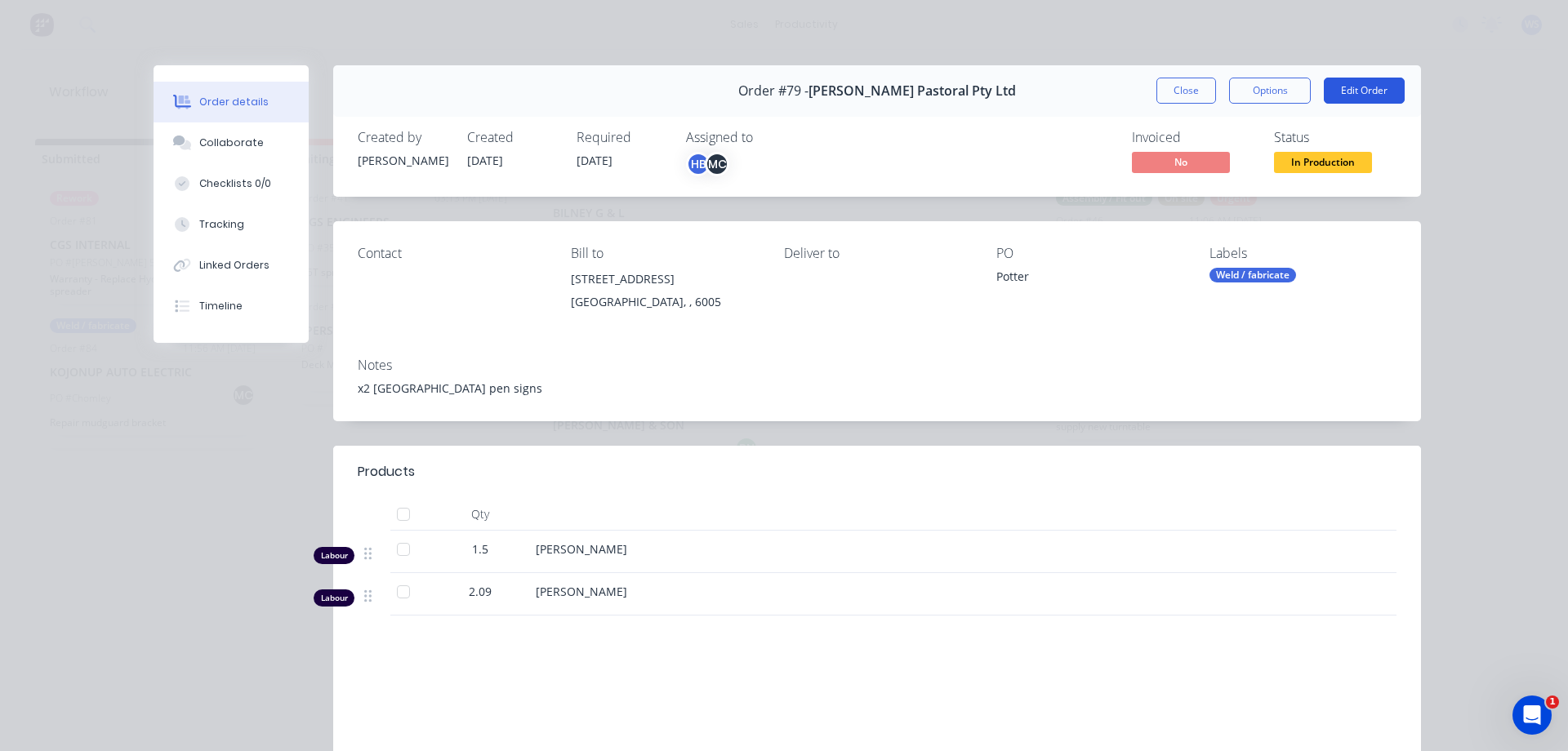
click at [1354, 80] on button "Edit Order" at bounding box center [1365, 90] width 81 height 26
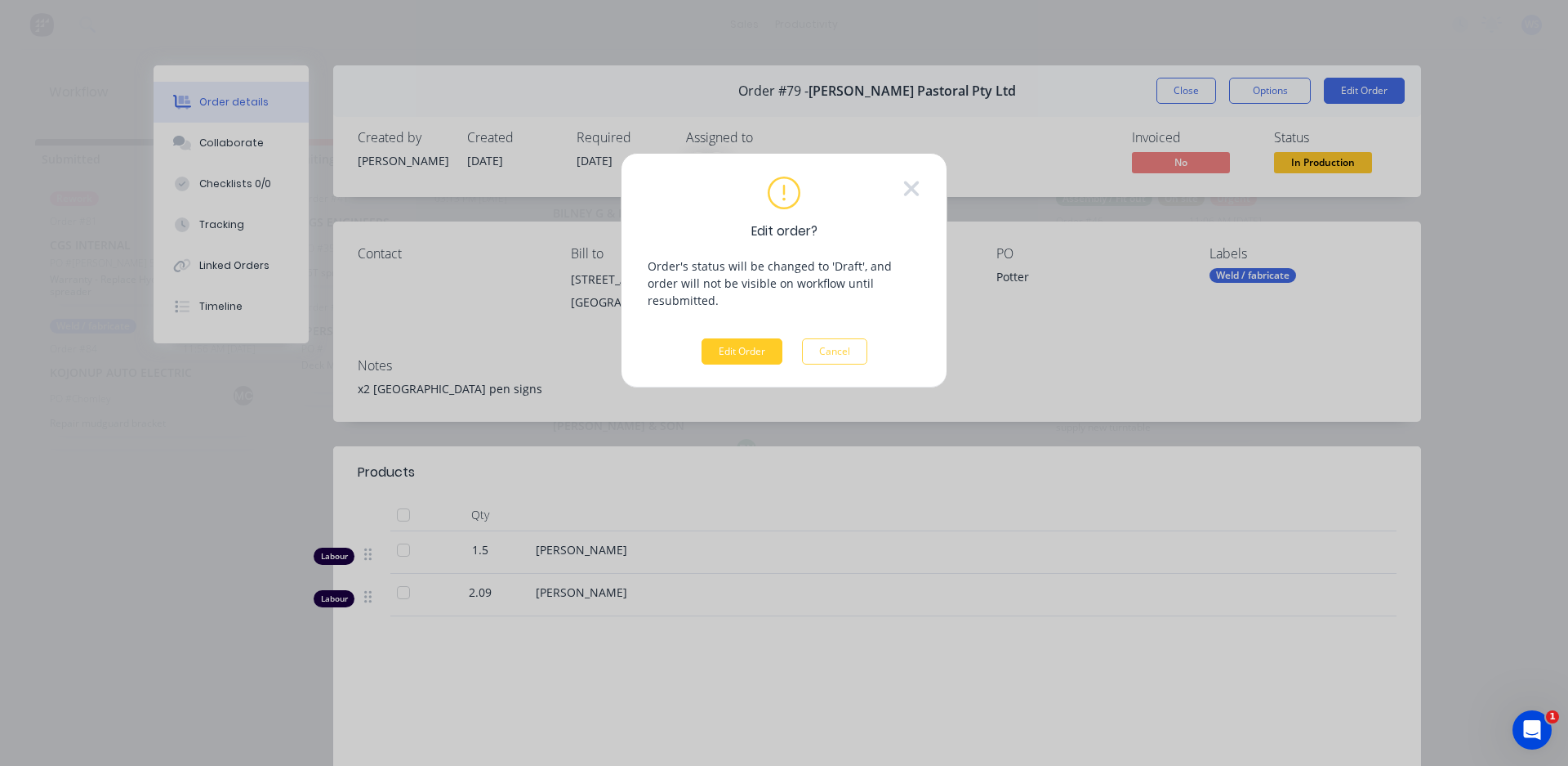
click at [769, 338] on button "Edit Order" at bounding box center [742, 351] width 81 height 26
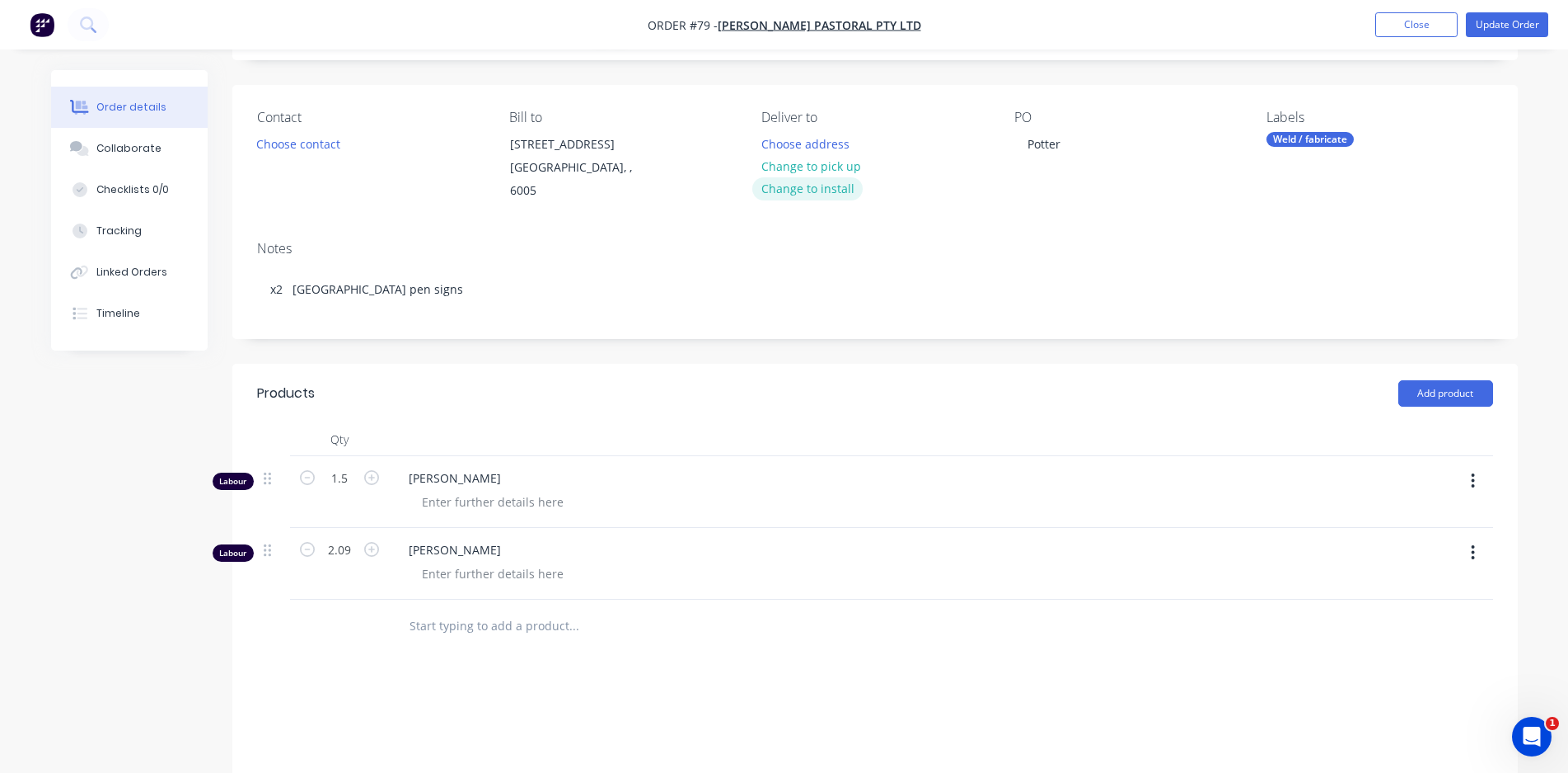
scroll to position [165, 0]
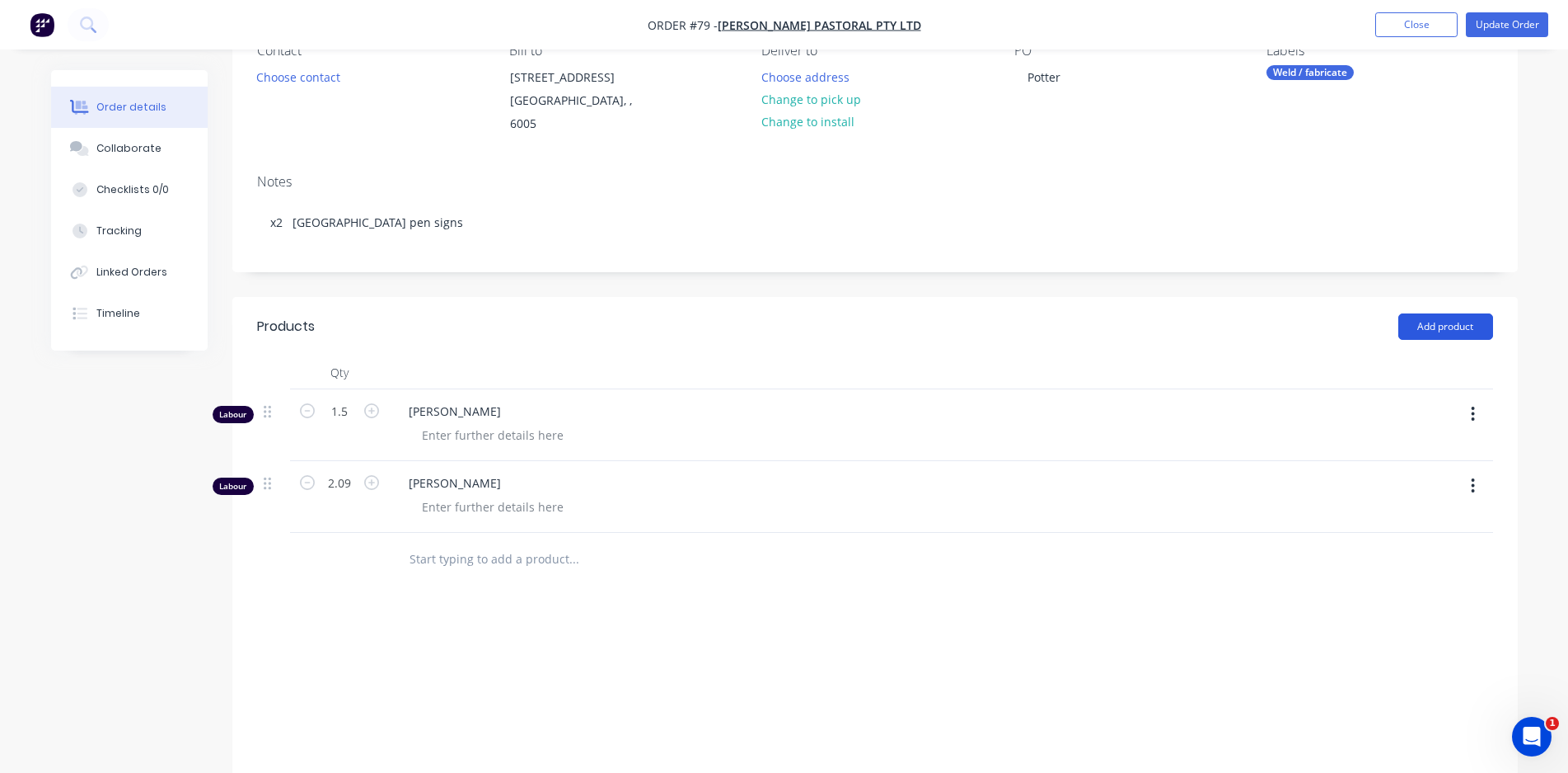
click at [1462, 314] on button "Add product" at bounding box center [1446, 327] width 95 height 27
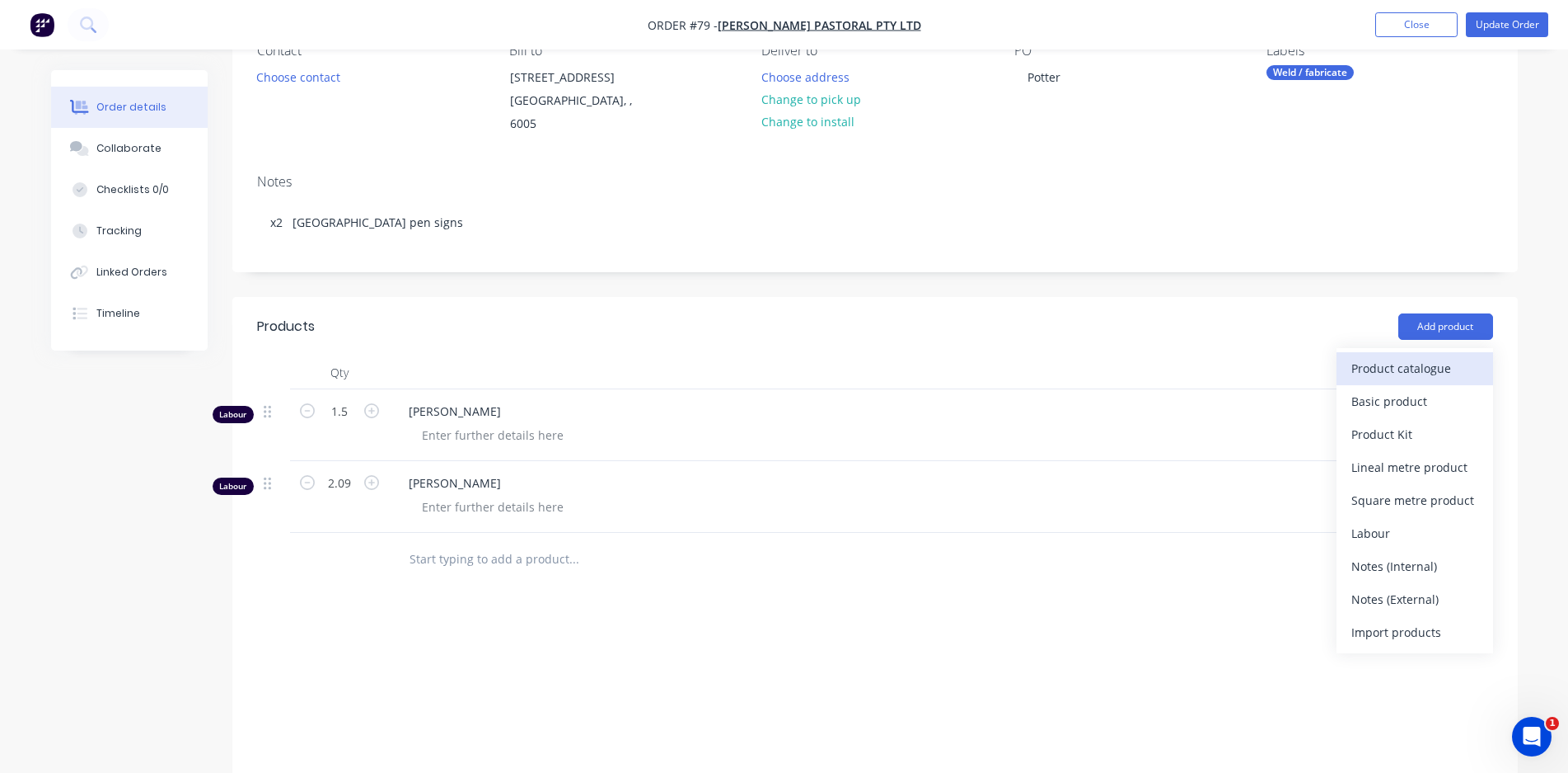
click at [1416, 356] on div "Product catalogue" at bounding box center [1415, 368] width 127 height 24
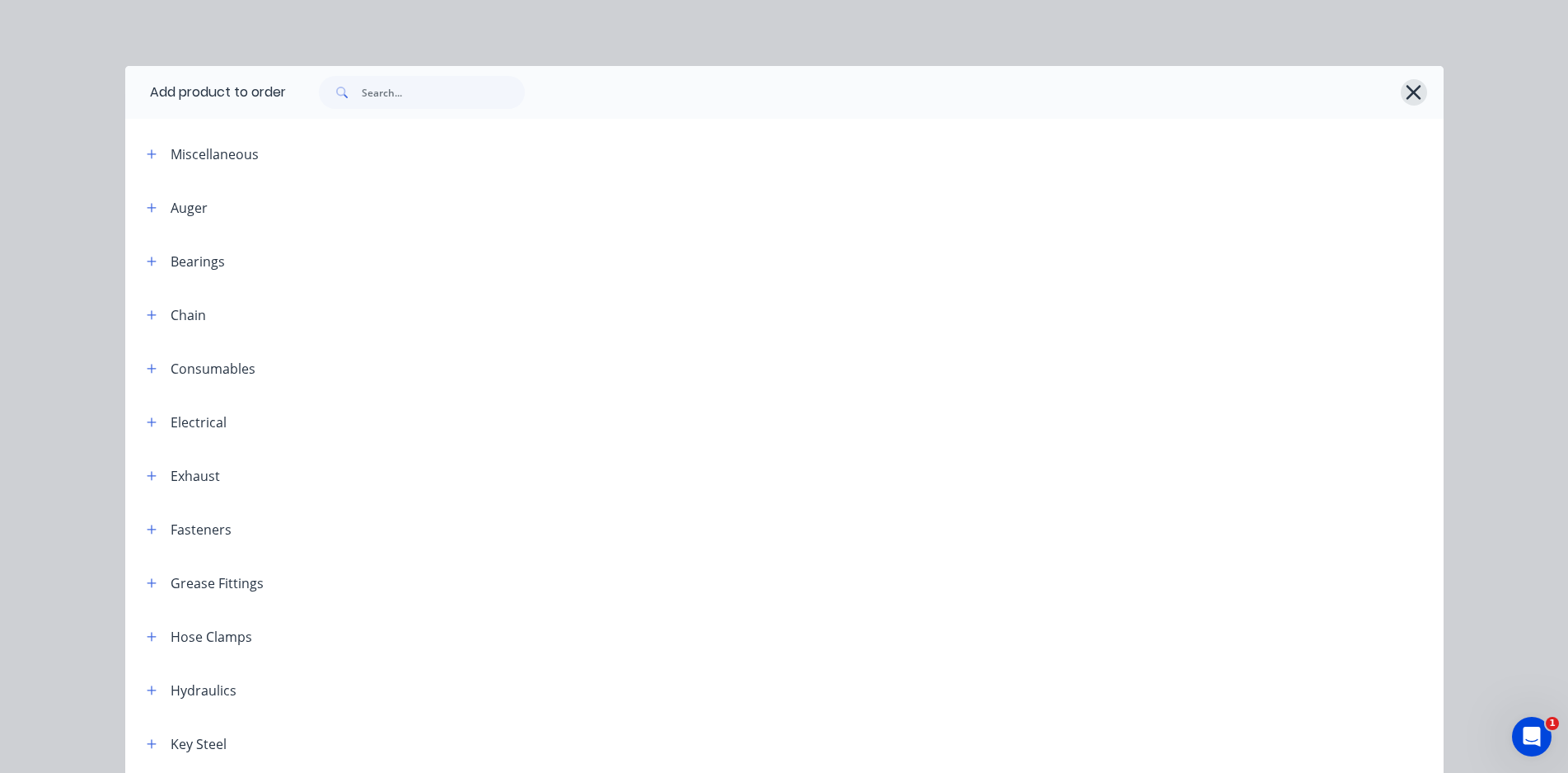
click at [1405, 84] on icon "button" at bounding box center [1413, 92] width 17 height 23
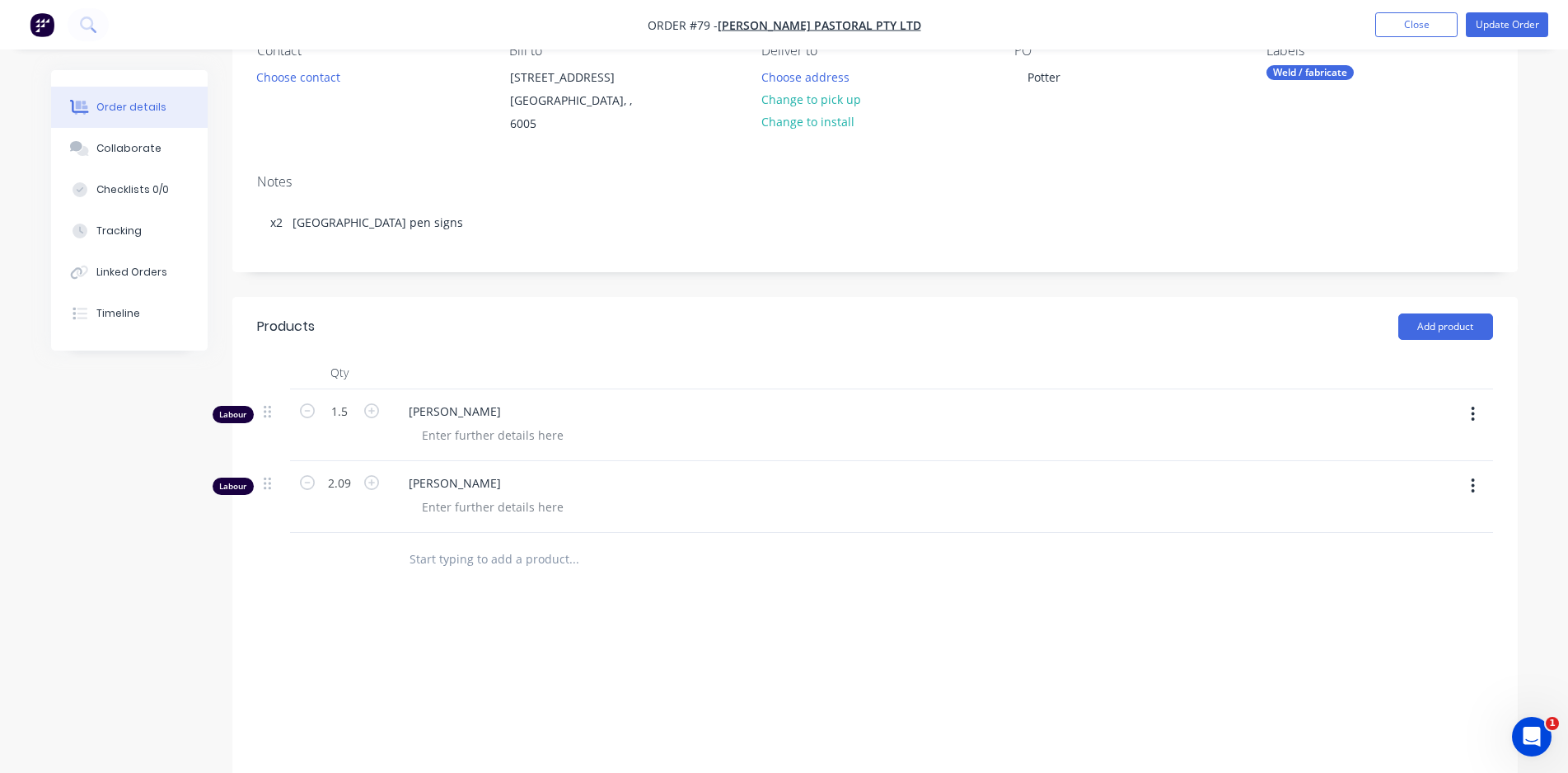
click at [458, 548] on input "text" at bounding box center [573, 560] width 329 height 33
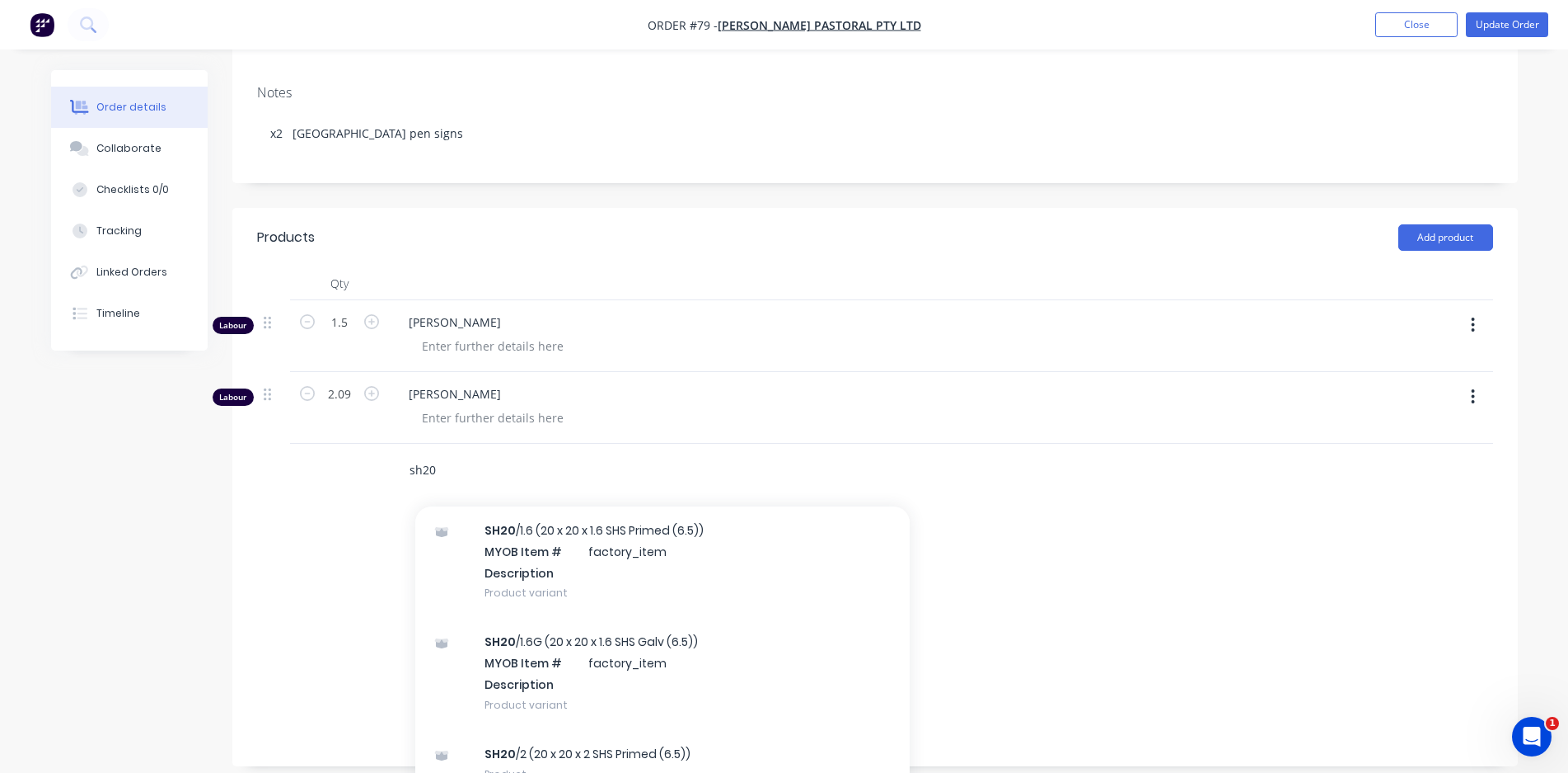
scroll to position [248, 0]
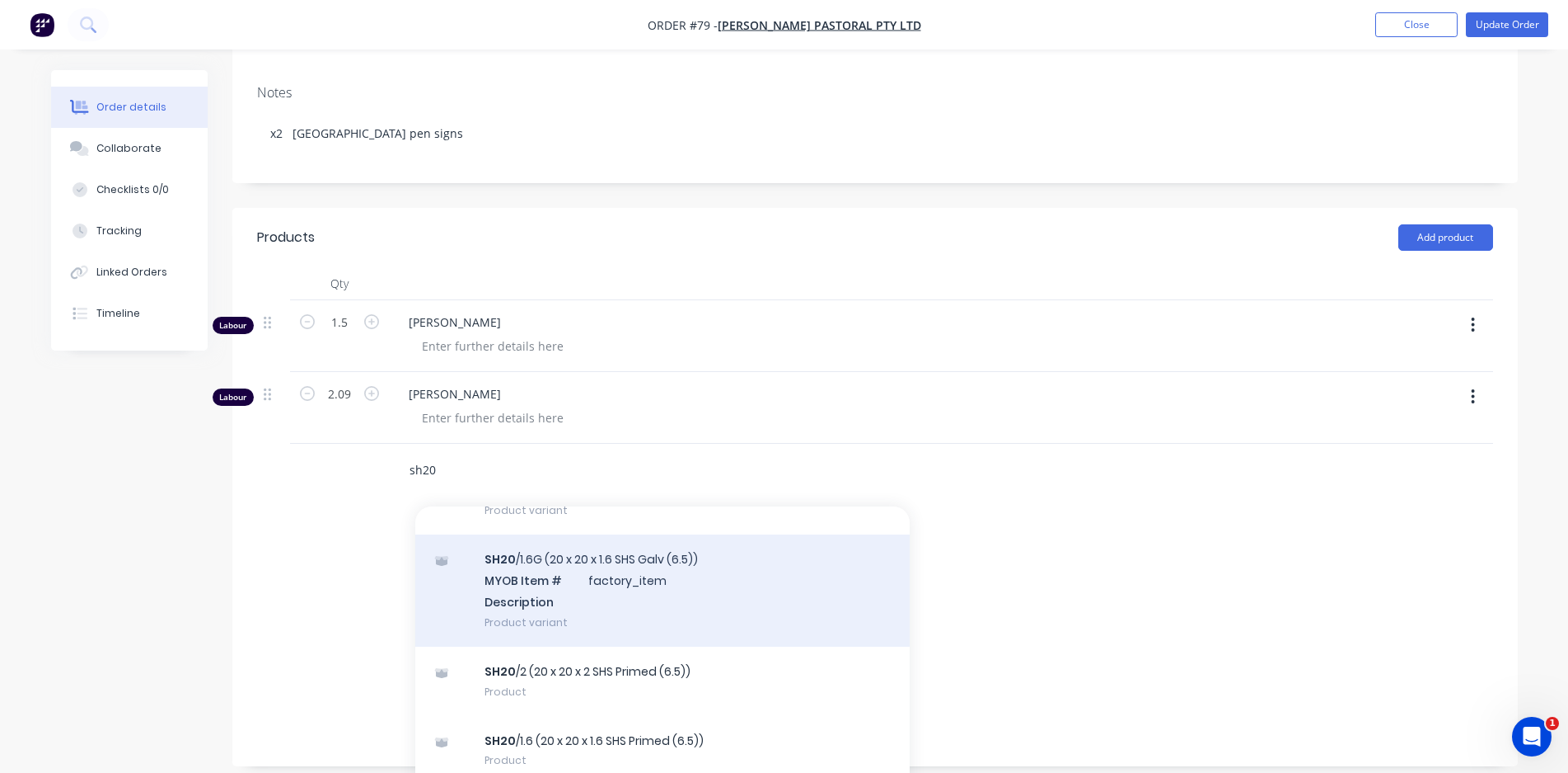
type input "sh20"
click at [662, 569] on div "SH20 /1.6G (20 x 20 x 1.6 SHS Galv (6.5)) MYOB Item # factory_item Description …" at bounding box center [663, 590] width 495 height 111
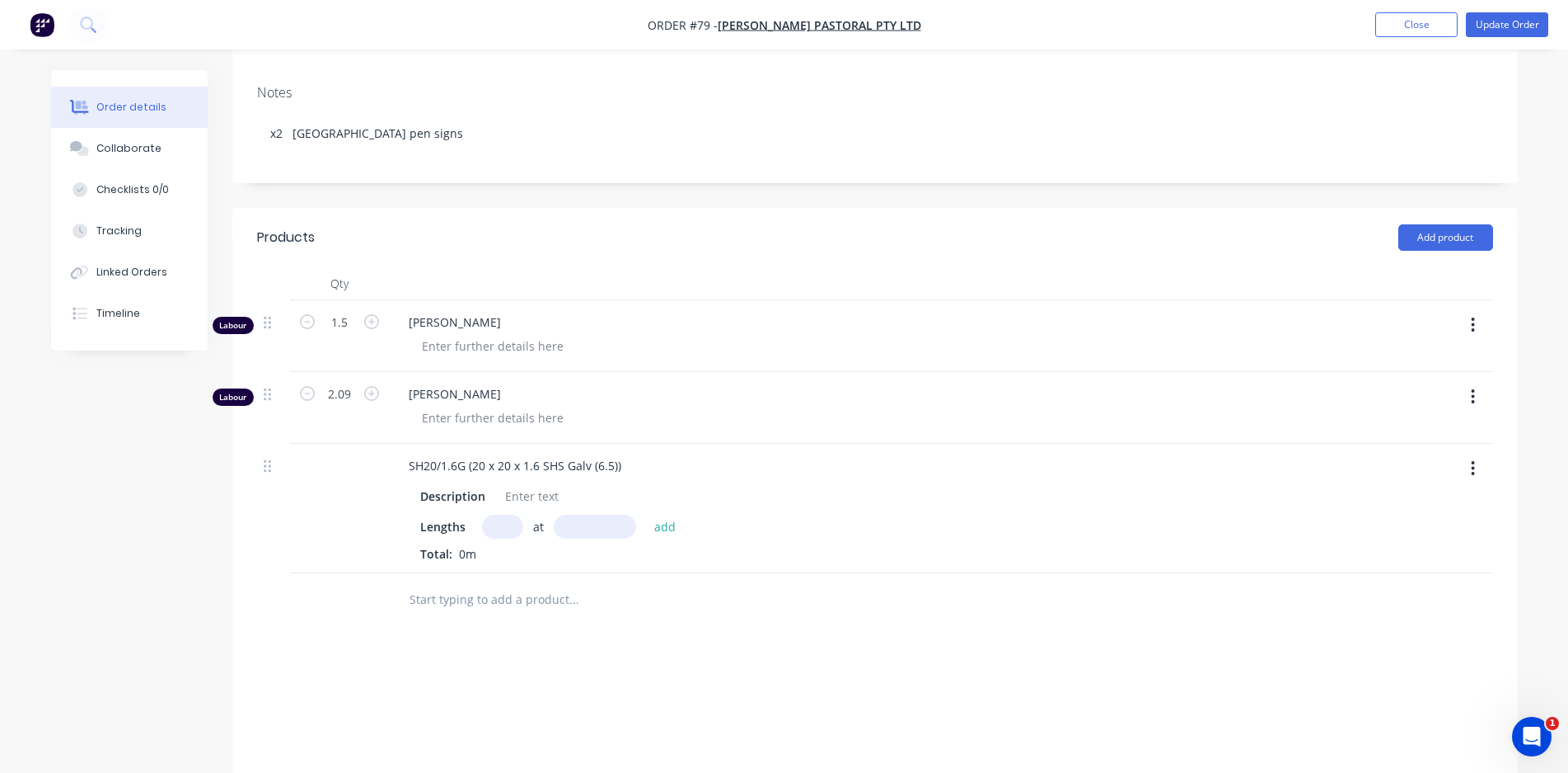
click at [569, 514] on input "text" at bounding box center [595, 526] width 83 height 24
type input "7440mm"
click at [365, 579] on div at bounding box center [339, 600] width 99 height 53
click at [395, 618] on div "Products Add product Qty Labour 1.5 [PERSON_NAME] Labour 2.09 [PERSON_NAME] SH2…" at bounding box center [876, 551] width 1286 height 687
click at [509, 514] on input "text" at bounding box center [502, 526] width 41 height 24
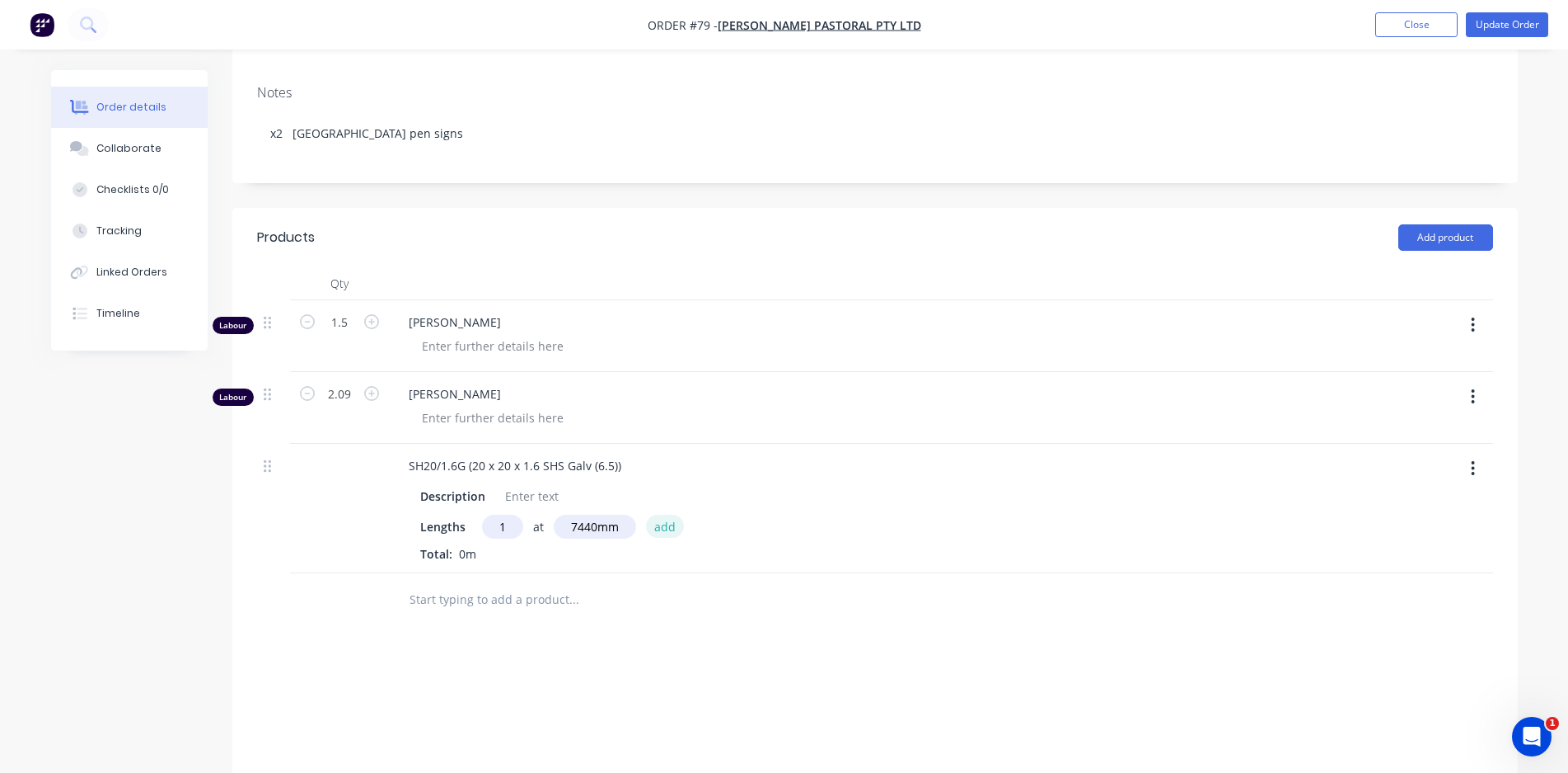
type input "1"
click at [664, 514] on button "add" at bounding box center [666, 525] width 39 height 22
click at [536, 610] on input "text" at bounding box center [573, 627] width 329 height 33
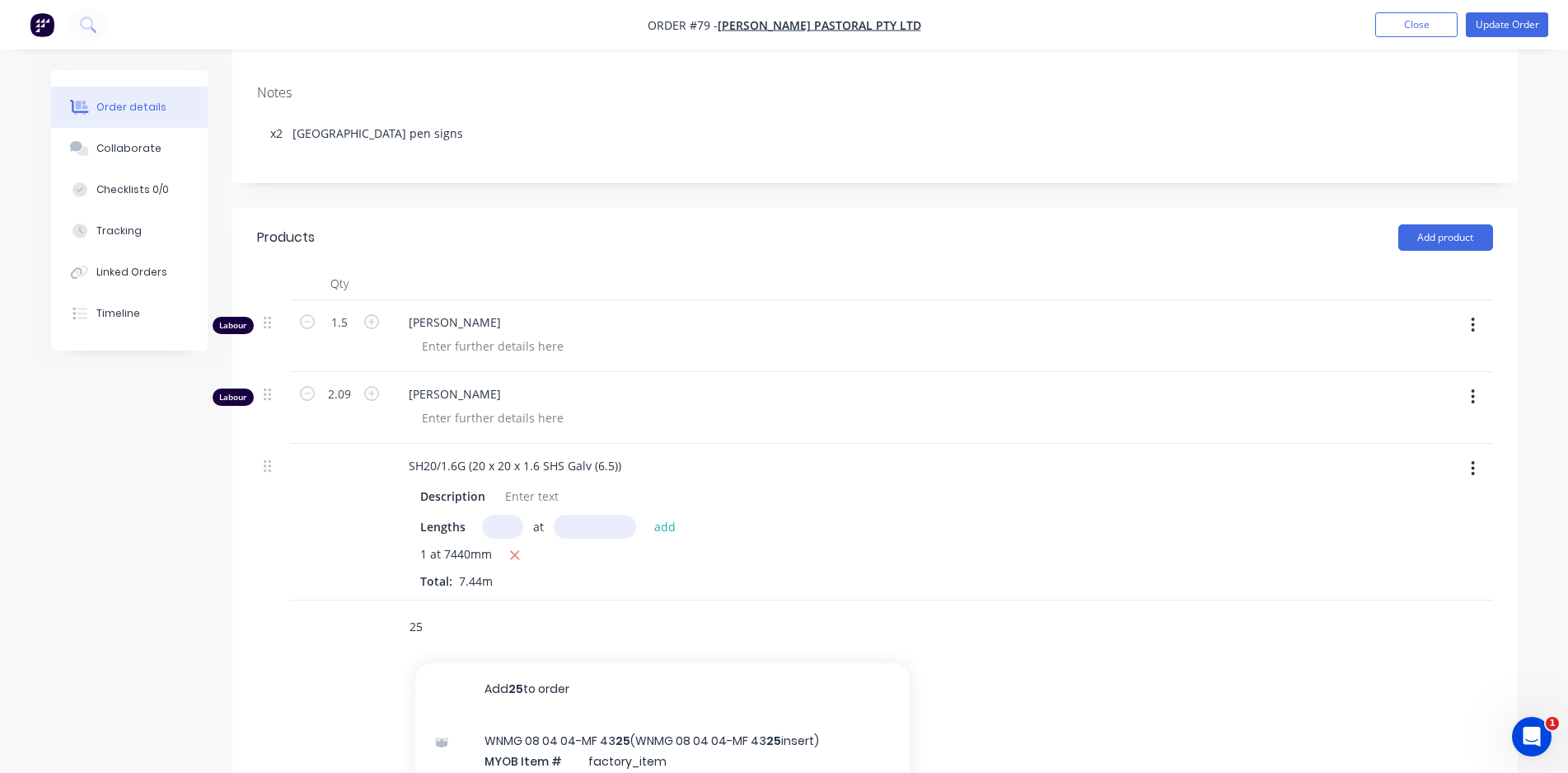
type input "2"
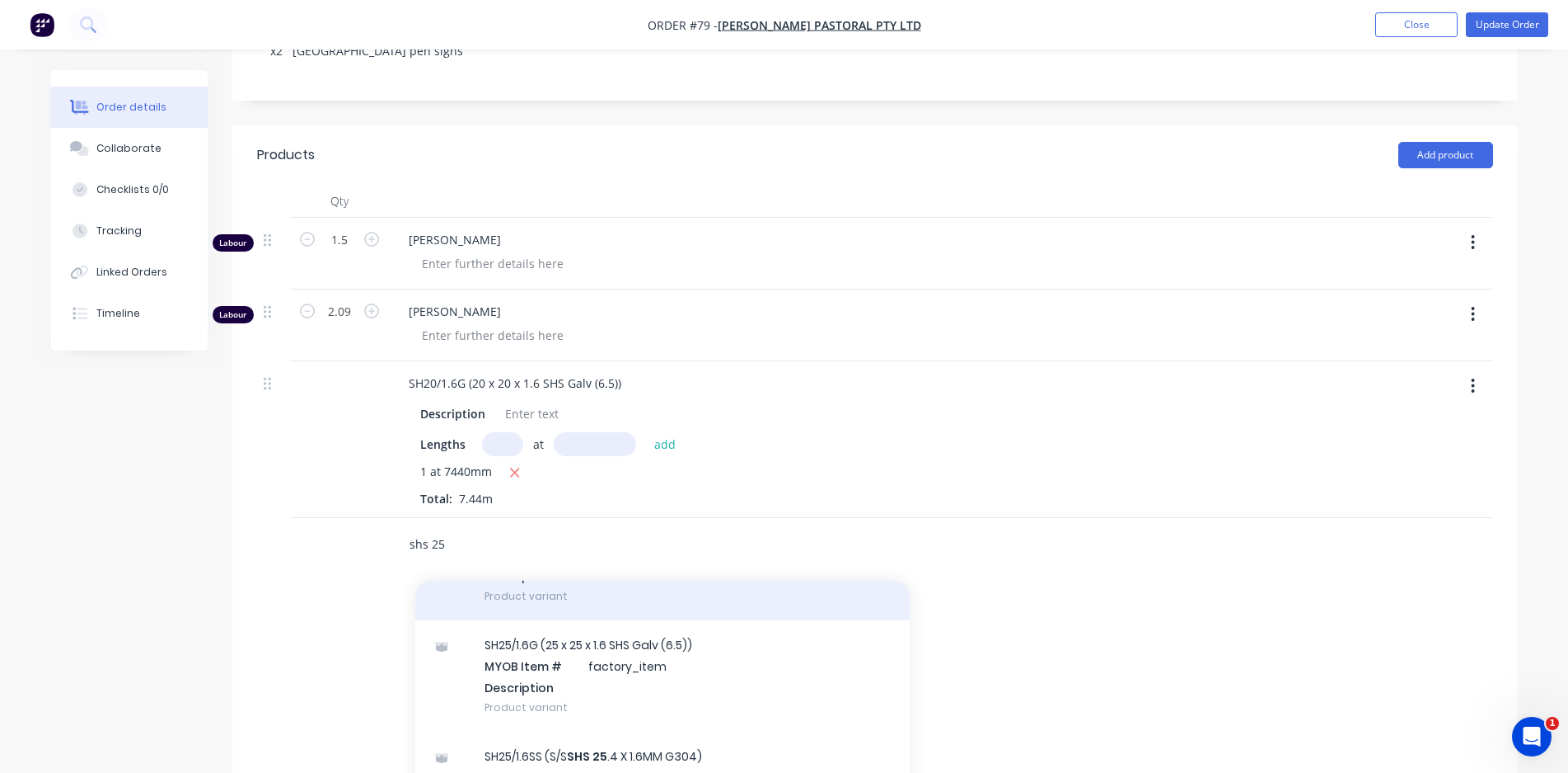
scroll to position [165, 0]
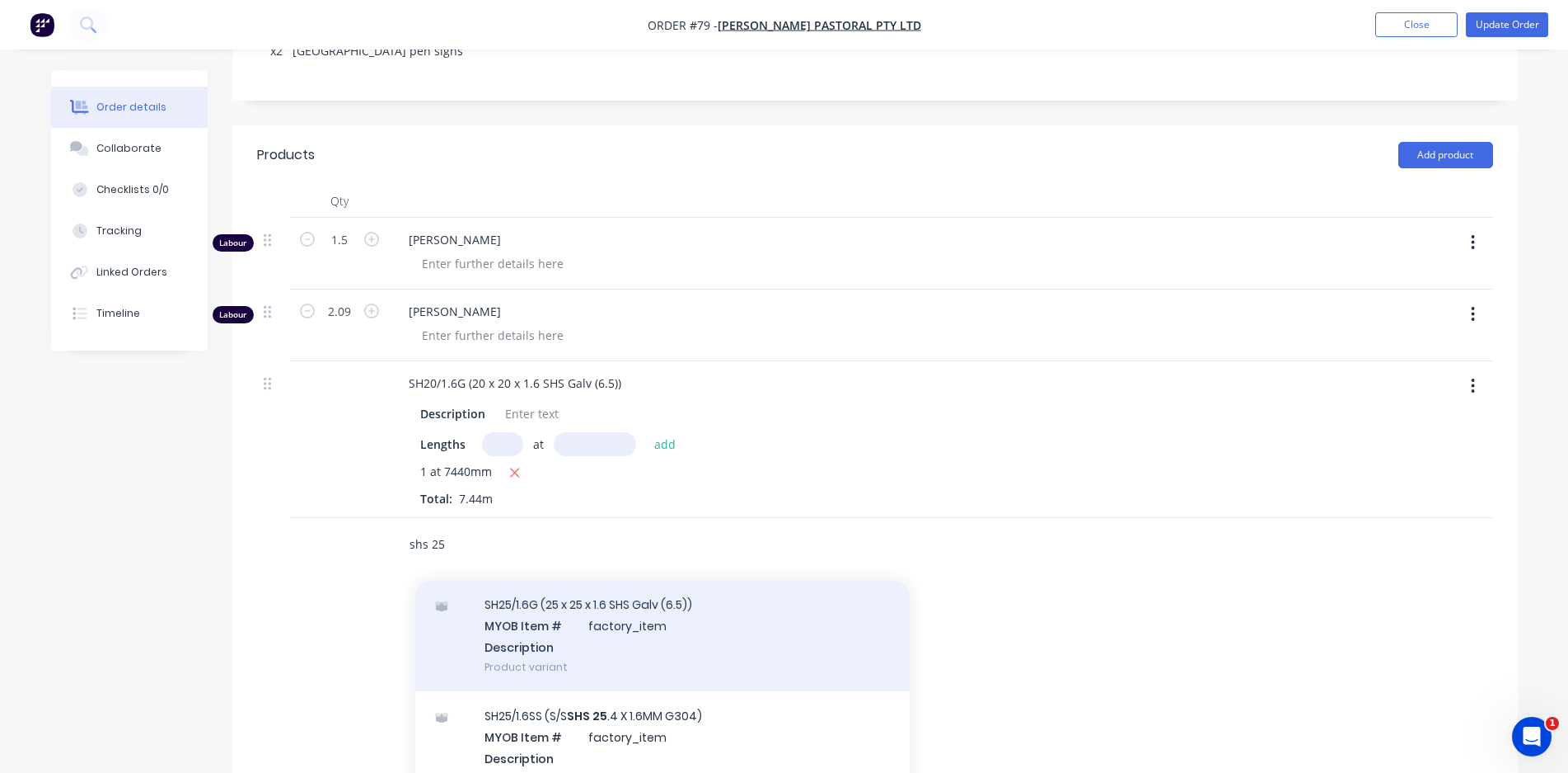
type input "shs 25"
click at [659, 607] on div "SH25/1.6G (25 x 25 x 1.6 SHS Galv (6.5)) MYOB Item # factory_item Description P…" at bounding box center [663, 635] width 495 height 111
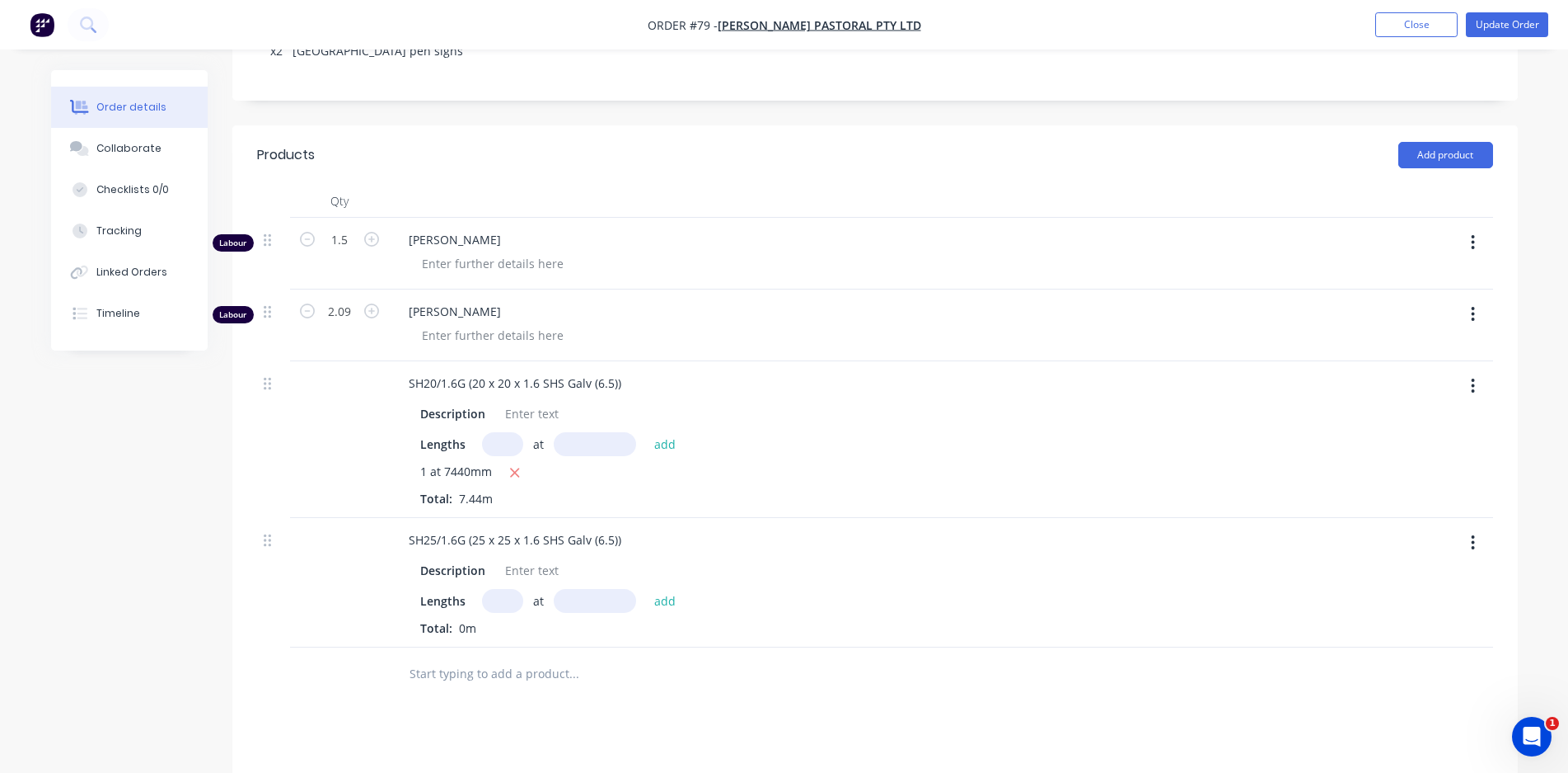
click at [498, 589] on input "text" at bounding box center [502, 601] width 41 height 24
type input "1"
click at [592, 589] on input "text" at bounding box center [595, 601] width 83 height 24
type input "400mm"
click at [675, 589] on button "add" at bounding box center [666, 600] width 39 height 22
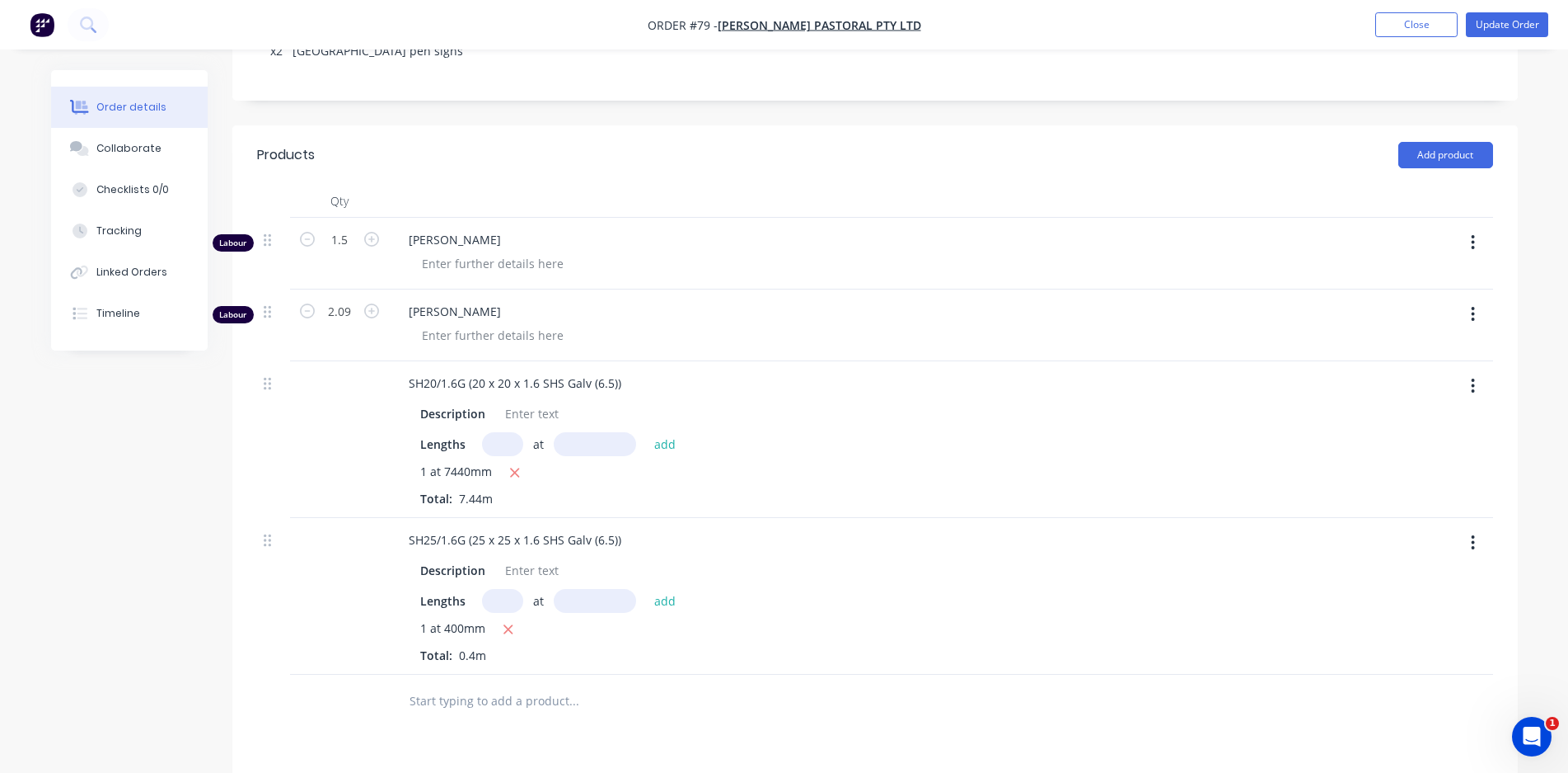
click at [423, 685] on input "text" at bounding box center [573, 701] width 329 height 33
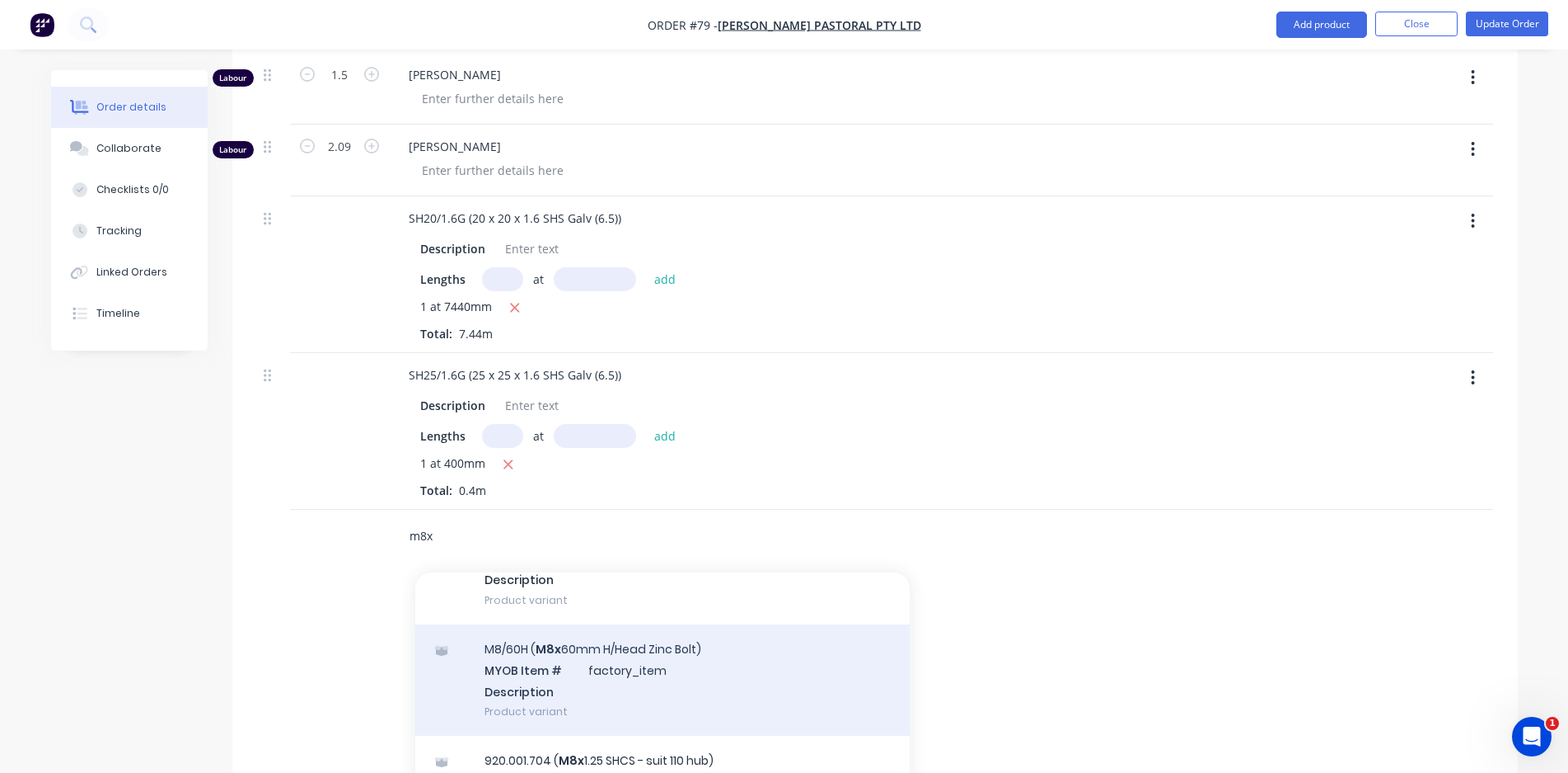
scroll to position [83, 0]
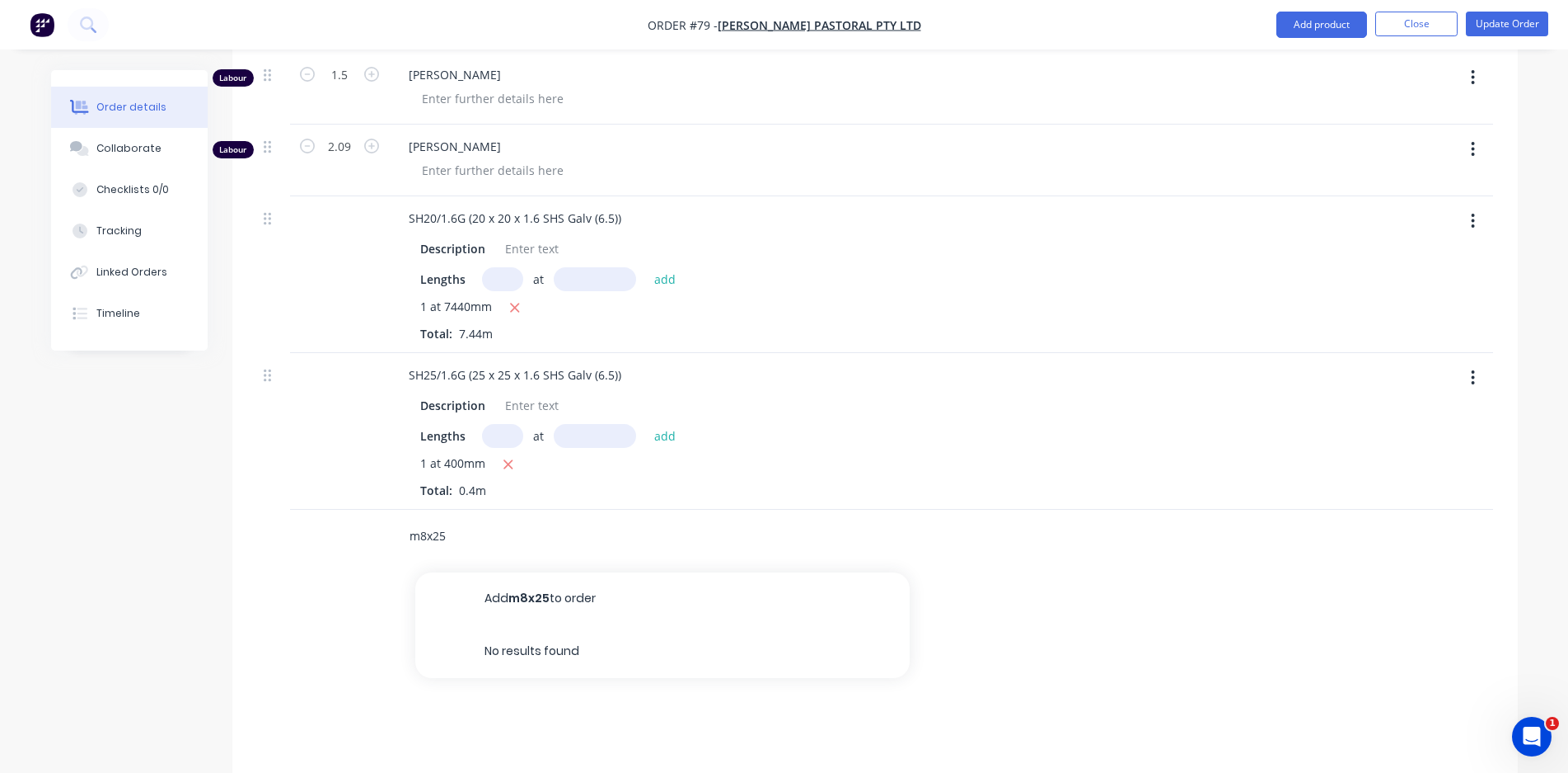
click at [425, 520] on input "m8x25" at bounding box center [573, 536] width 329 height 33
click at [440, 522] on input "m8 x25" at bounding box center [573, 536] width 329 height 33
click at [429, 520] on input "m8 x25" at bounding box center [573, 536] width 329 height 33
click at [436, 520] on input "m8 x25" at bounding box center [573, 536] width 329 height 33
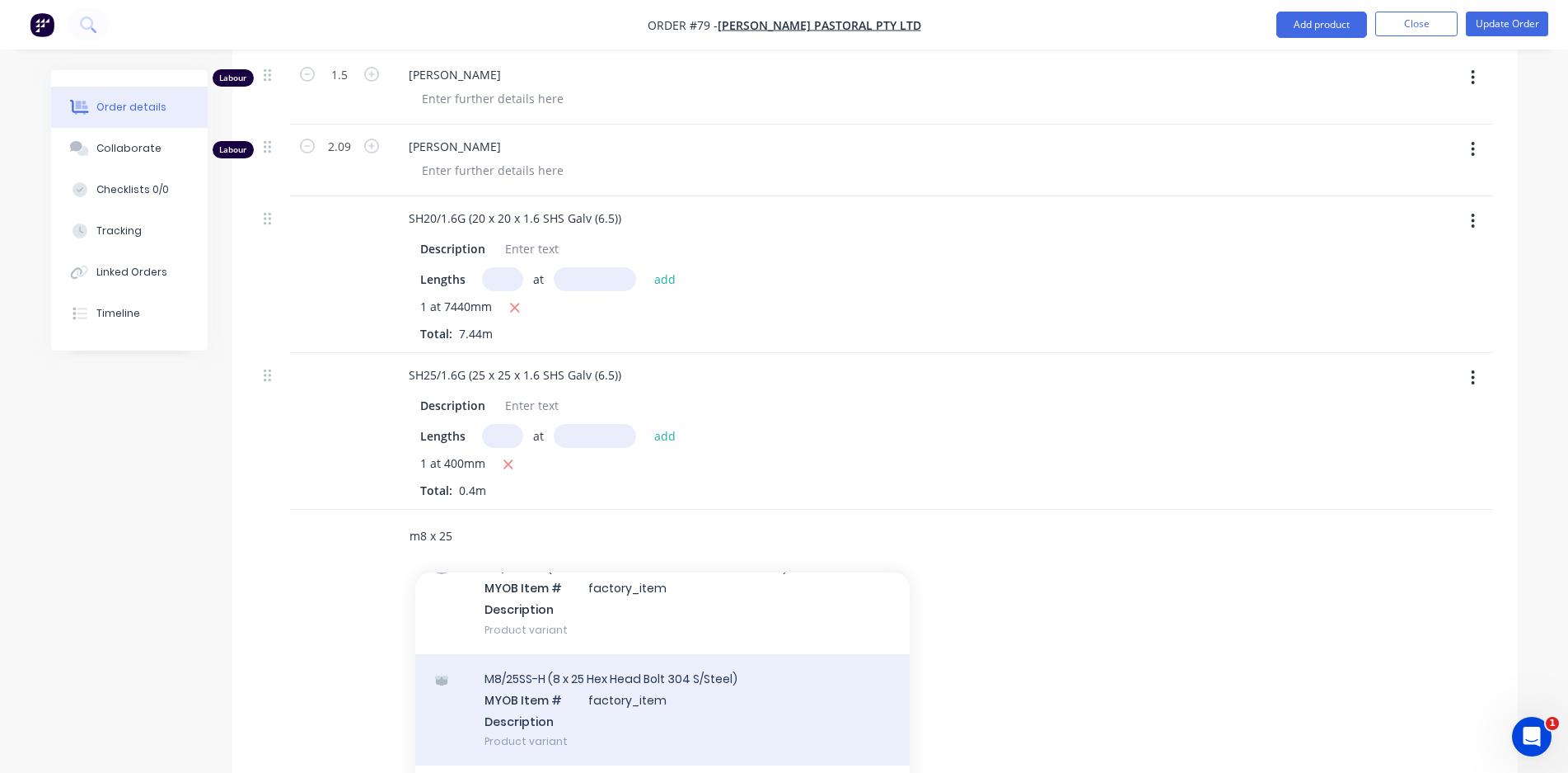
type input "m8 x 25"
click at [691, 670] on div "M8/25SS-H (8 x 25 Hex Head Bolt 304 S/Steel) MYOB Item # factory_item Descripti…" at bounding box center [663, 710] width 495 height 111
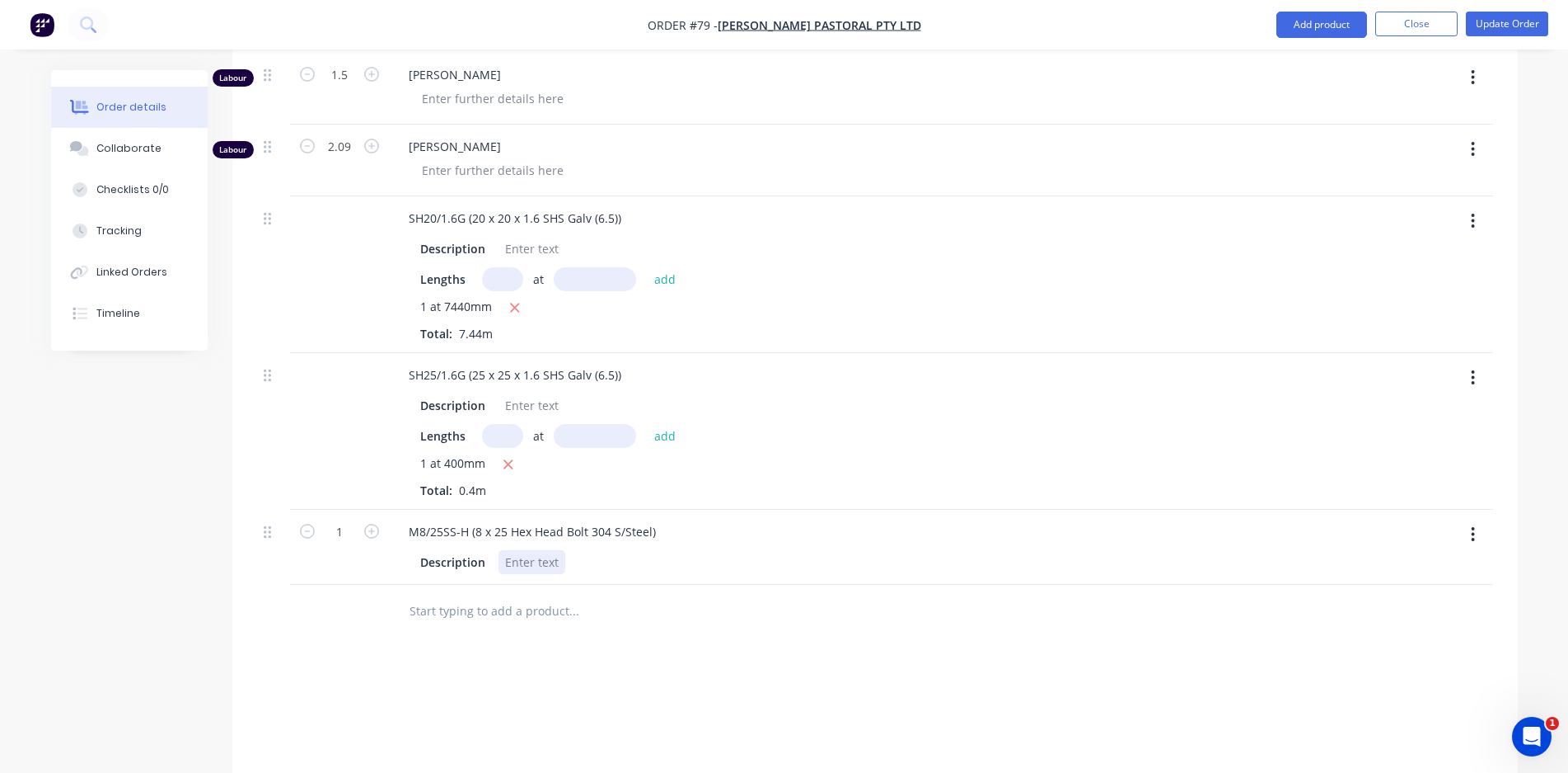
click at [544, 550] on div at bounding box center [532, 562] width 67 height 24
click at [492, 598] on input "text" at bounding box center [573, 611] width 329 height 33
click at [491, 598] on input "text" at bounding box center [573, 611] width 329 height 33
click at [511, 550] on div "4" at bounding box center [510, 562] width 25 height 24
click at [372, 524] on icon "button" at bounding box center [372, 531] width 15 height 15
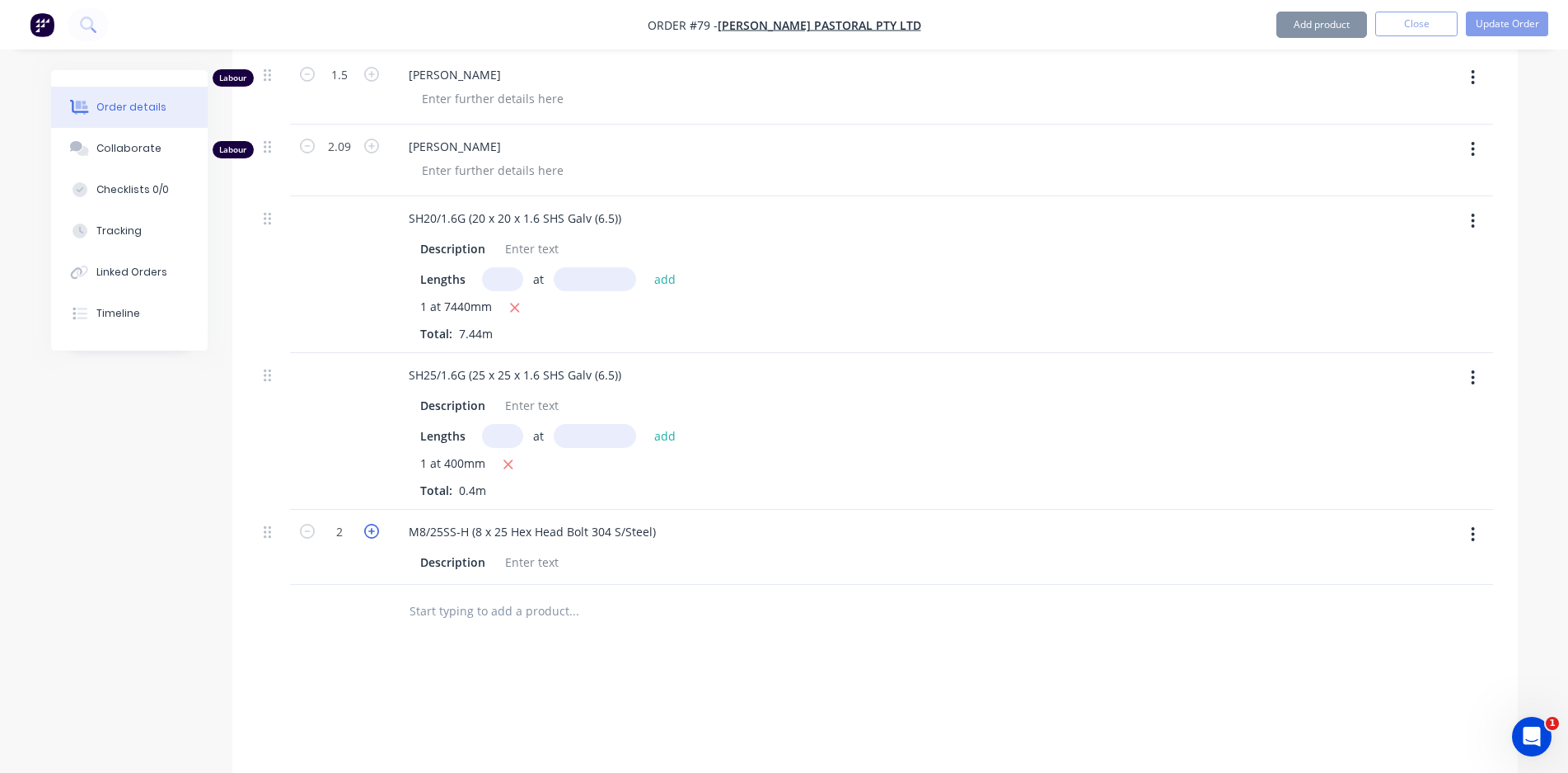
click at [372, 524] on icon "button" at bounding box center [372, 531] width 15 height 15
type input "4"
click at [561, 550] on div at bounding box center [532, 562] width 67 height 24
click at [521, 594] on input "text" at bounding box center [573, 611] width 329 height 33
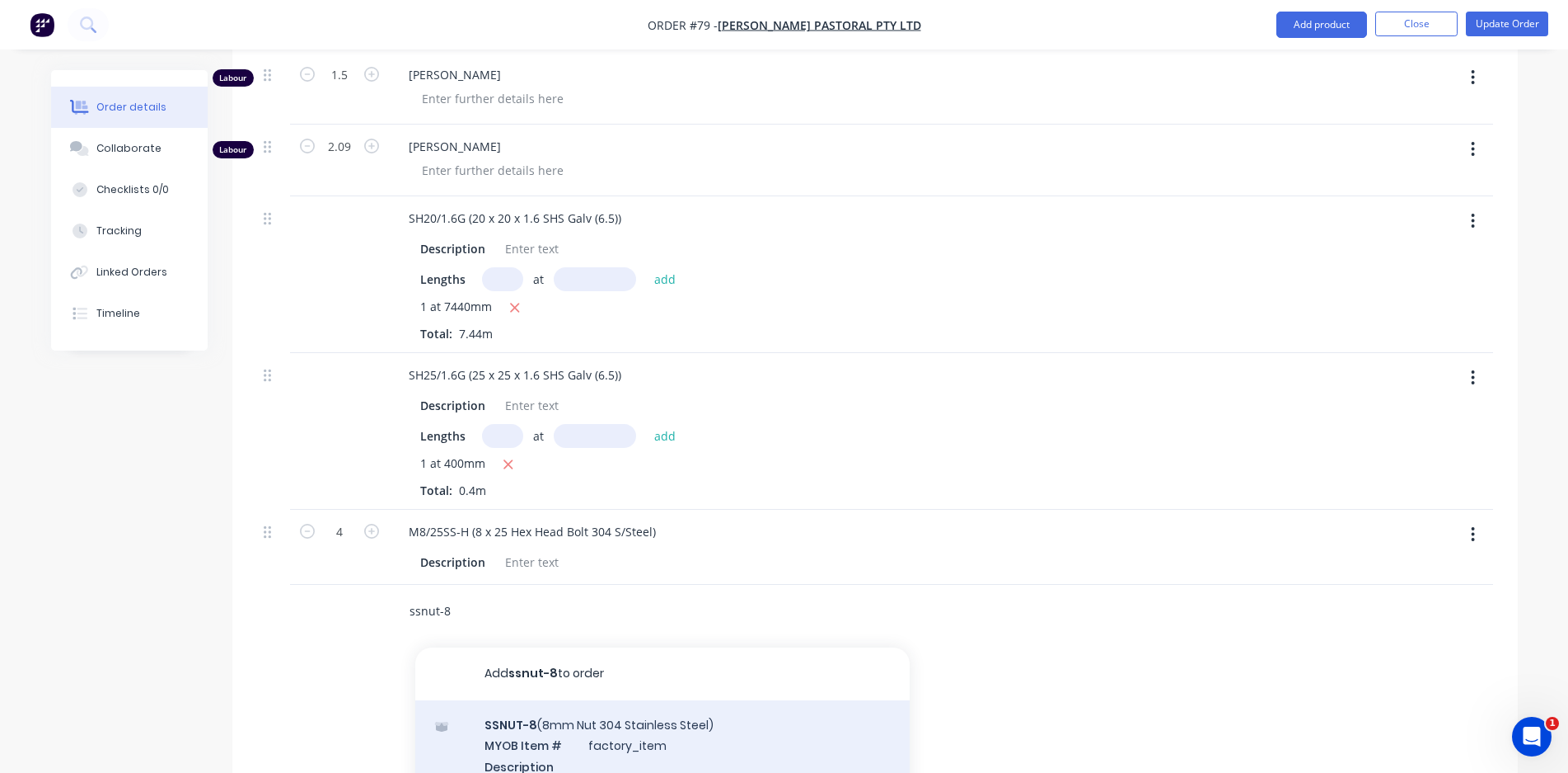
type input "ssnut-8"
click at [645, 727] on div "SSNUT-8 (8mm Nut 304 Stainless Steel) MYOB Item # factory_item Description Prod…" at bounding box center [663, 756] width 495 height 111
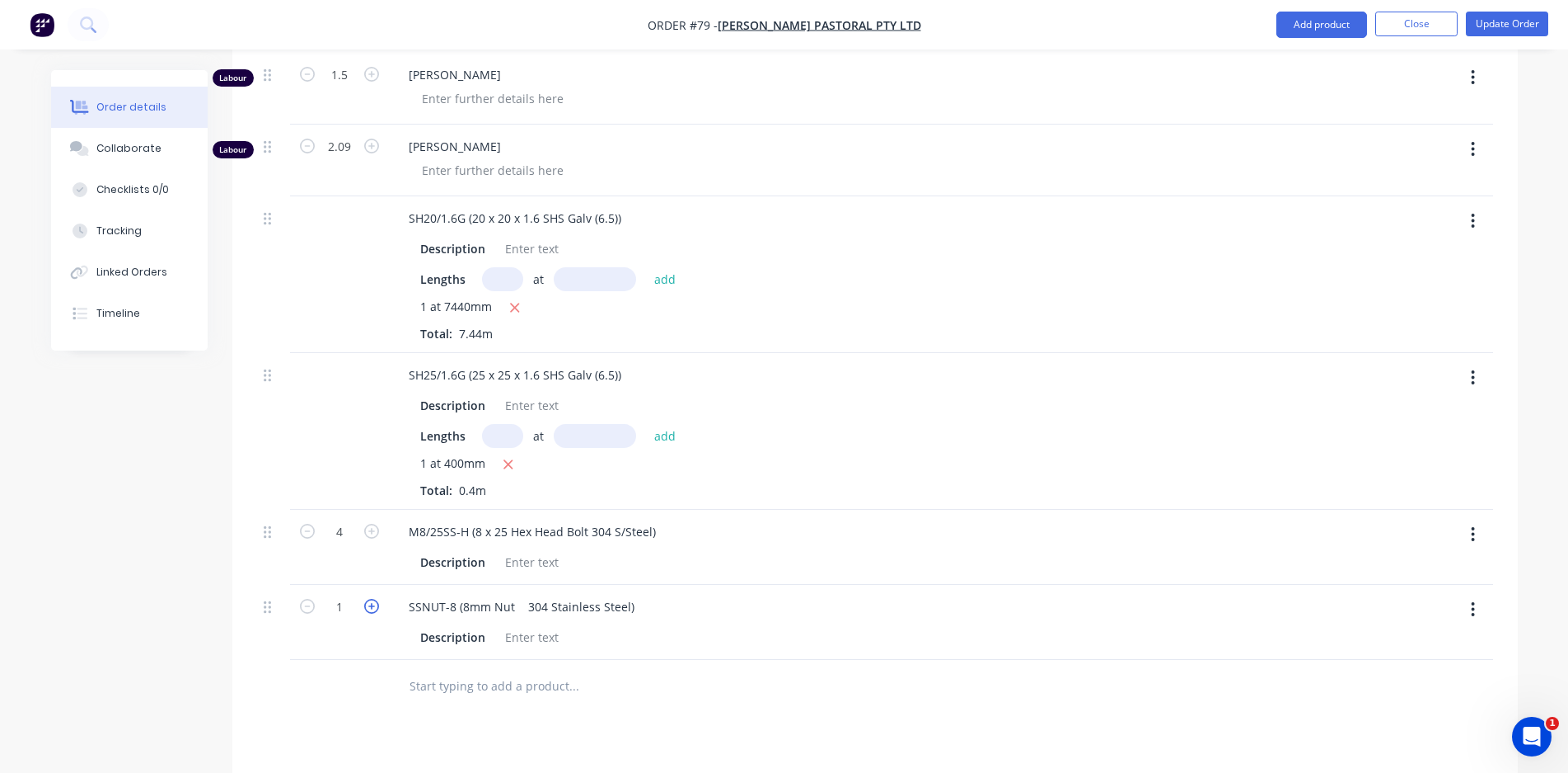
click at [374, 599] on icon "button" at bounding box center [372, 606] width 15 height 15
type input "4"
click at [523, 670] on input "text" at bounding box center [573, 686] width 329 height 33
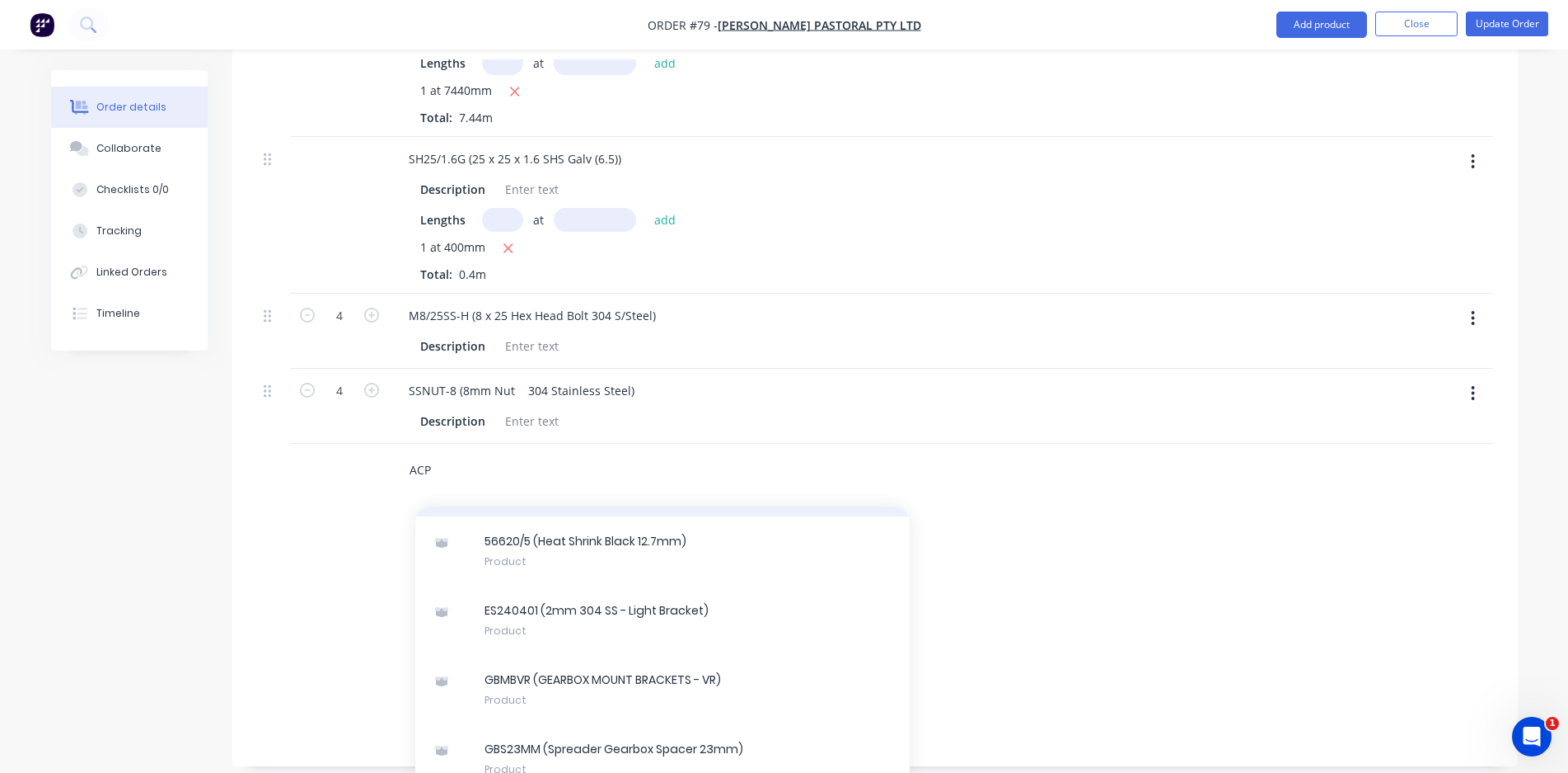
scroll to position [495, 0]
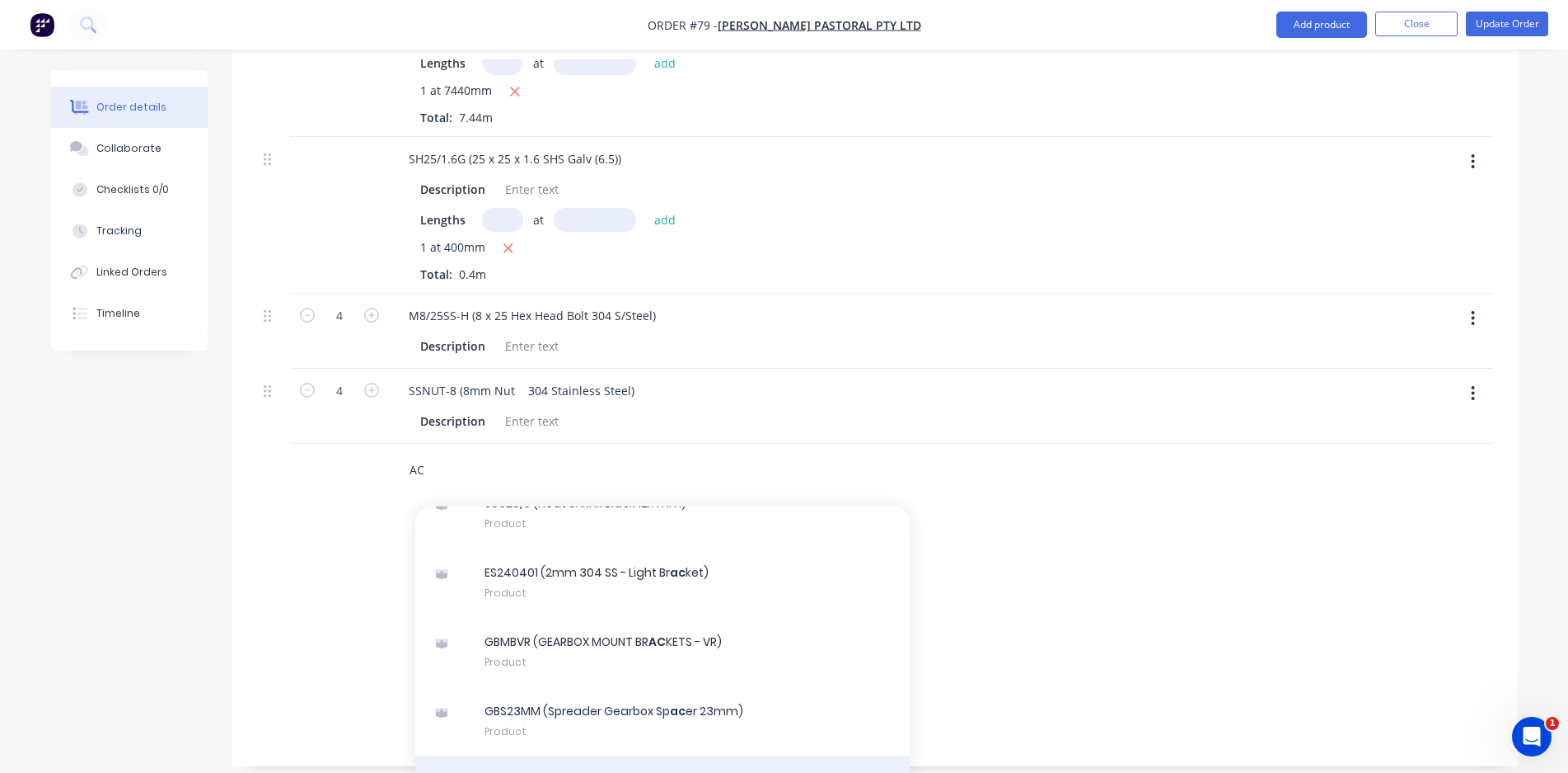
type input "A"
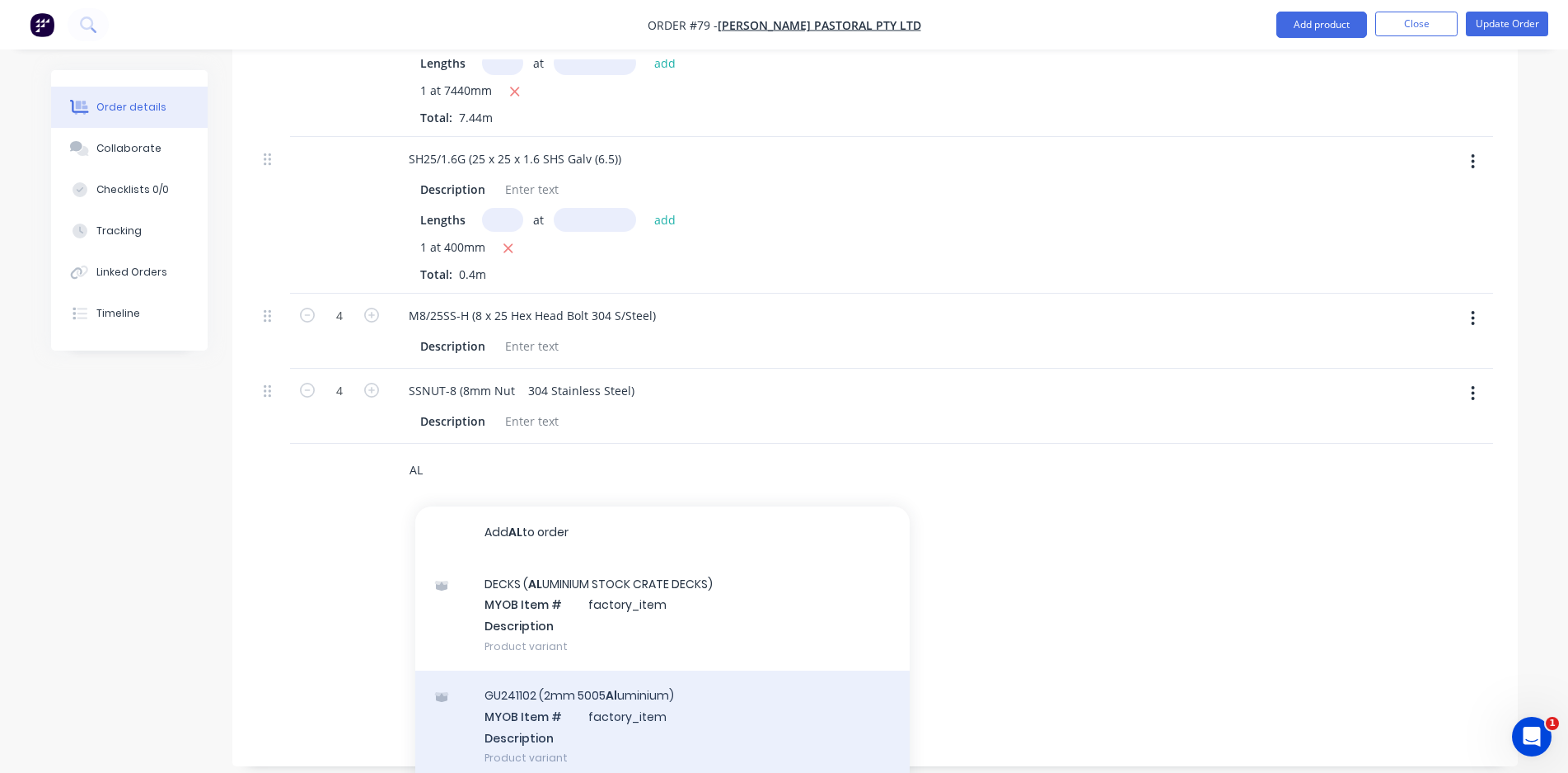
type input "A"
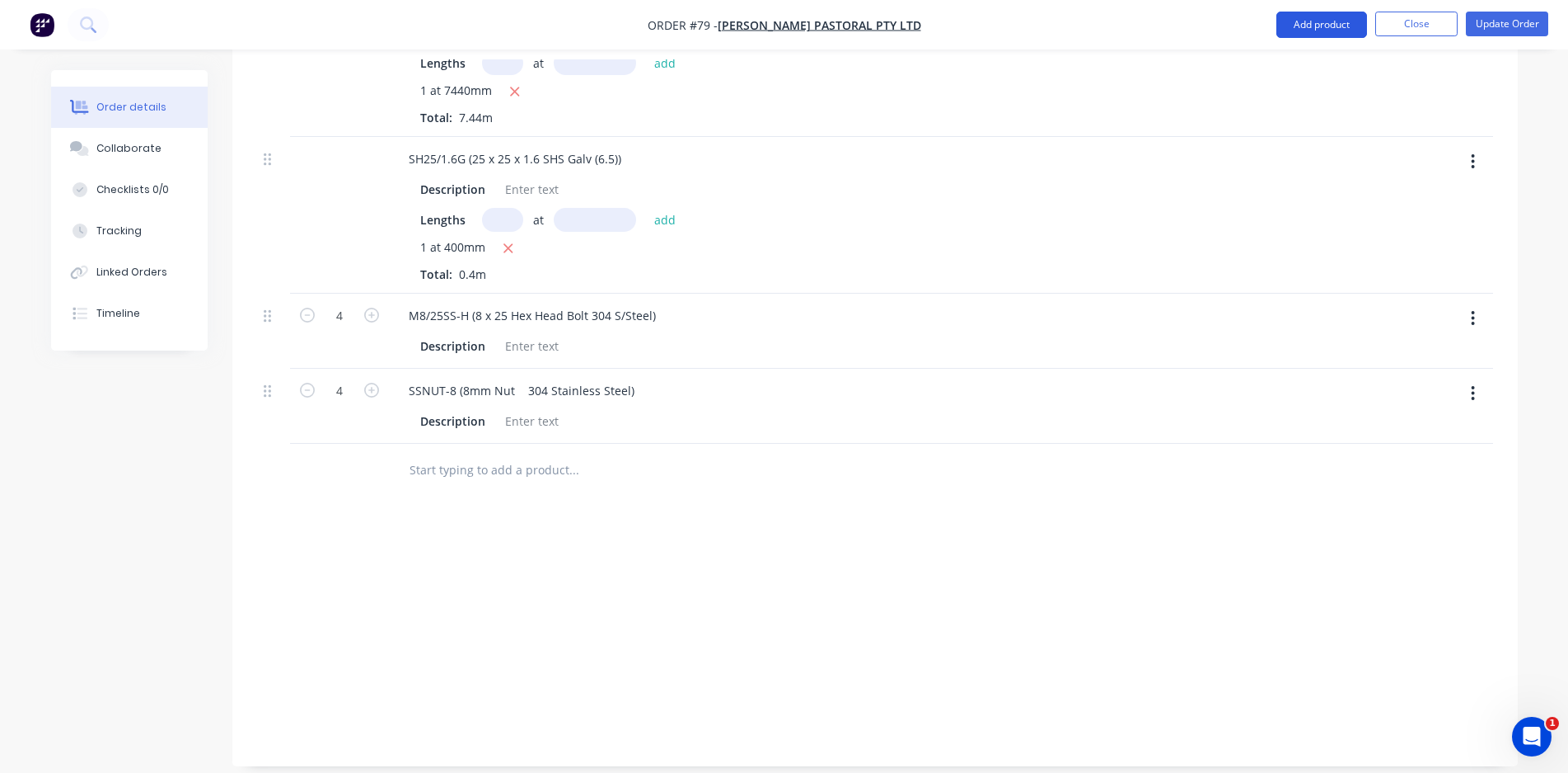
click at [1322, 30] on button "Add product" at bounding box center [1322, 25] width 91 height 27
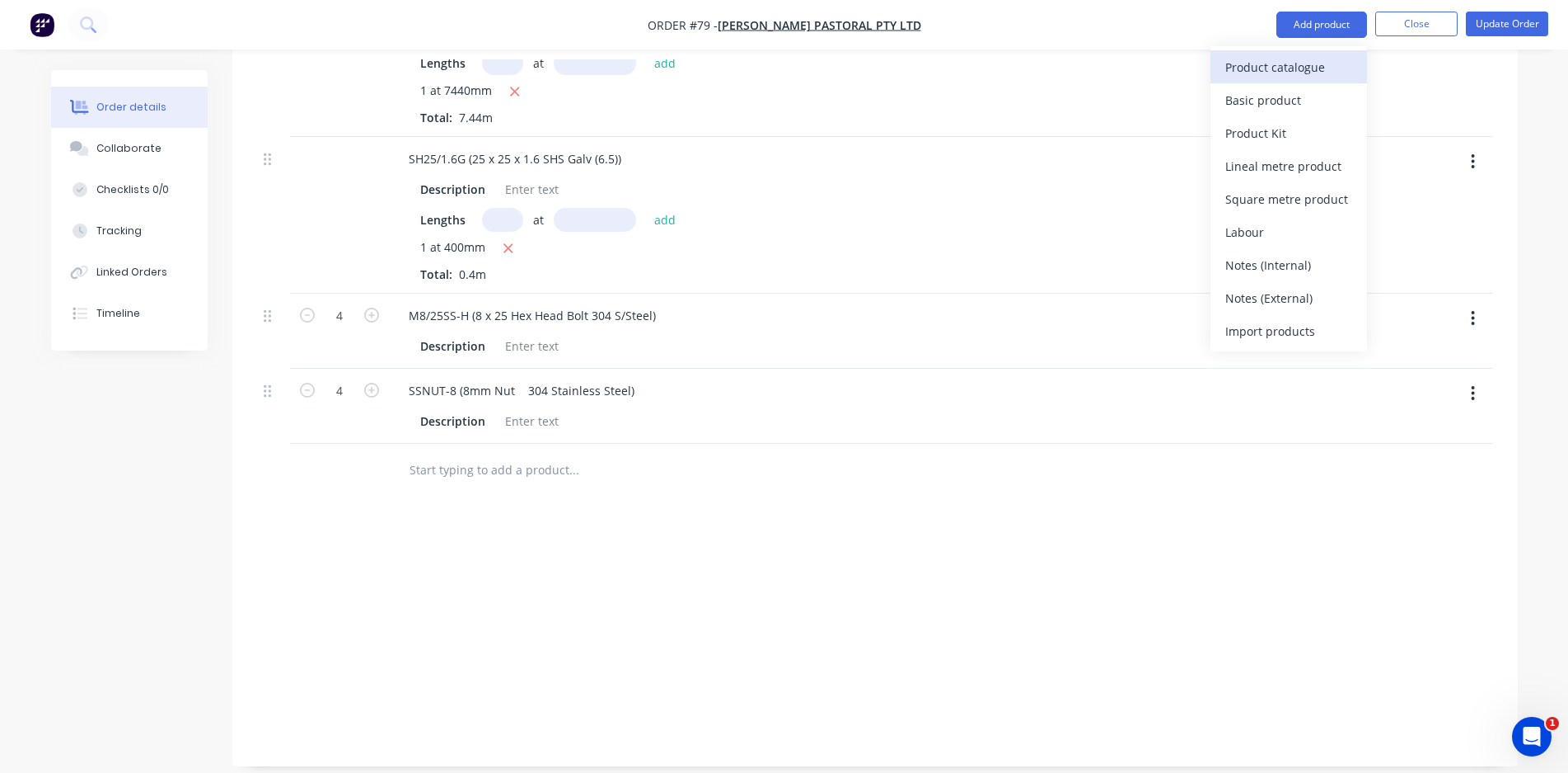
click at [1320, 67] on div "Product catalogue" at bounding box center [1288, 67] width 127 height 24
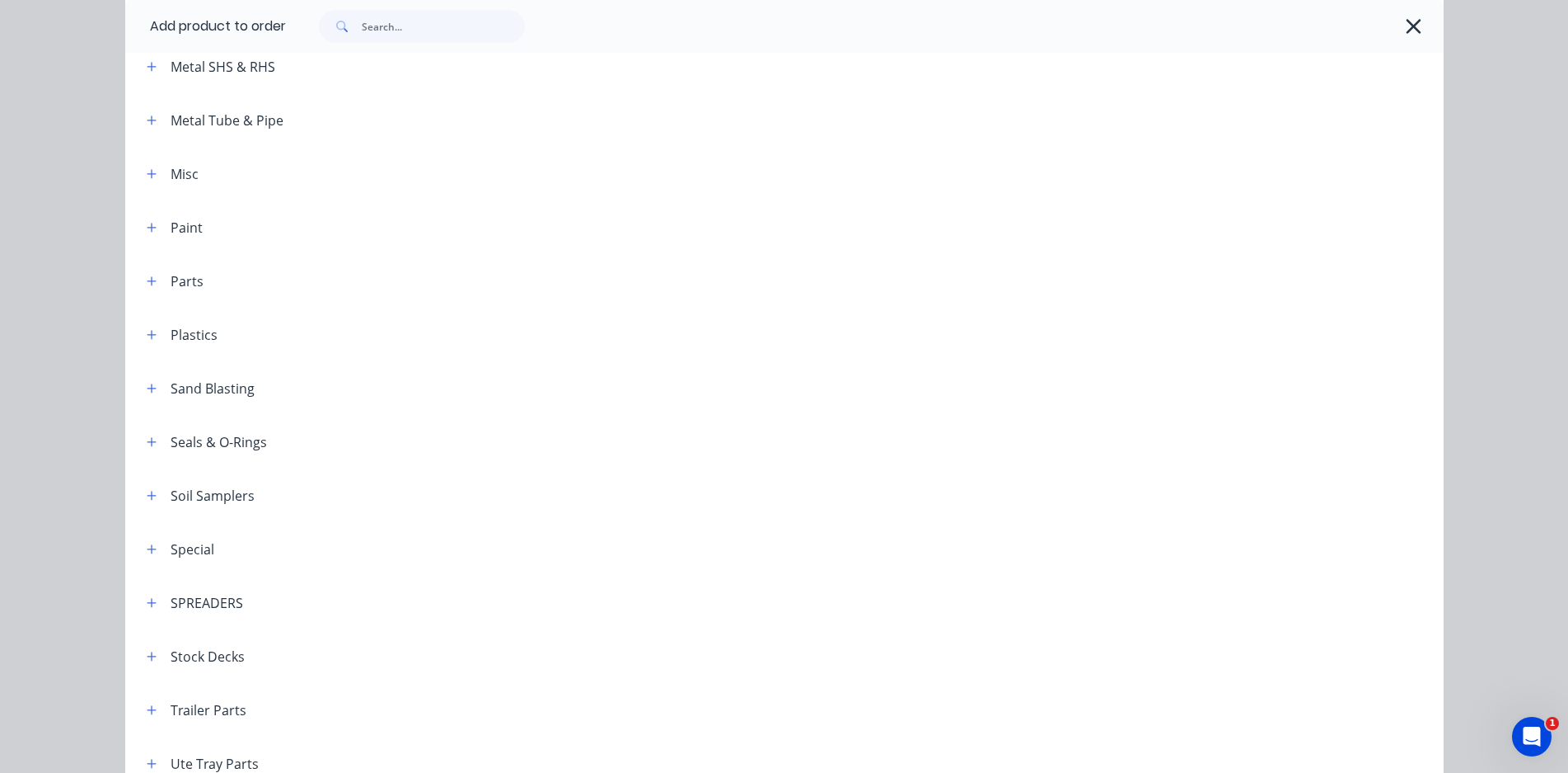
scroll to position [1237, 0]
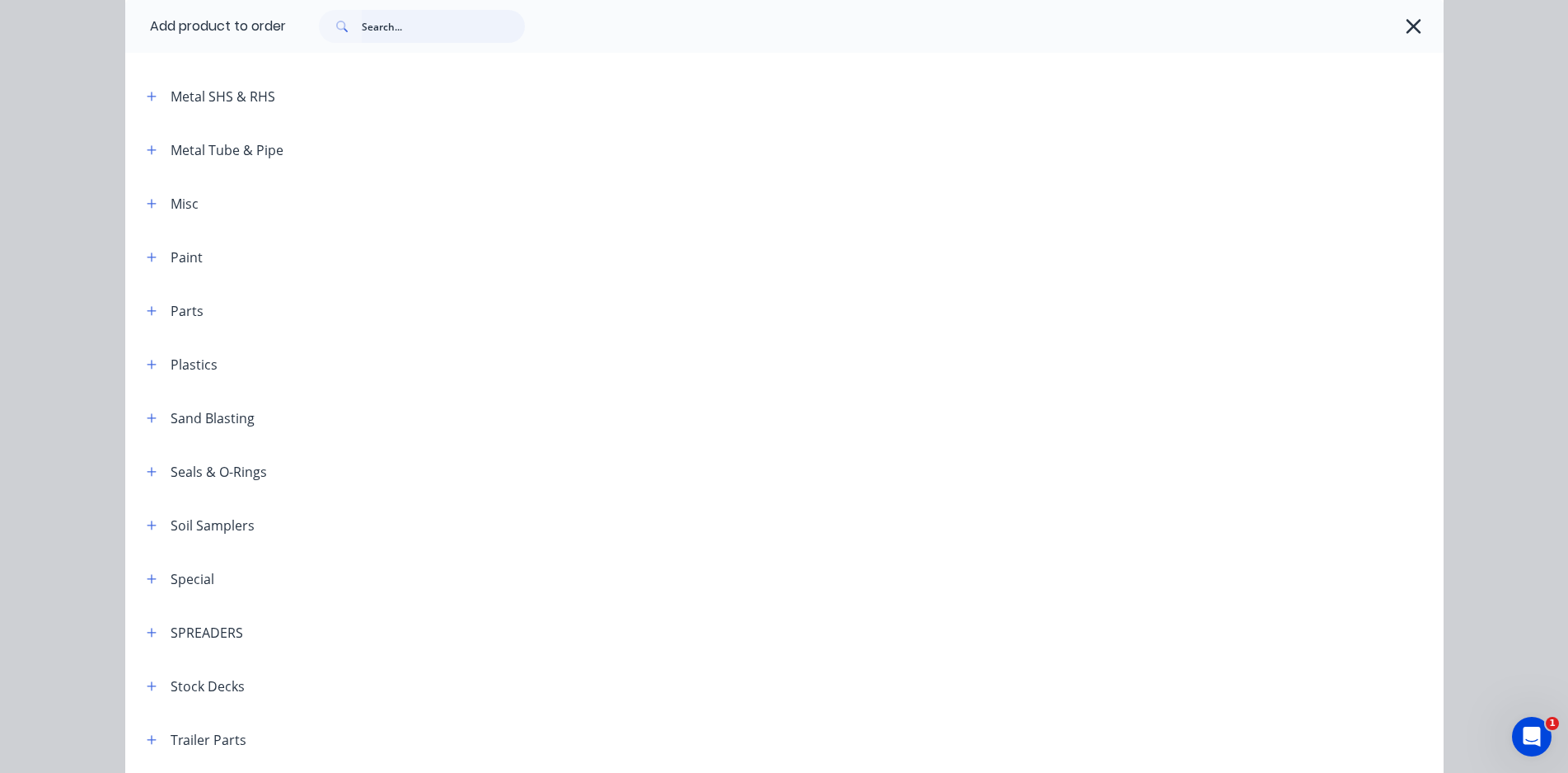
click at [384, 35] on input "text" at bounding box center [442, 27] width 163 height 33
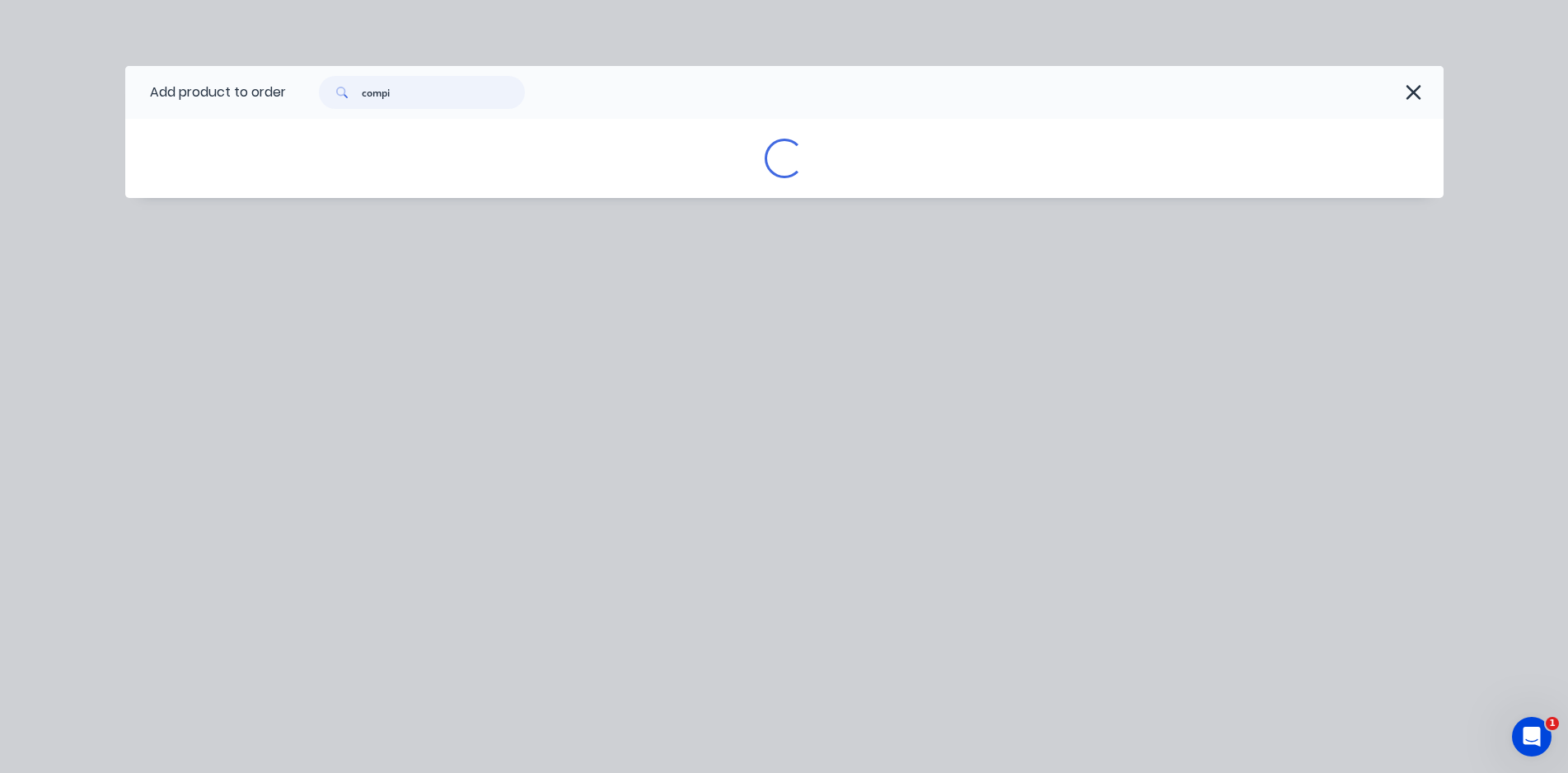
scroll to position [0, 0]
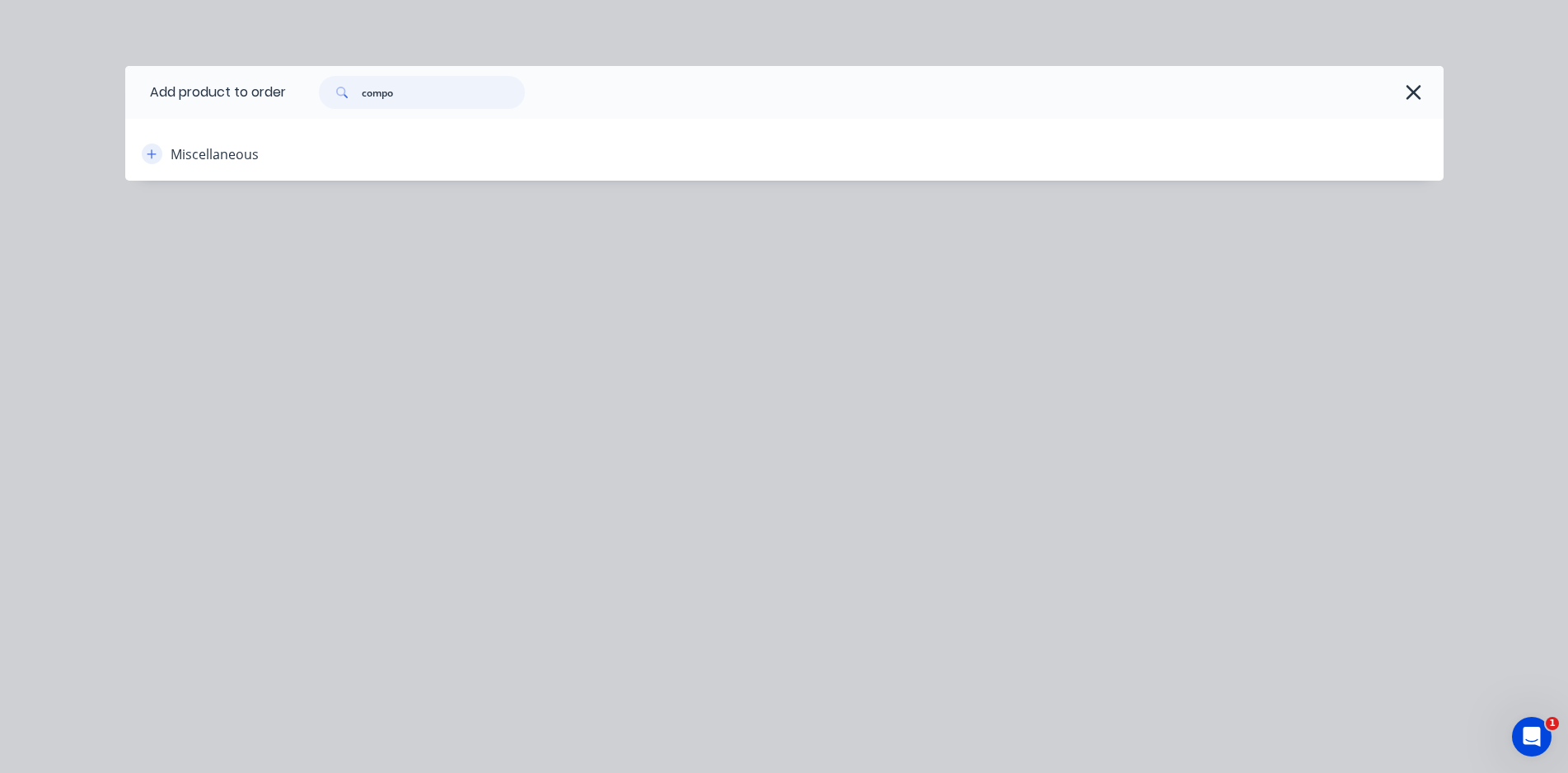
type input "compo"
click at [149, 155] on icon "button" at bounding box center [151, 154] width 10 height 12
click at [154, 155] on icon "button" at bounding box center [151, 154] width 9 height 1
drag, startPoint x: 400, startPoint y: 96, endPoint x: 346, endPoint y: 120, distance: 59.1
click at [346, 120] on div "Add product to order compo Miscellaneous" at bounding box center [784, 123] width 1319 height 115
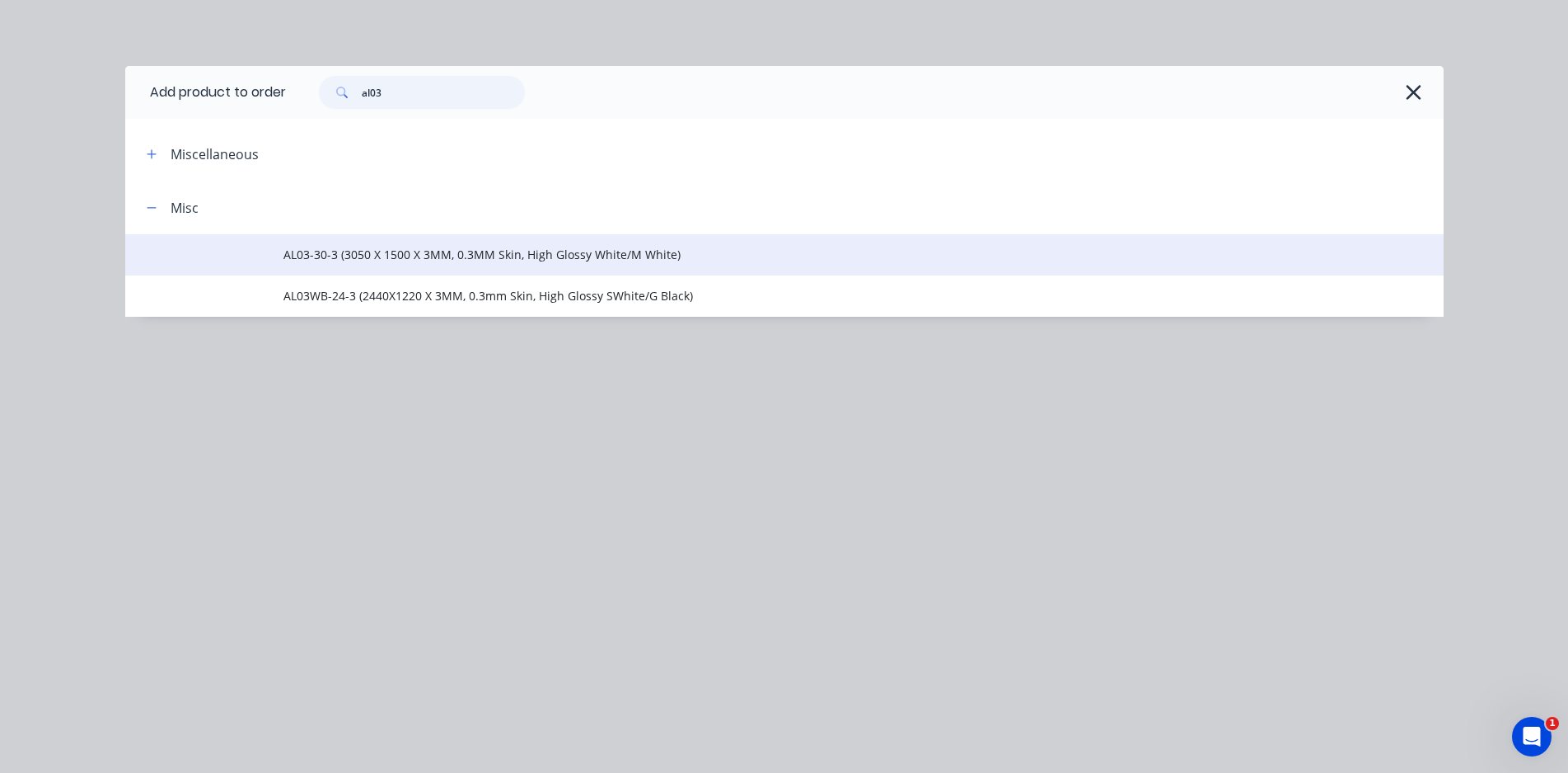
type input "al03"
click at [524, 253] on span "AL03-30-3 (3050 X 1500 X 3MM, 0.3MM Skin, High Glossy White/M White)" at bounding box center [747, 254] width 928 height 17
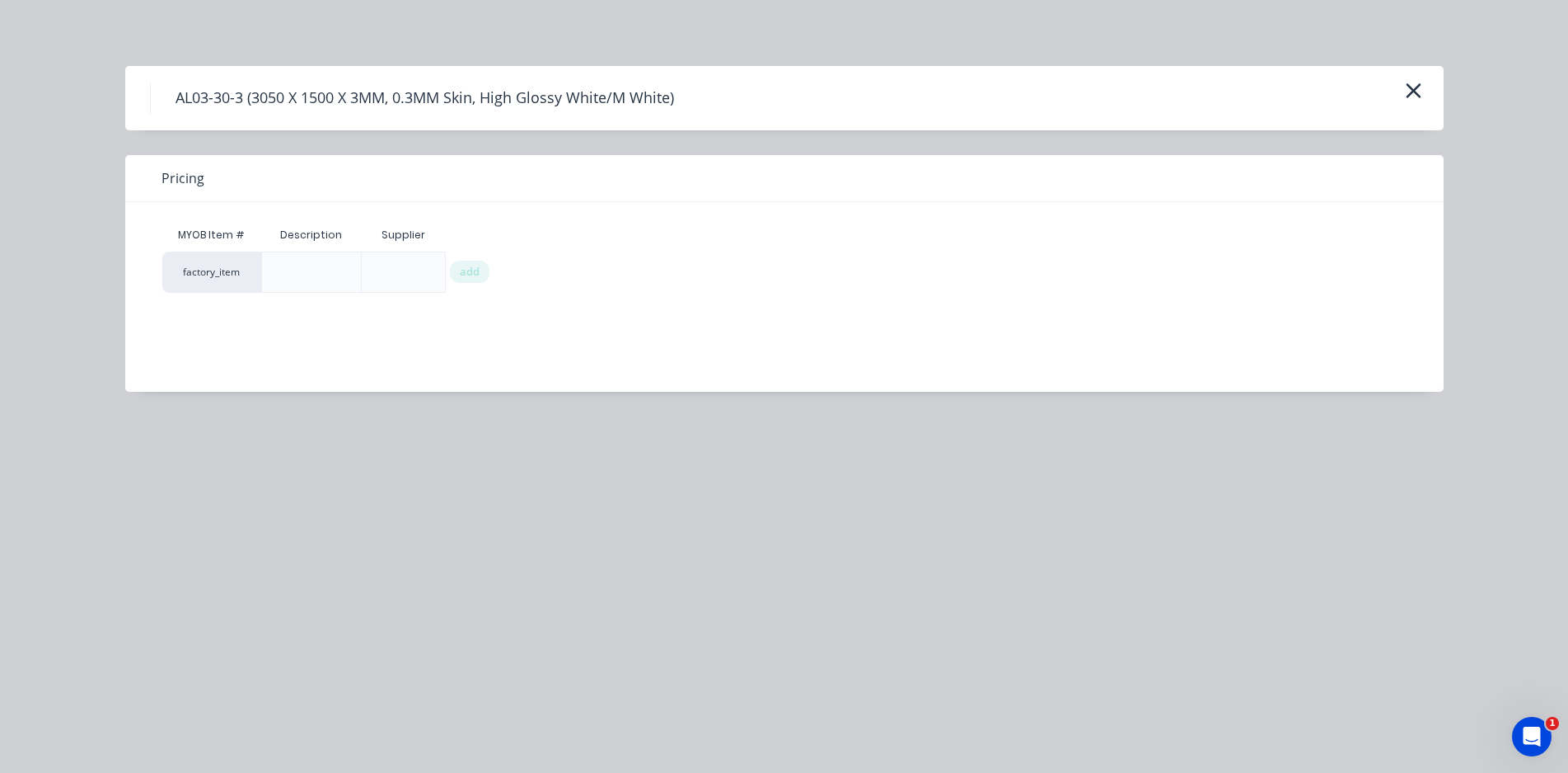
click at [327, 275] on div at bounding box center [311, 271] width 100 height 41
click at [308, 280] on div at bounding box center [311, 271] width 27 height 27
click at [395, 269] on div at bounding box center [404, 271] width 27 height 27
click at [305, 272] on div at bounding box center [311, 271] width 27 height 27
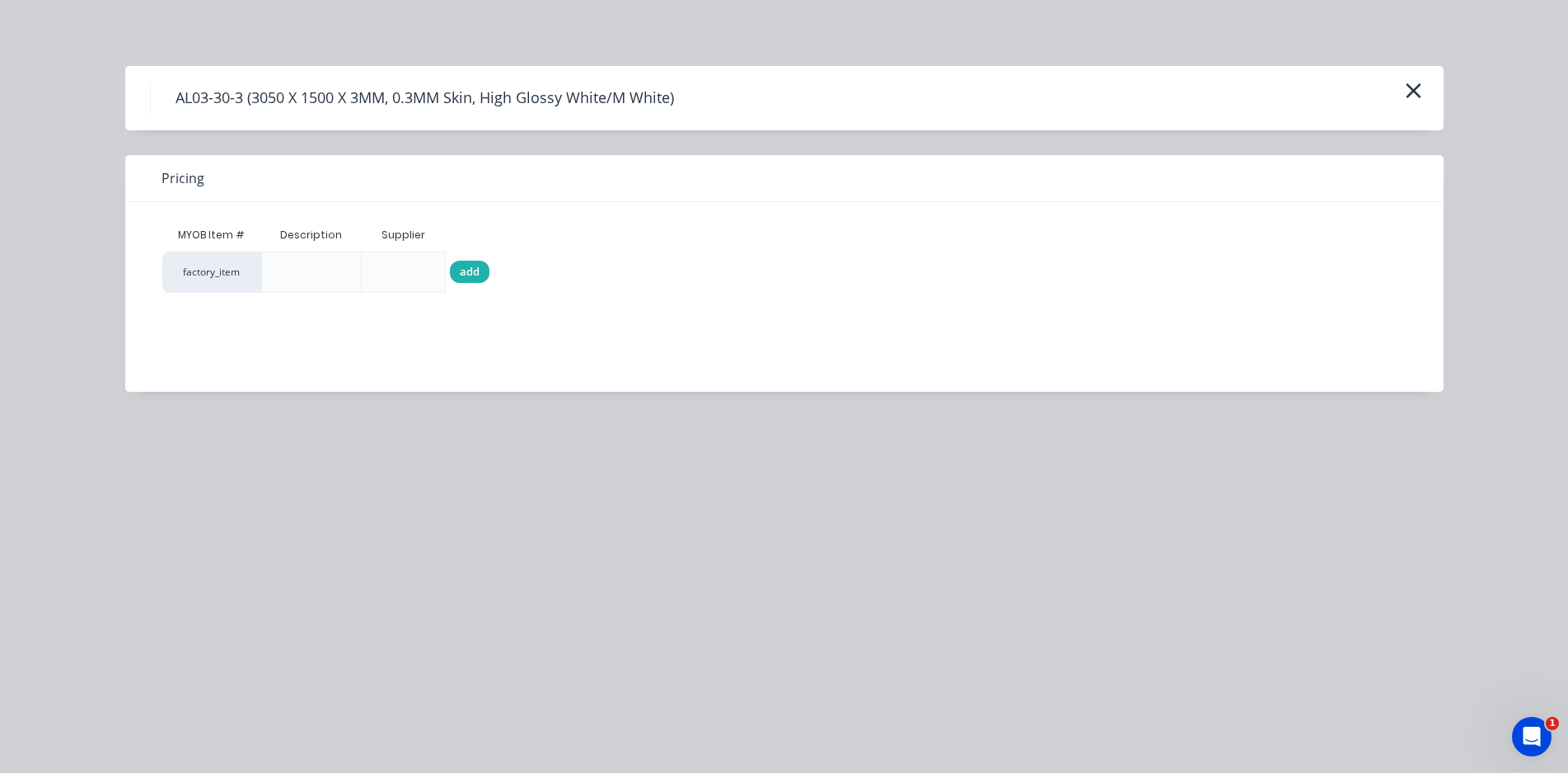
click at [476, 266] on span "add" at bounding box center [470, 272] width 20 height 17
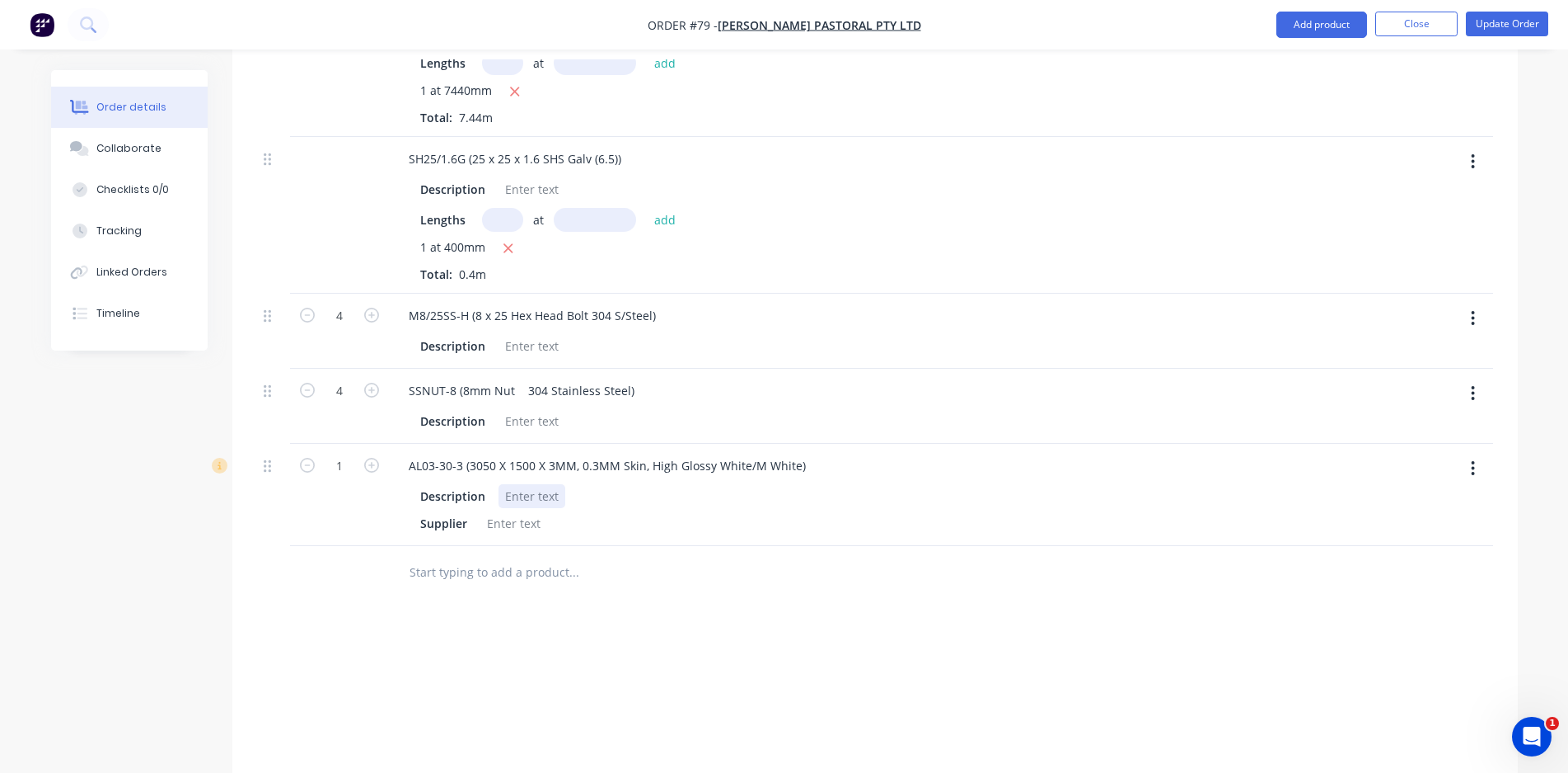
click at [527, 484] on div at bounding box center [532, 496] width 67 height 24
click at [530, 484] on div at bounding box center [532, 496] width 67 height 24
click at [554, 631] on div "Products Add product Qty Labour 1.5 [PERSON_NAME] Labour 2.09 [PERSON_NAME] SH2…" at bounding box center [876, 306] width 1286 height 1124
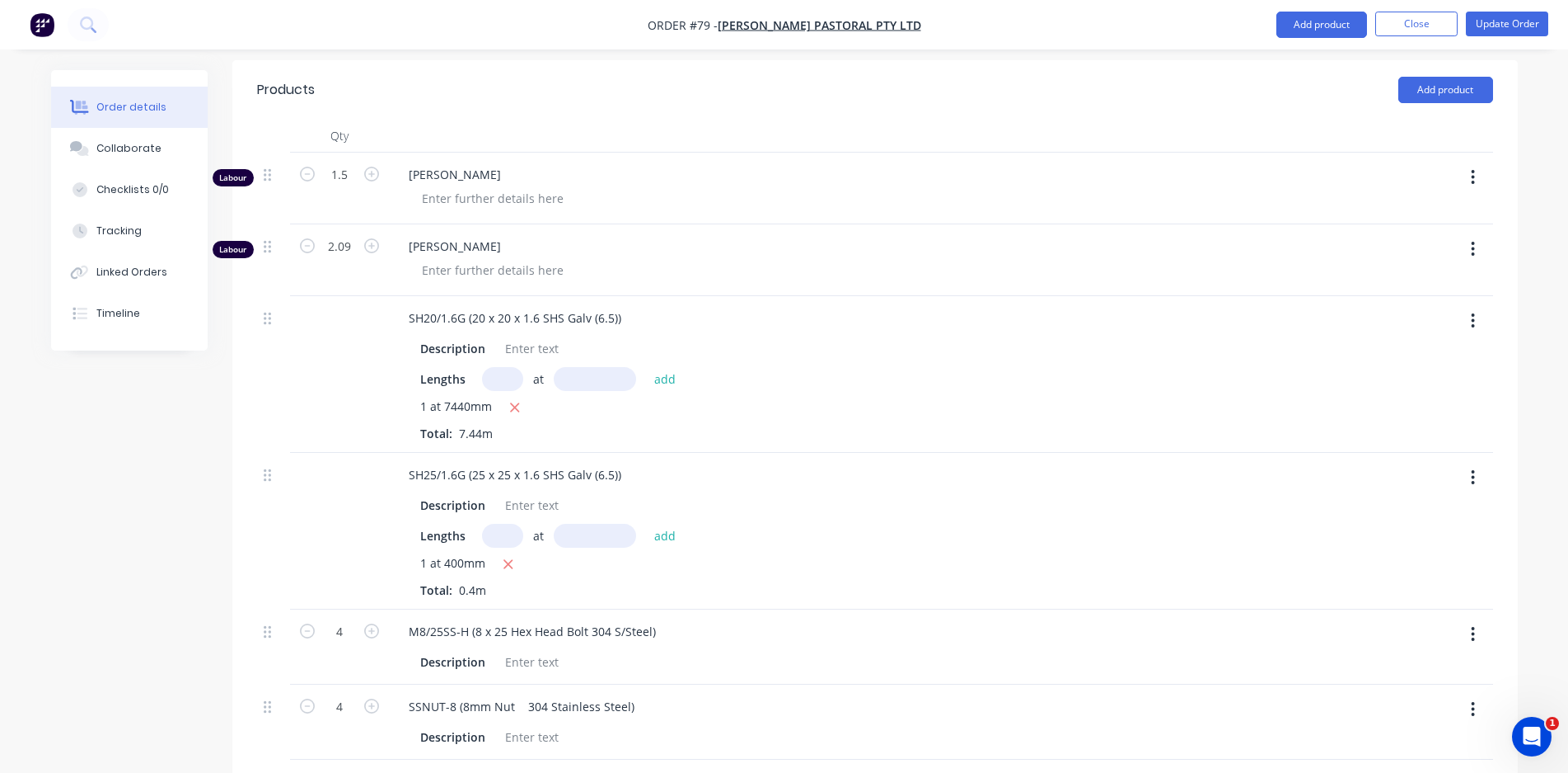
scroll to position [387, 0]
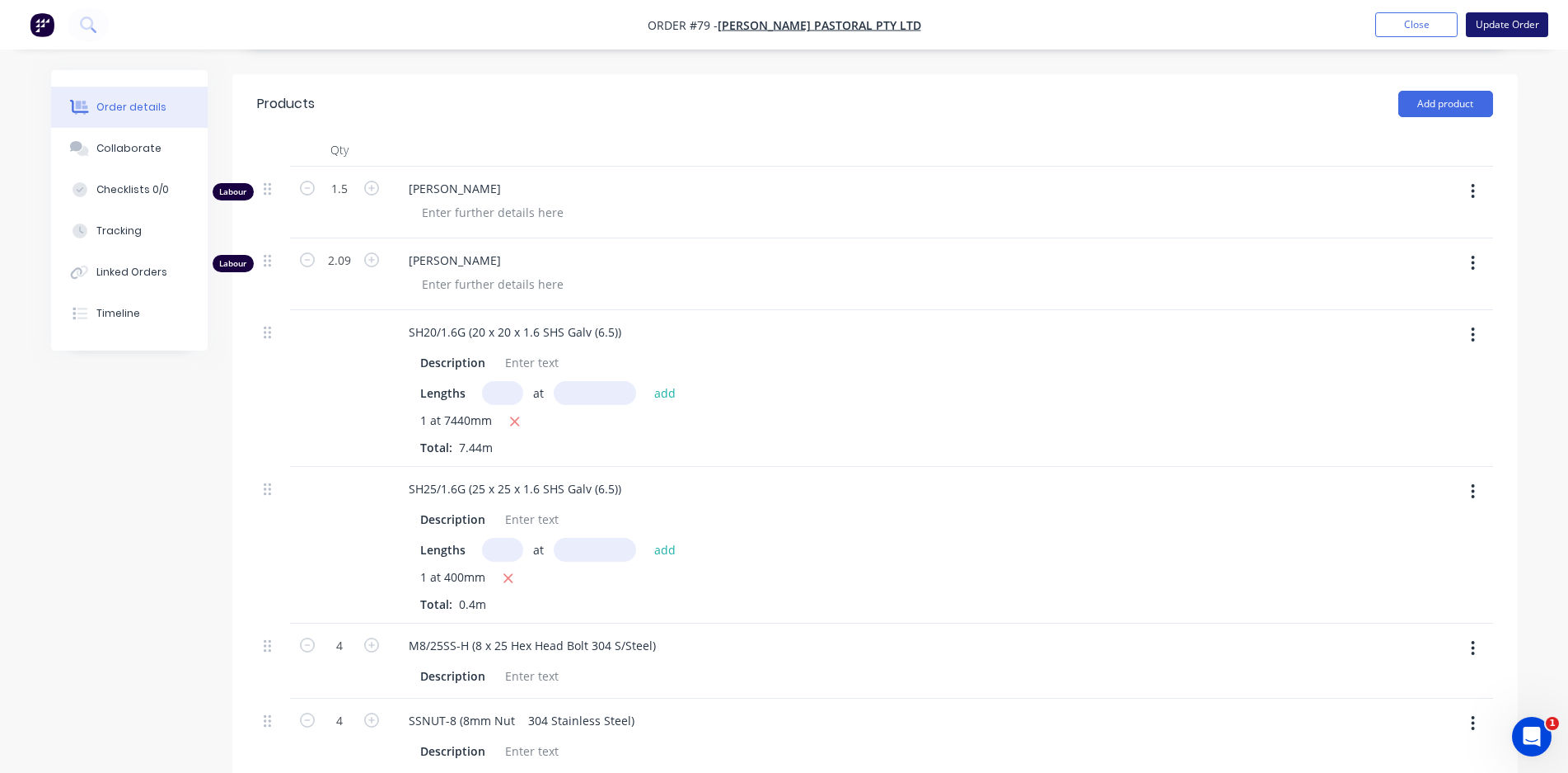
click at [1522, 24] on button "Update Order" at bounding box center [1507, 24] width 83 height 25
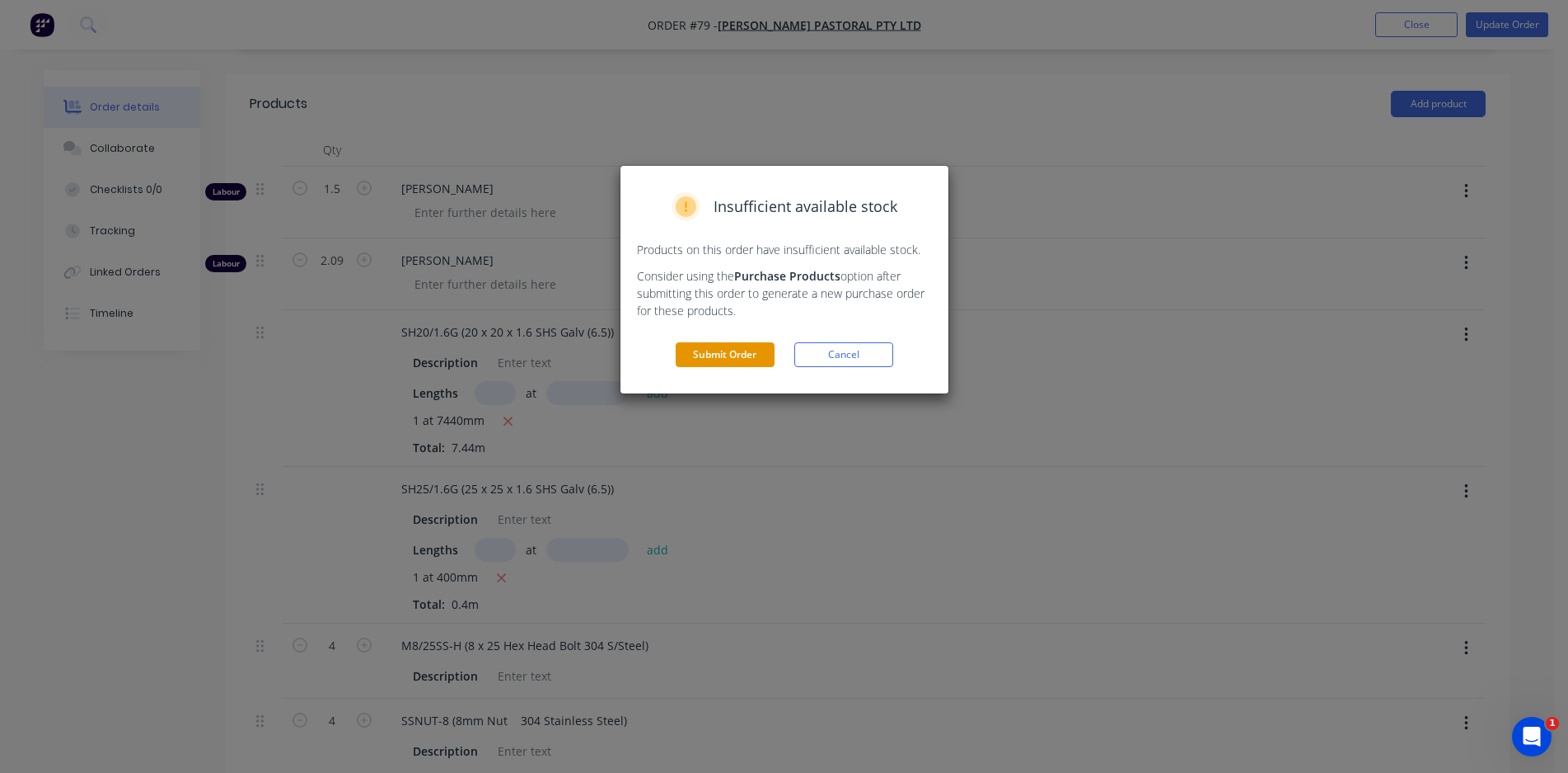
click at [741, 353] on button "Submit Order" at bounding box center [726, 354] width 99 height 25
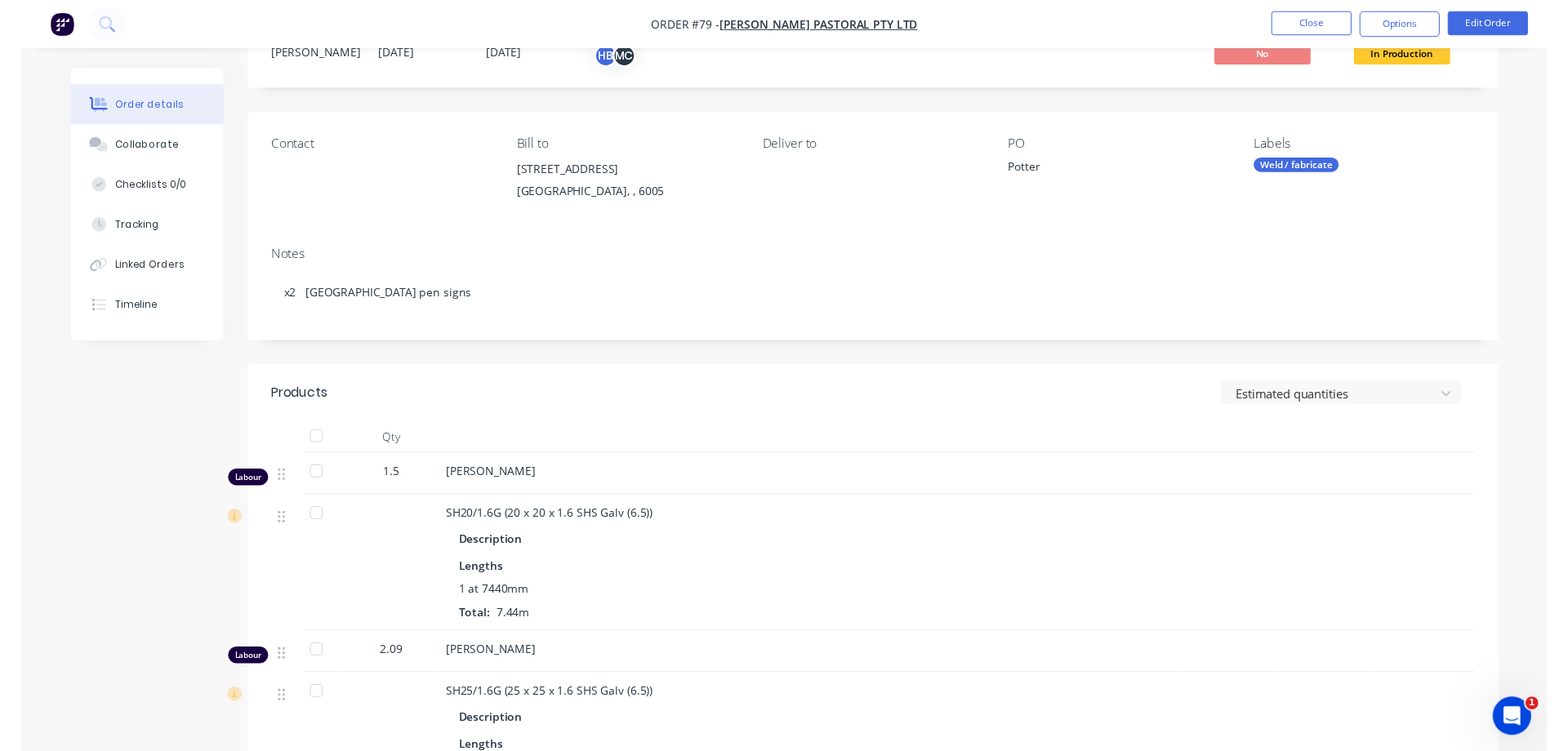
scroll to position [0, 0]
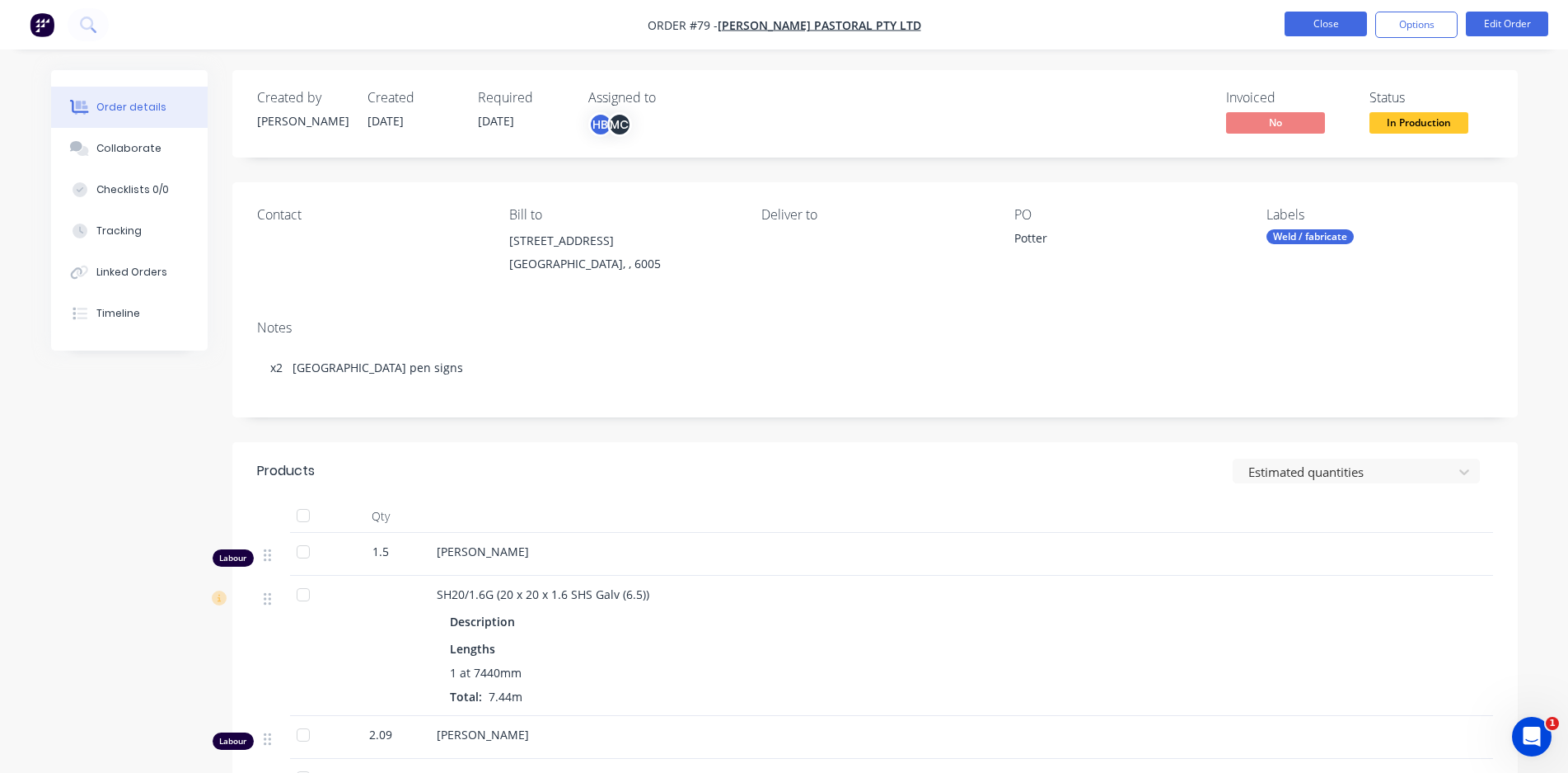
click at [1337, 15] on button "Close" at bounding box center [1326, 24] width 83 height 25
